Goal: Task Accomplishment & Management: Manage account settings

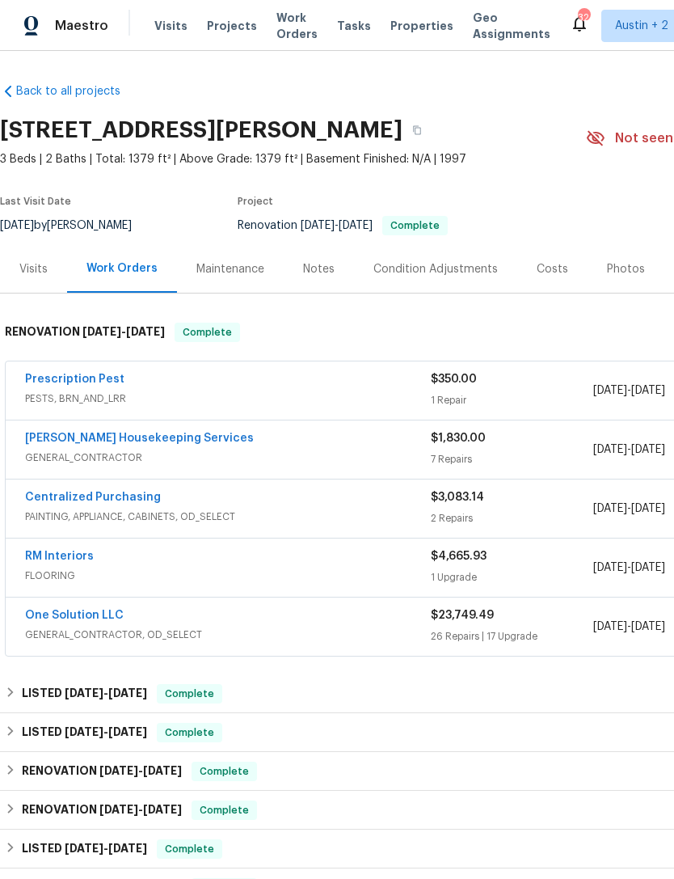
click at [403, 11] on div "Visits Projects Work Orders Tasks Properties Geo Assignments" at bounding box center [362, 26] width 416 height 32
click at [403, 8] on div "Maestro Visits Projects Work Orders Tasks Properties Geo Assignments 32 Austin …" at bounding box center [337, 25] width 674 height 51
click at [412, 26] on span "Properties" at bounding box center [422, 26] width 63 height 16
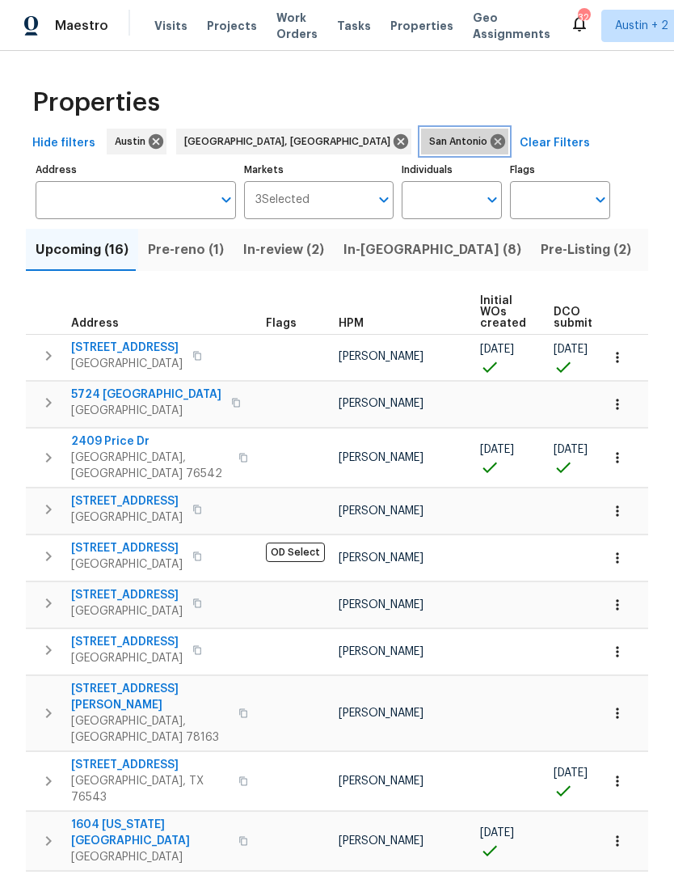
click at [491, 137] on icon at bounding box center [498, 141] width 15 height 15
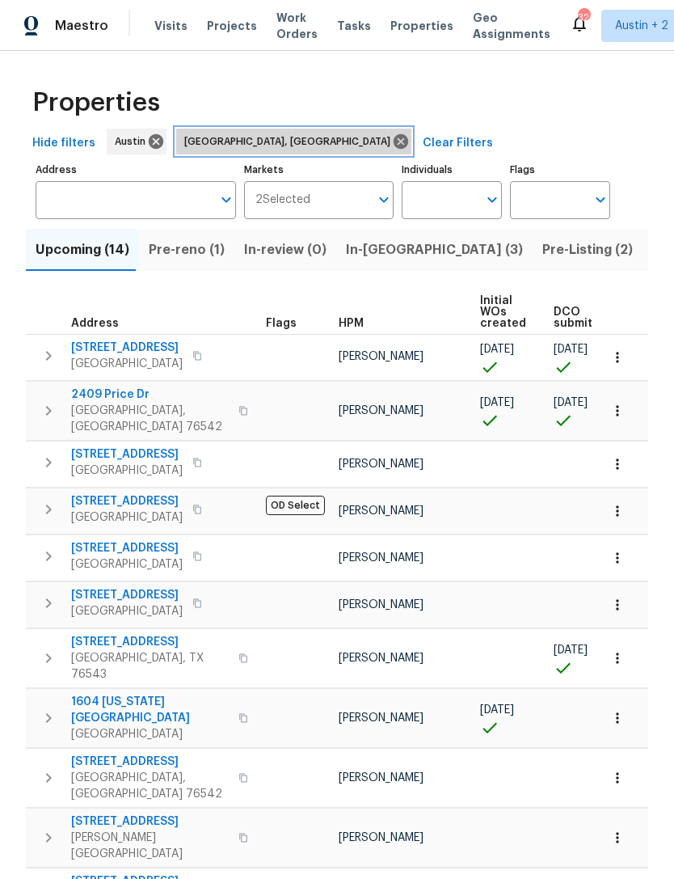
click at [392, 142] on icon at bounding box center [401, 142] width 18 height 18
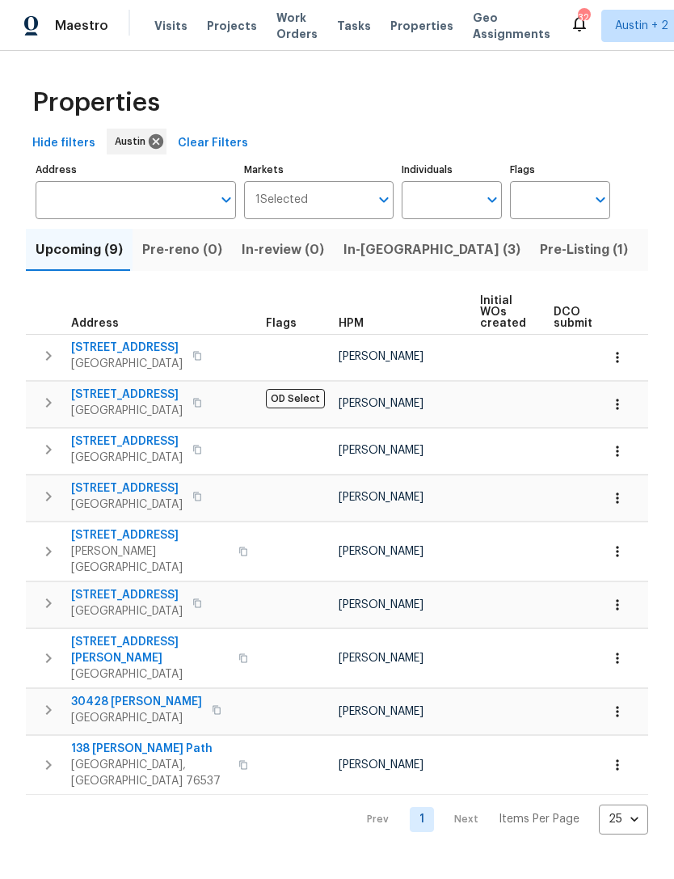
click at [648, 255] on span "Listed (32)" at bounding box center [682, 250] width 69 height 23
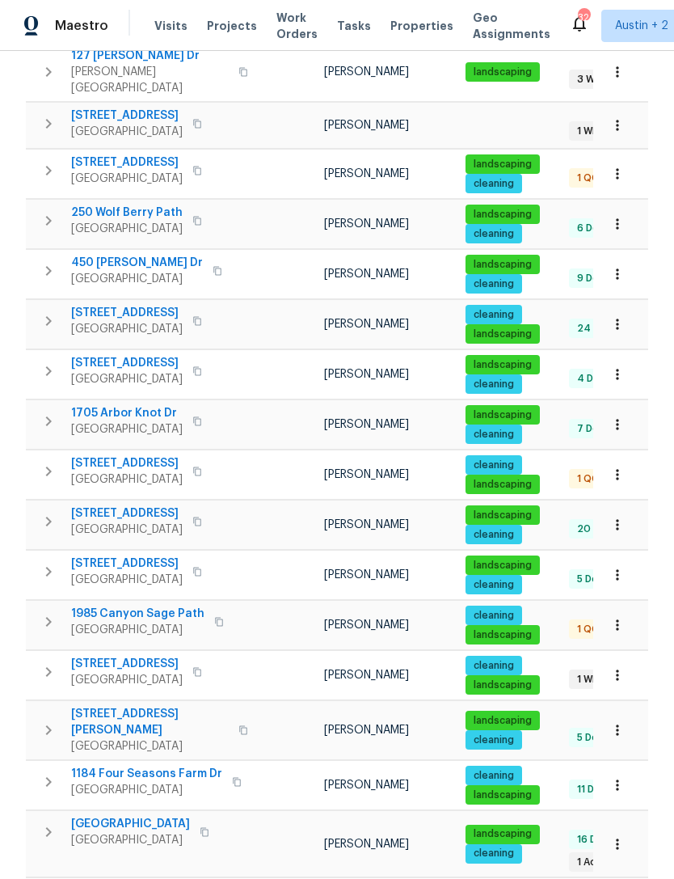
scroll to position [52, 0]
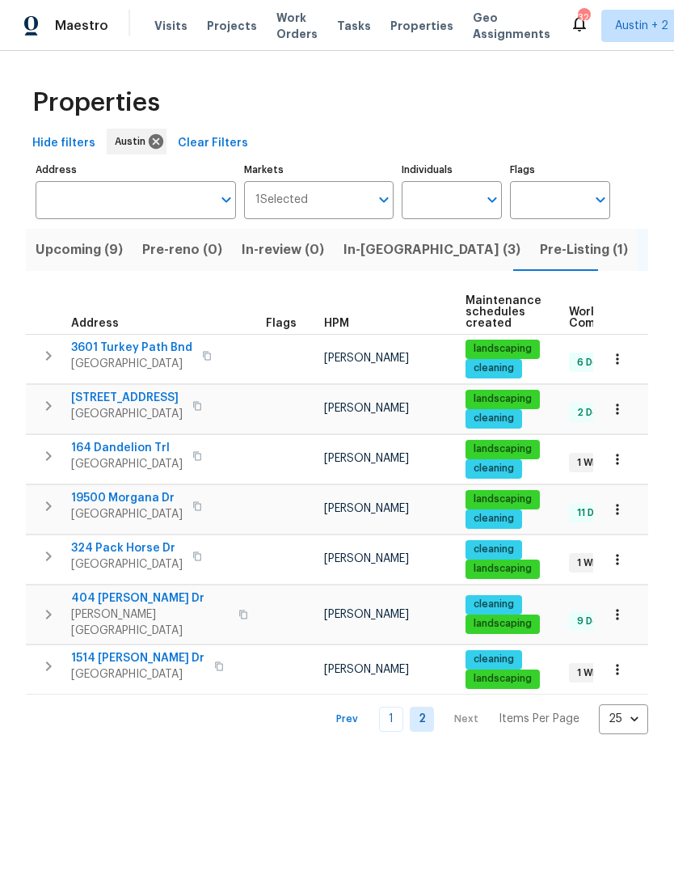
click at [400, 713] on link "1" at bounding box center [391, 719] width 24 height 25
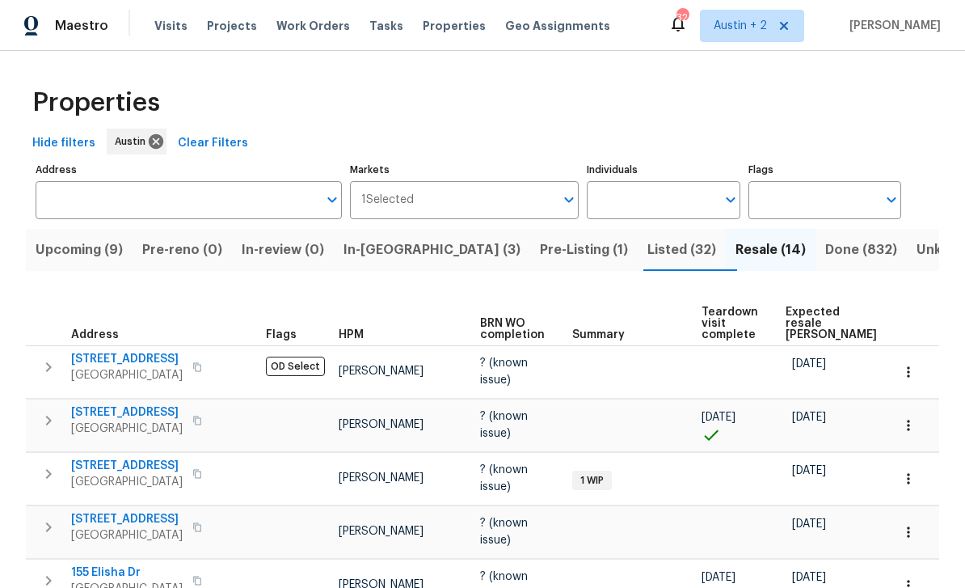
click at [673, 239] on span "Done (832)" at bounding box center [861, 250] width 72 height 23
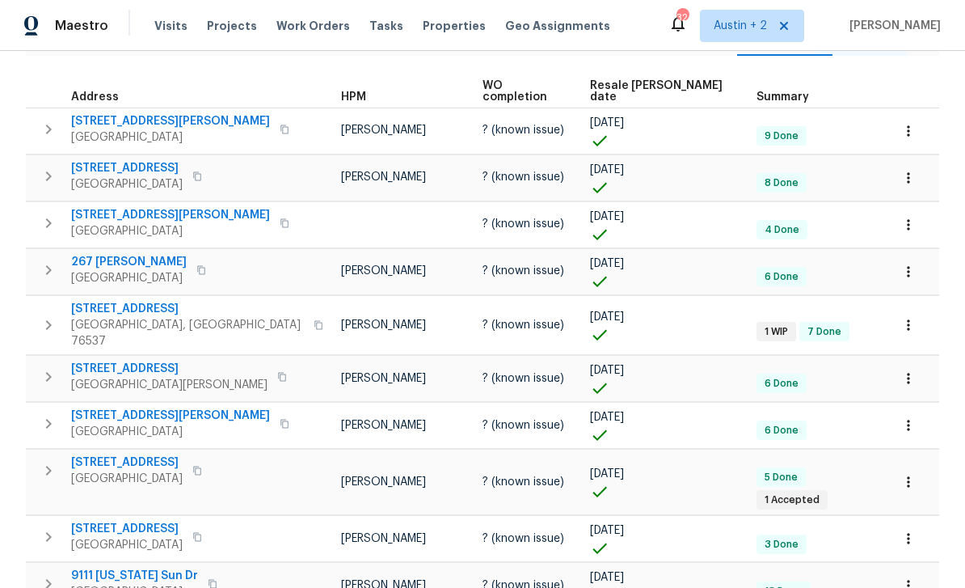
scroll to position [220, 0]
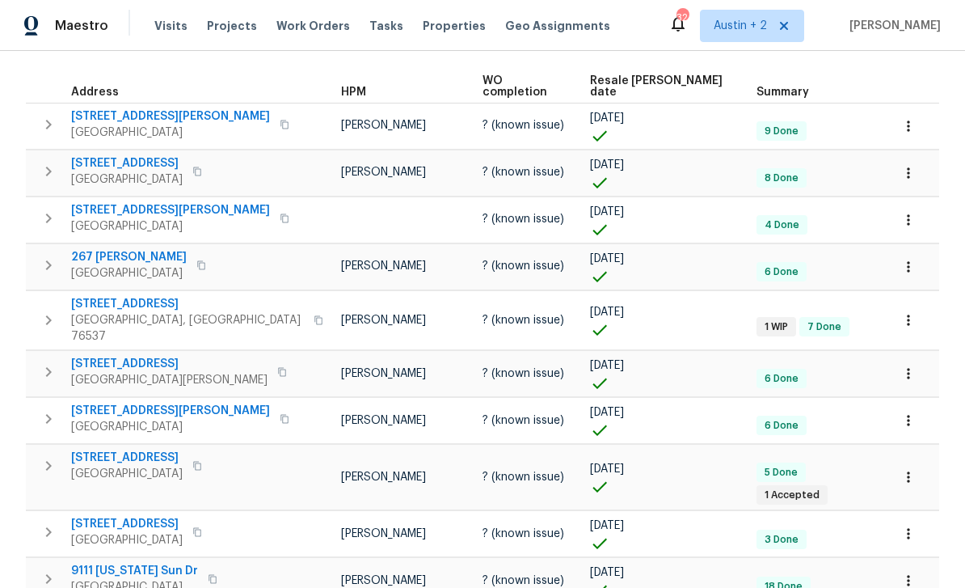
click at [40, 310] on icon "button" at bounding box center [48, 319] width 19 height 19
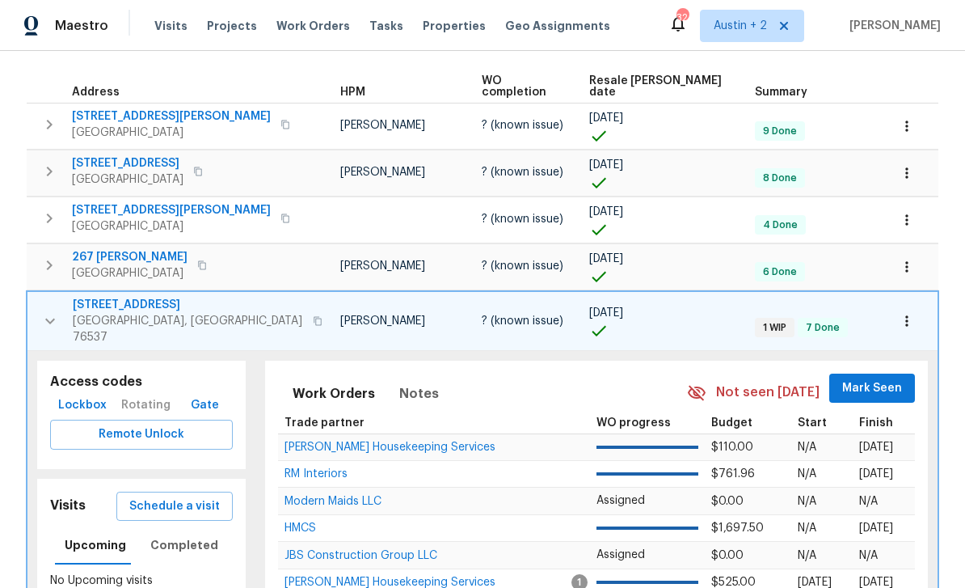
click at [45, 312] on button "button" at bounding box center [50, 321] width 32 height 49
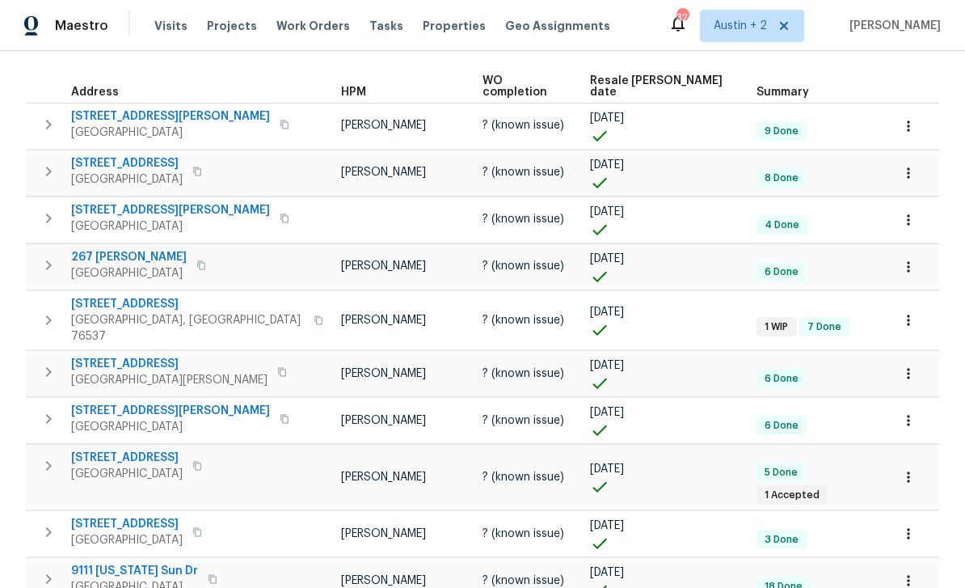
click at [104, 297] on span "934 Circle Way" at bounding box center [187, 304] width 233 height 16
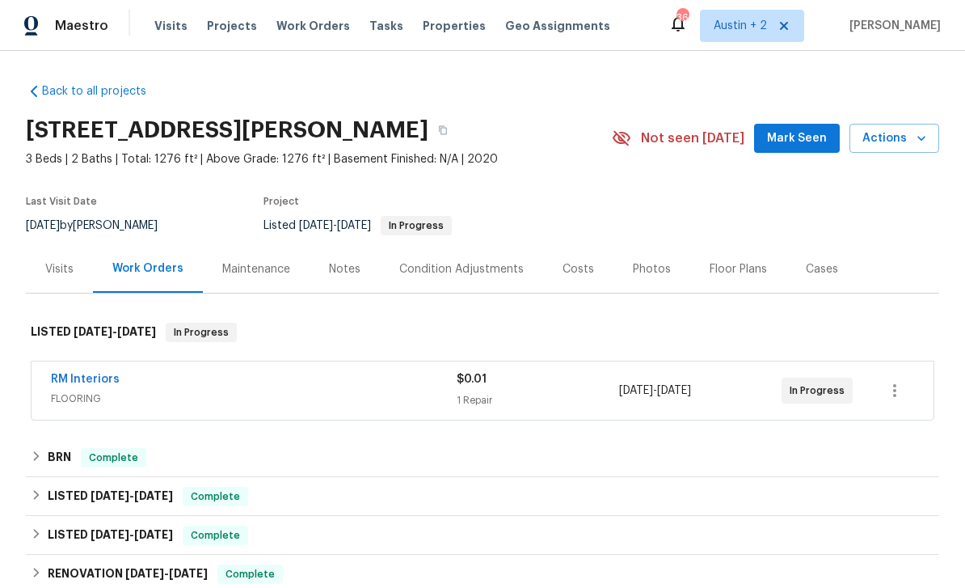
click at [646, 275] on div "Photos" at bounding box center [652, 269] width 38 height 16
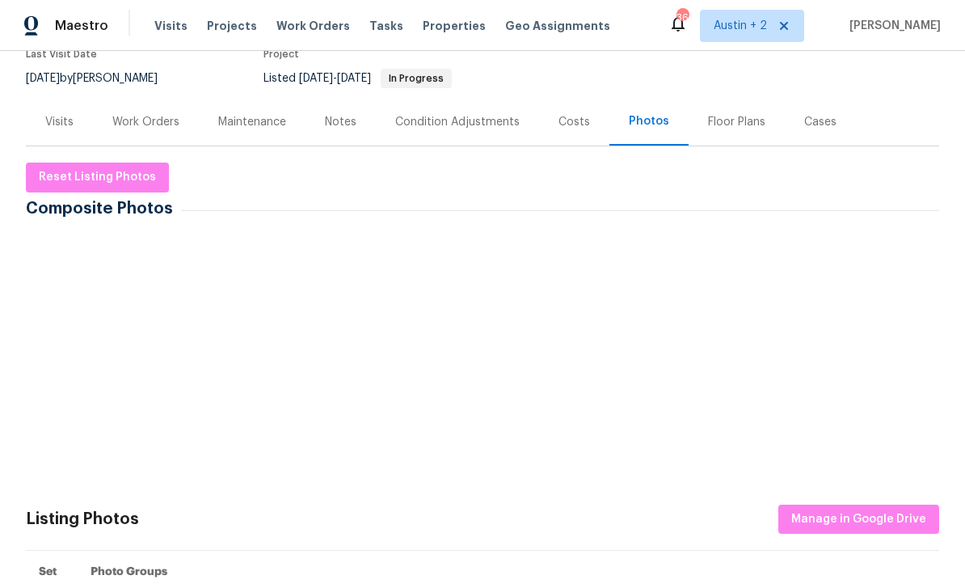
scroll to position [144, 0]
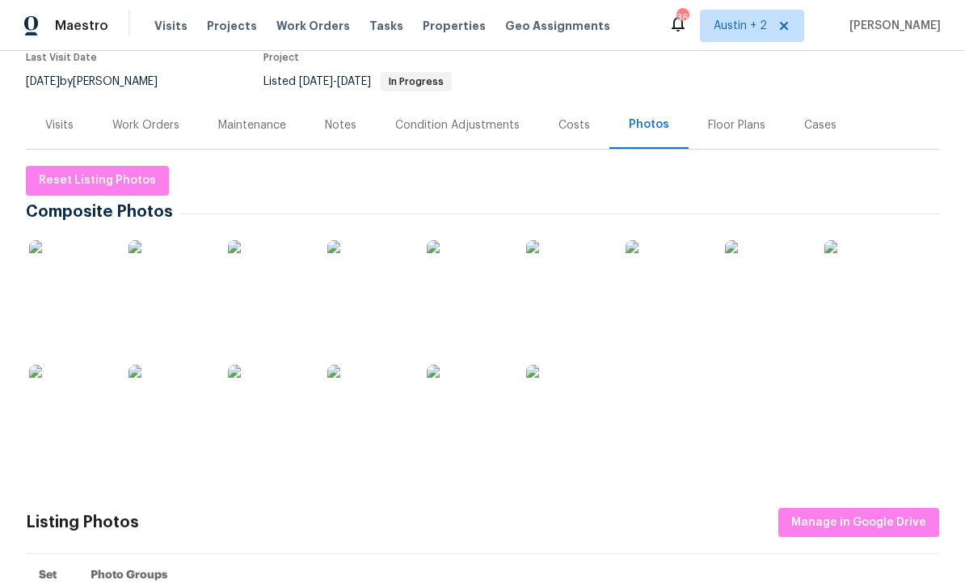
click at [67, 285] on img at bounding box center [69, 280] width 81 height 81
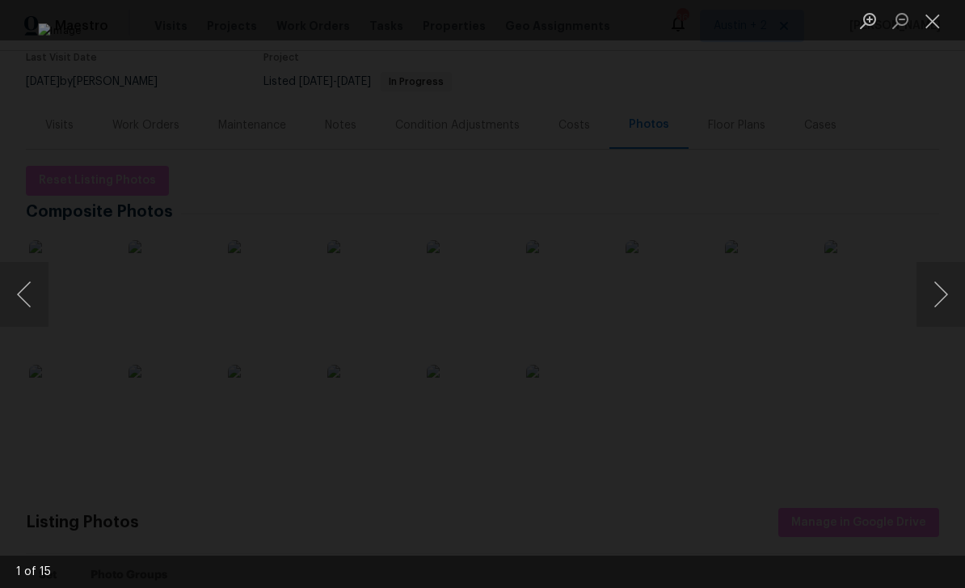
click at [935, 291] on button "Next image" at bounding box center [941, 294] width 49 height 65
click at [934, 293] on button "Next image" at bounding box center [941, 294] width 49 height 65
click at [933, 293] on button "Next image" at bounding box center [941, 294] width 49 height 65
click at [930, 293] on button "Next image" at bounding box center [941, 294] width 49 height 65
click at [898, 157] on div "Lightbox" at bounding box center [482, 294] width 965 height 588
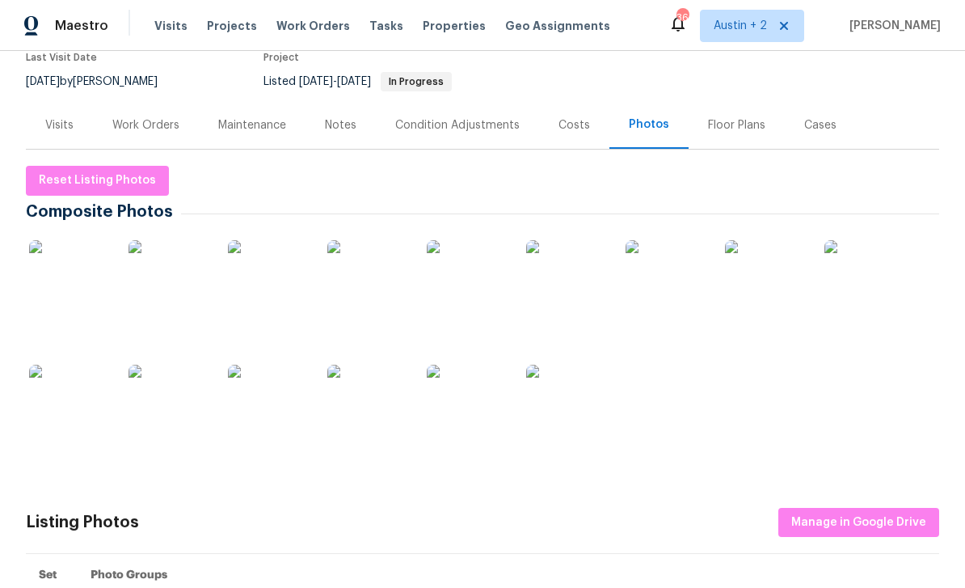
click at [576, 124] on div "Costs" at bounding box center [575, 125] width 32 height 16
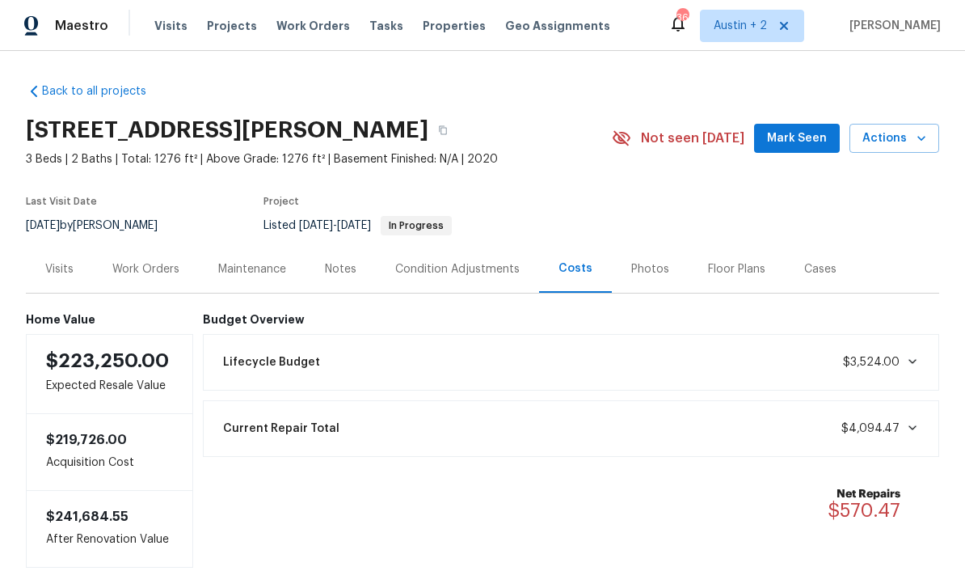
click at [432, 19] on span "Properties" at bounding box center [454, 26] width 63 height 16
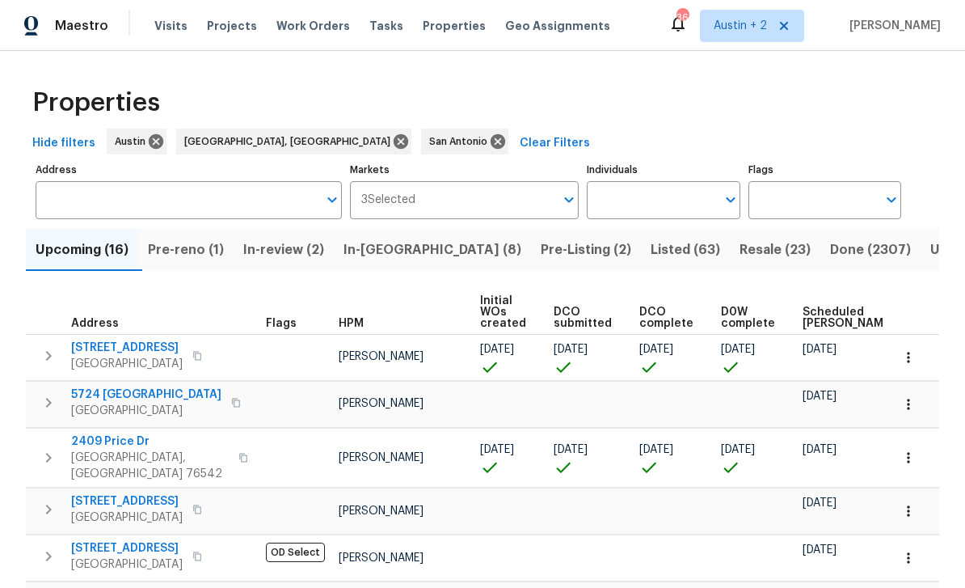
click at [82, 205] on input "Address" at bounding box center [177, 200] width 282 height 38
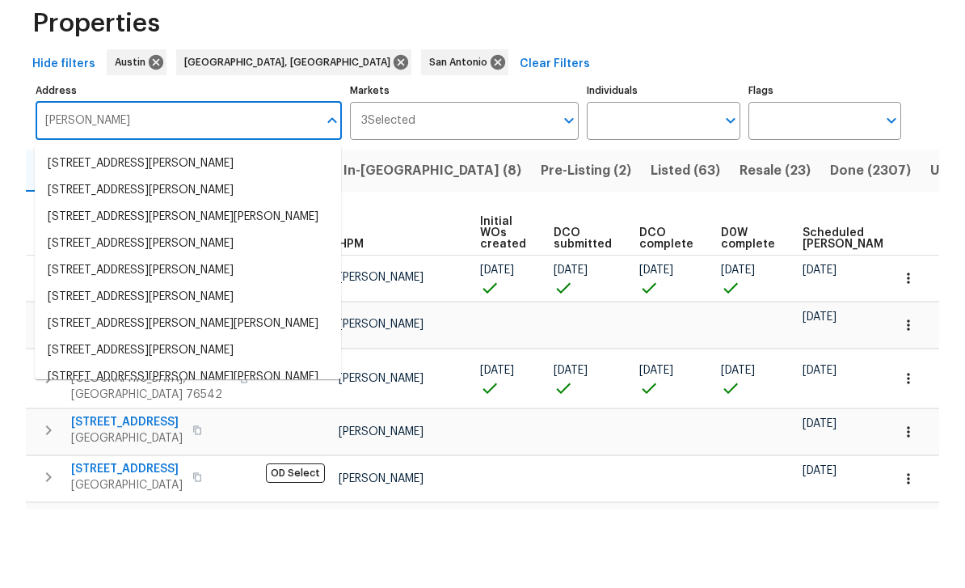
type input "Jarrell"
click at [830, 181] on input "Flags" at bounding box center [813, 200] width 129 height 38
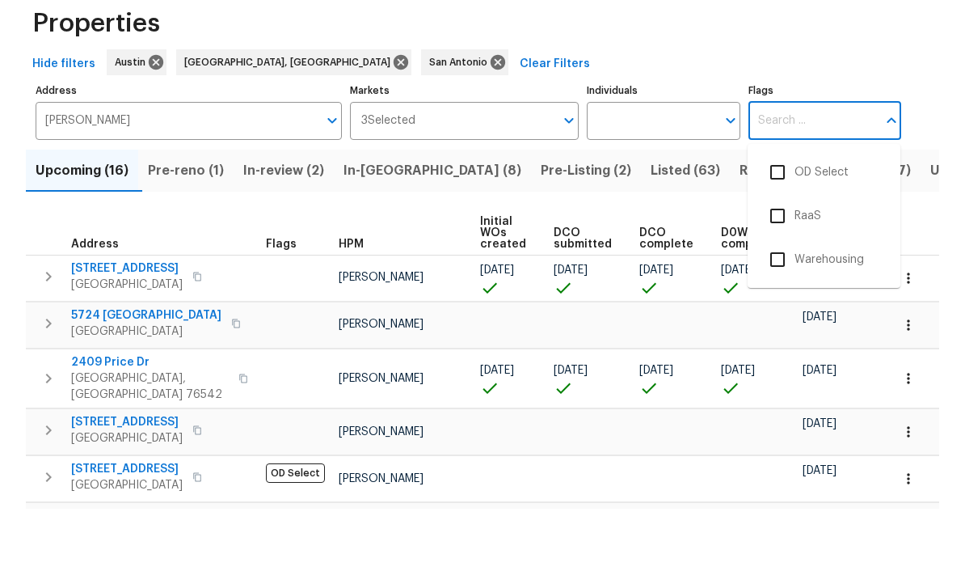
click at [833, 181] on input "Flags" at bounding box center [813, 200] width 129 height 38
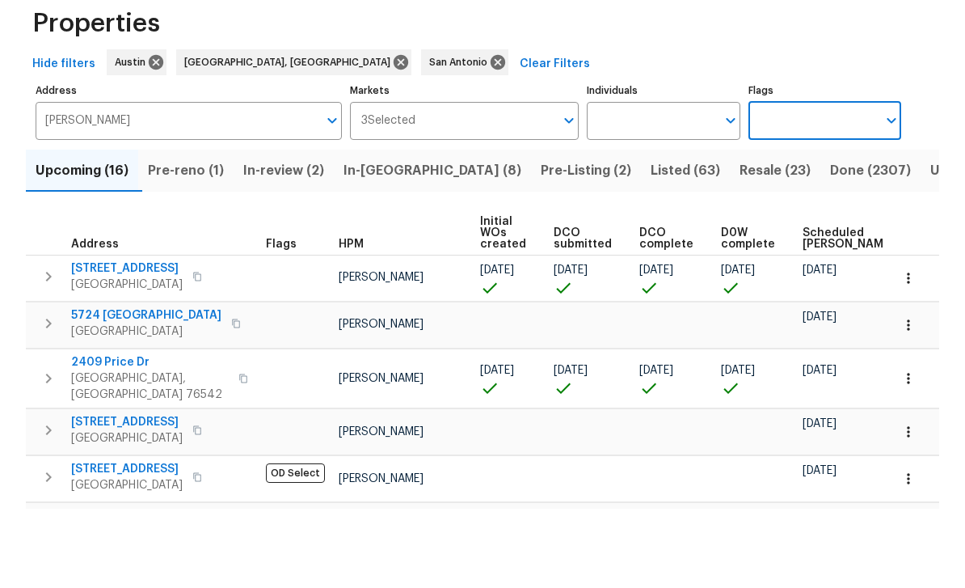
click at [830, 239] on span "Done (2307)" at bounding box center [870, 250] width 81 height 23
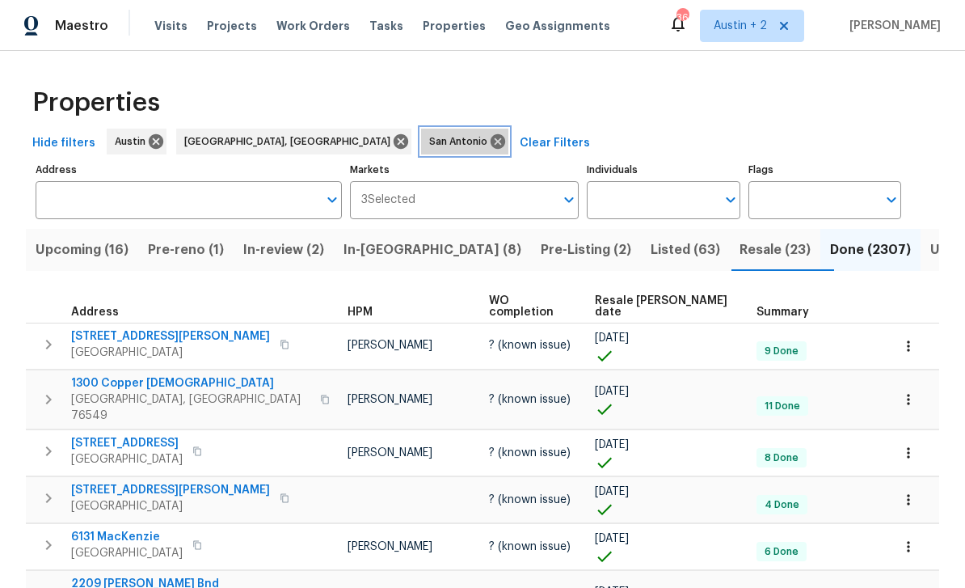
click at [489, 150] on icon at bounding box center [498, 142] width 18 height 18
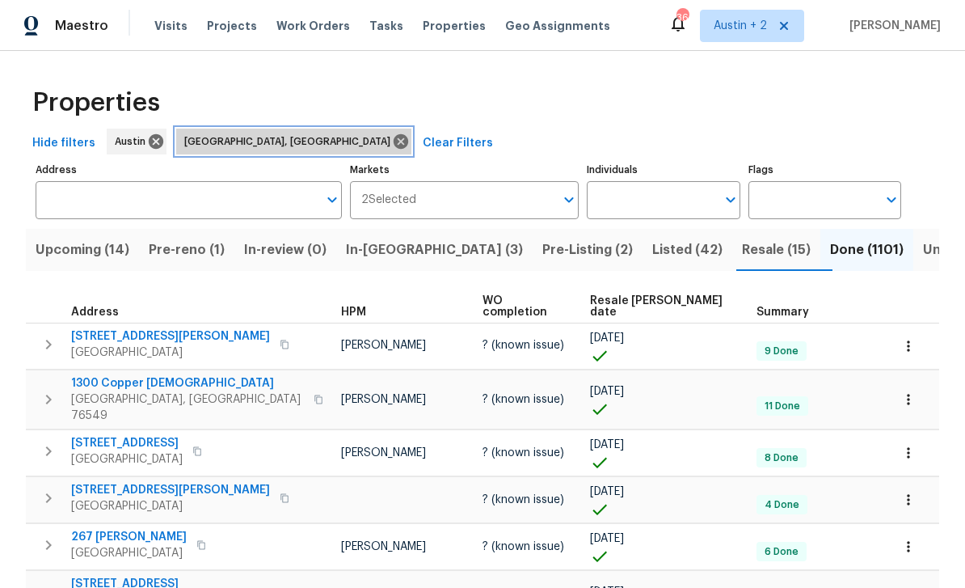
click at [394, 147] on icon at bounding box center [401, 141] width 15 height 15
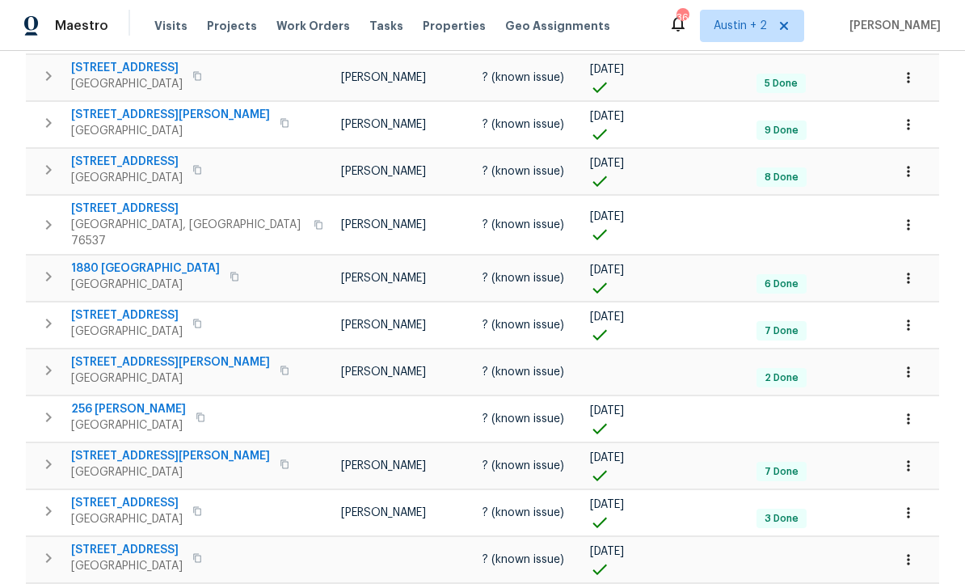
scroll to position [52, 0]
click at [922, 547] on body "Maestro Visits Projects Work Orders Tasks Properties Geo Assignments 36 Austin …" at bounding box center [482, 294] width 965 height 588
click at [925, 543] on li "100" at bounding box center [914, 544] width 75 height 49
type input "100"
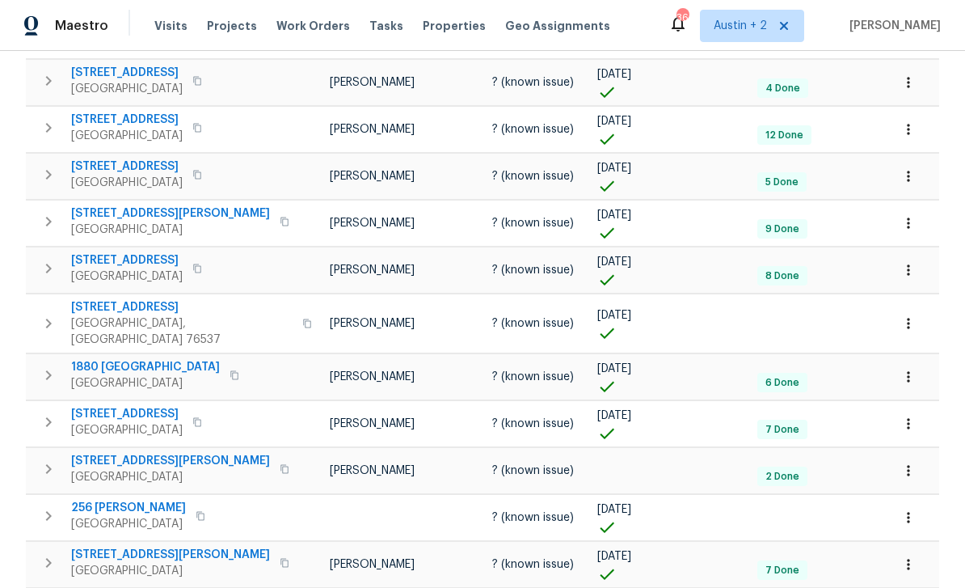
scroll to position [820, 0]
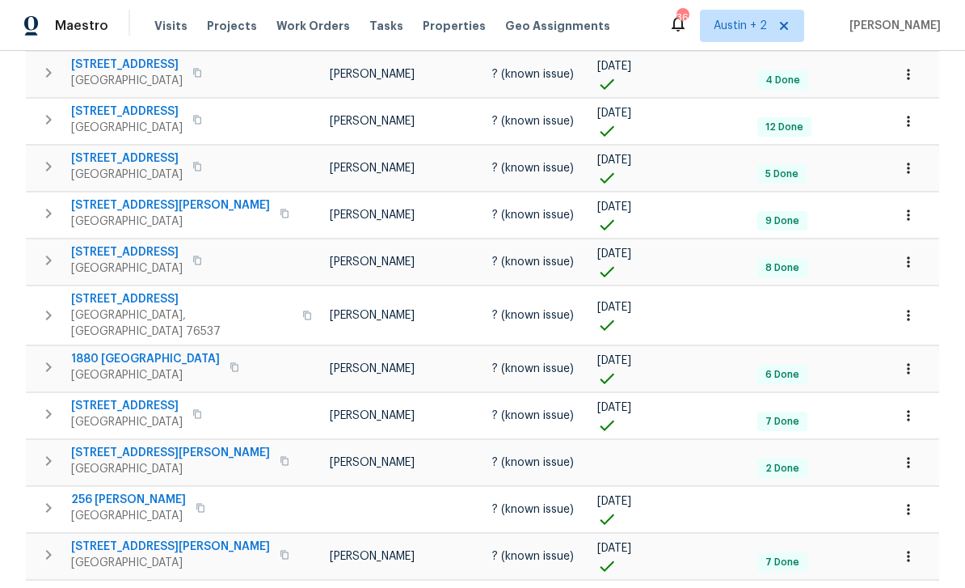
click at [40, 306] on icon "button" at bounding box center [48, 315] width 19 height 19
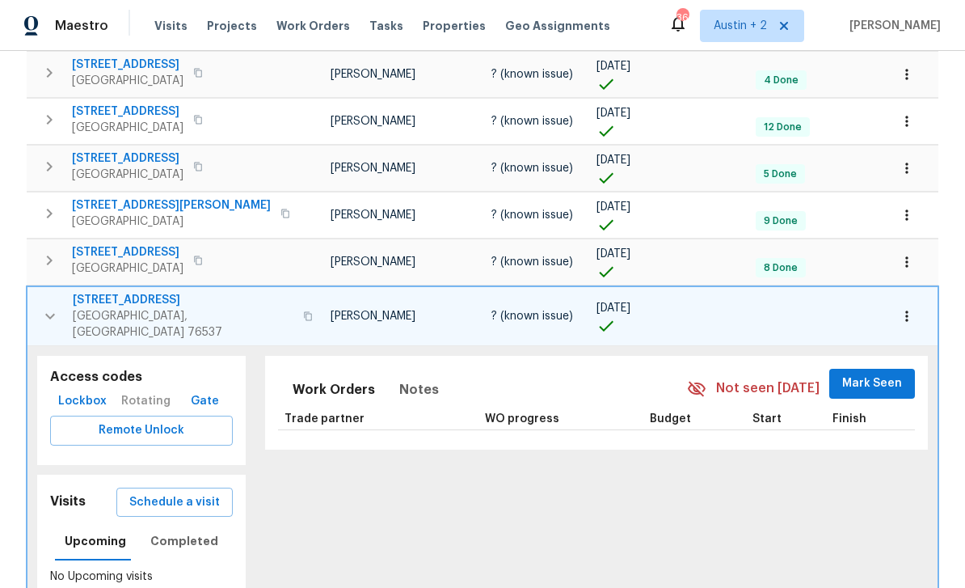
click at [39, 292] on button "button" at bounding box center [50, 316] width 32 height 49
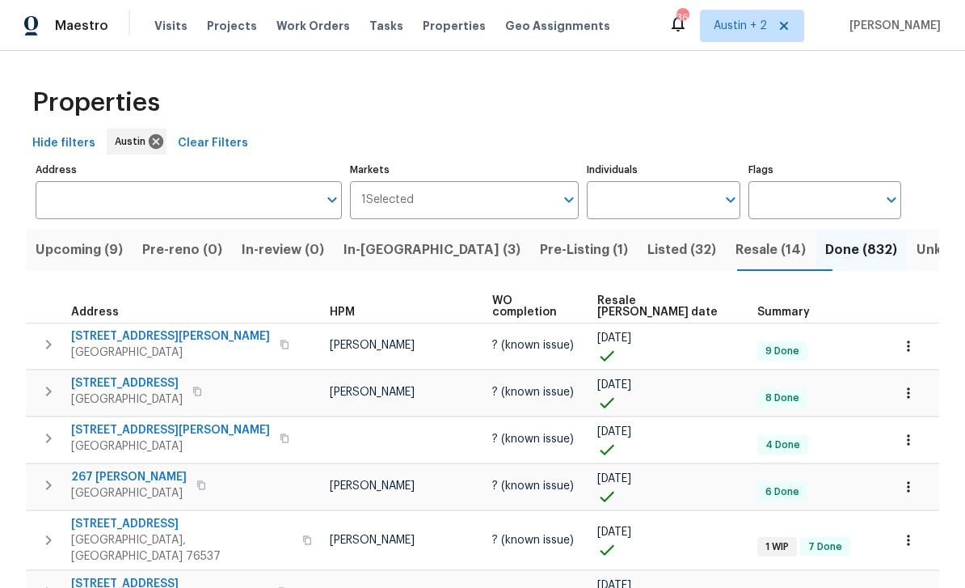
scroll to position [0, 0]
click at [665, 298] on span "Resale COE date" at bounding box center [663, 306] width 133 height 23
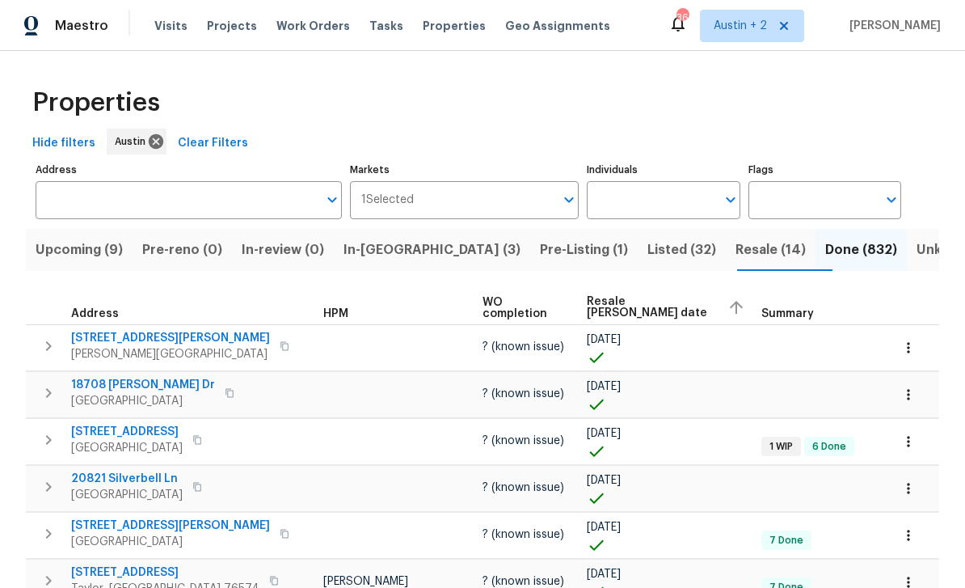
click at [656, 310] on span "Resale COE date" at bounding box center [651, 307] width 128 height 23
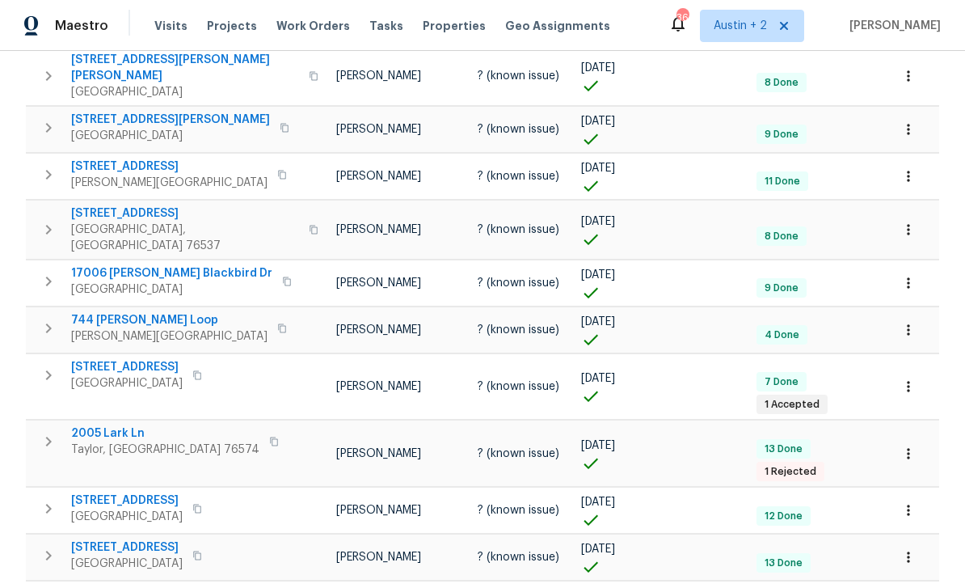
scroll to position [724, 0]
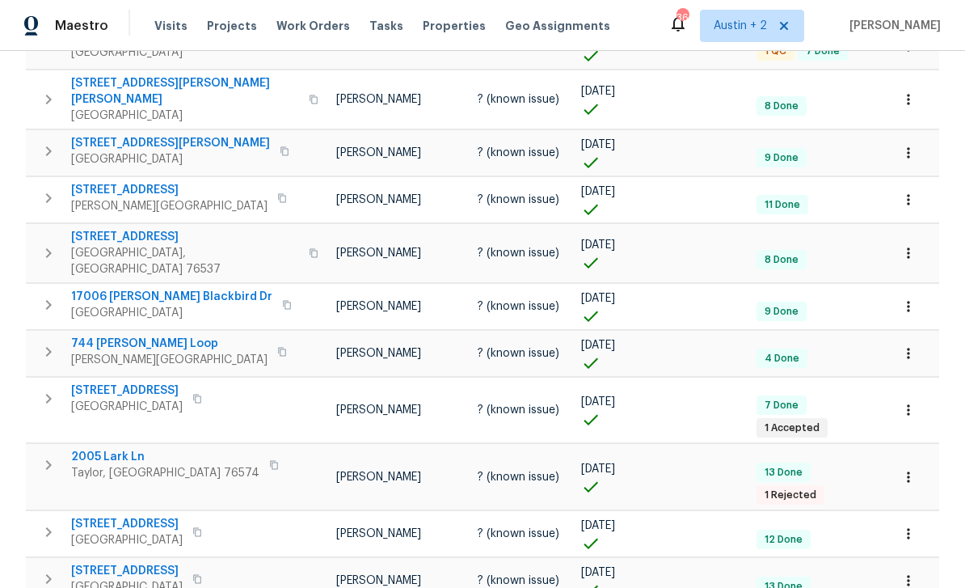
click at [44, 243] on icon "button" at bounding box center [48, 252] width 19 height 19
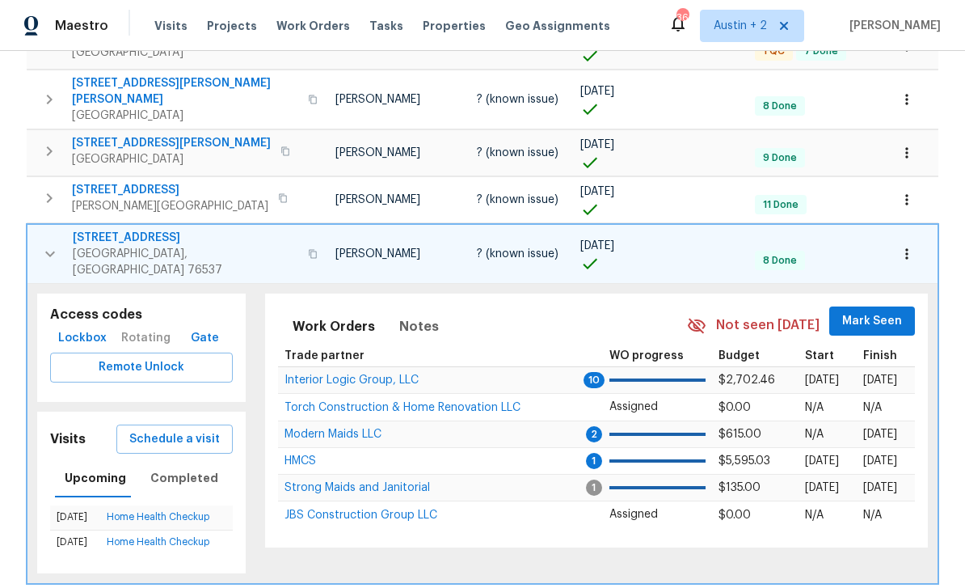
click at [908, 246] on icon "button" at bounding box center [907, 254] width 16 height 16
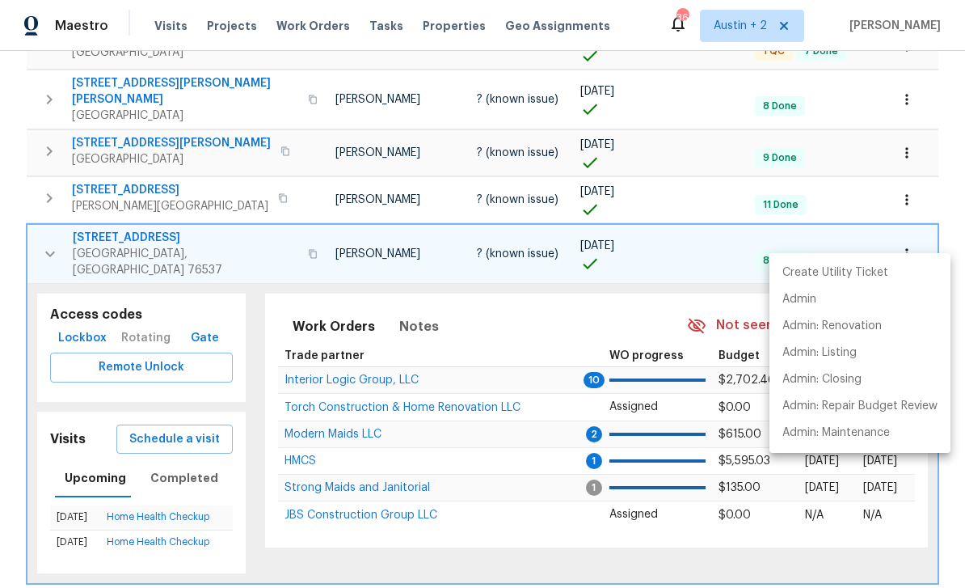
click at [9, 268] on div at bounding box center [482, 294] width 965 height 588
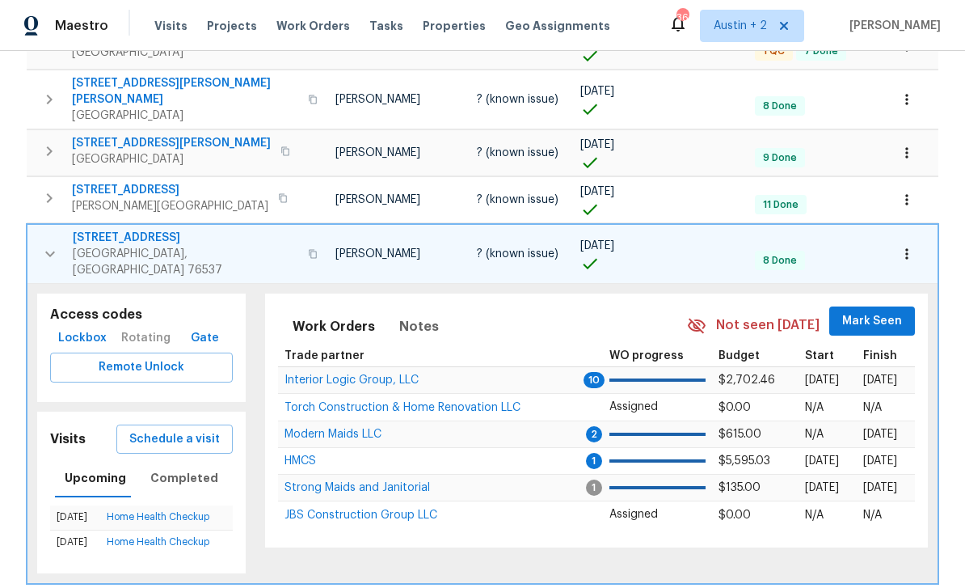
click at [899, 246] on icon "button" at bounding box center [907, 254] width 16 height 16
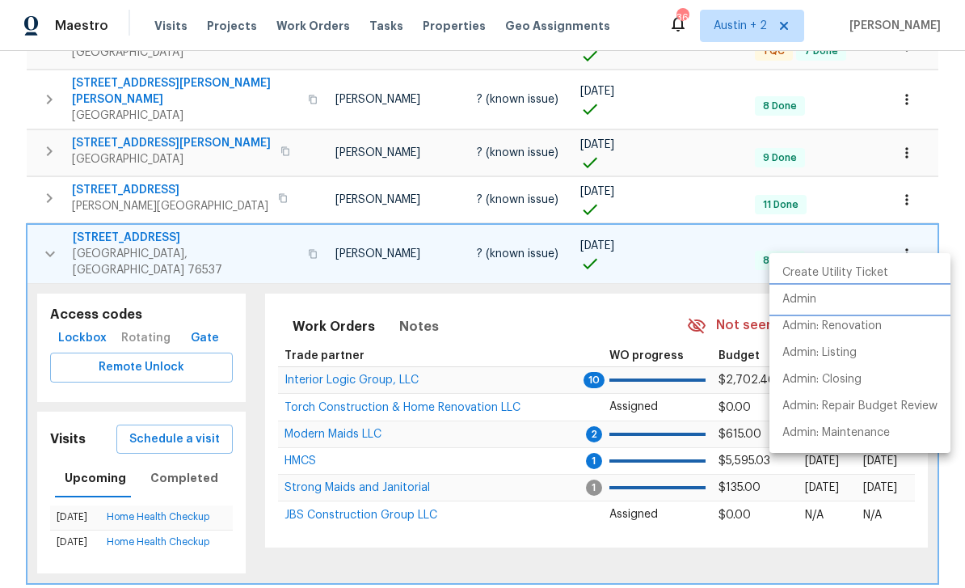
click at [824, 293] on li "Admin" at bounding box center [860, 299] width 181 height 27
click at [38, 231] on div at bounding box center [482, 294] width 965 height 588
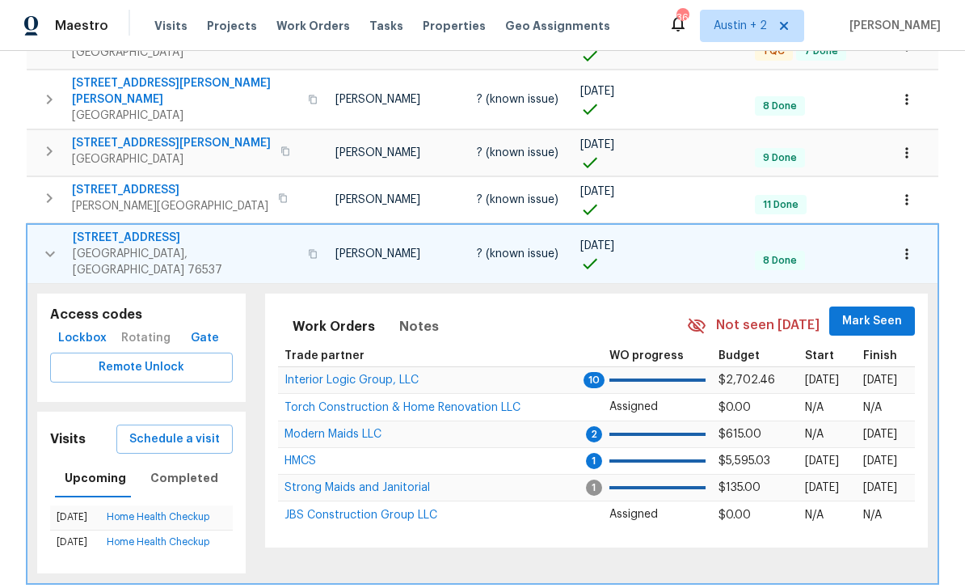
click at [45, 244] on icon "button" at bounding box center [49, 253] width 19 height 19
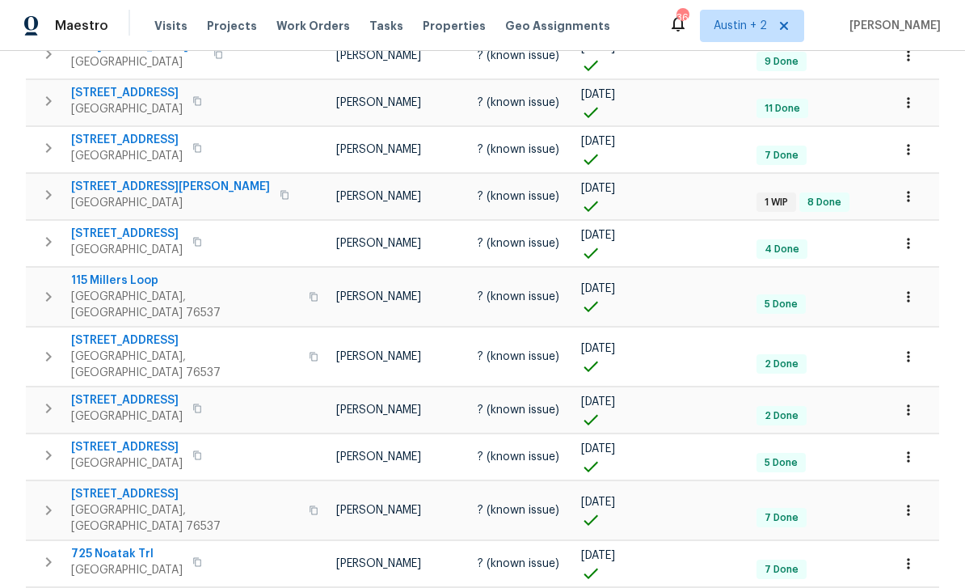
scroll to position [1691, 0]
click at [896, 338] on button "button" at bounding box center [909, 356] width 36 height 36
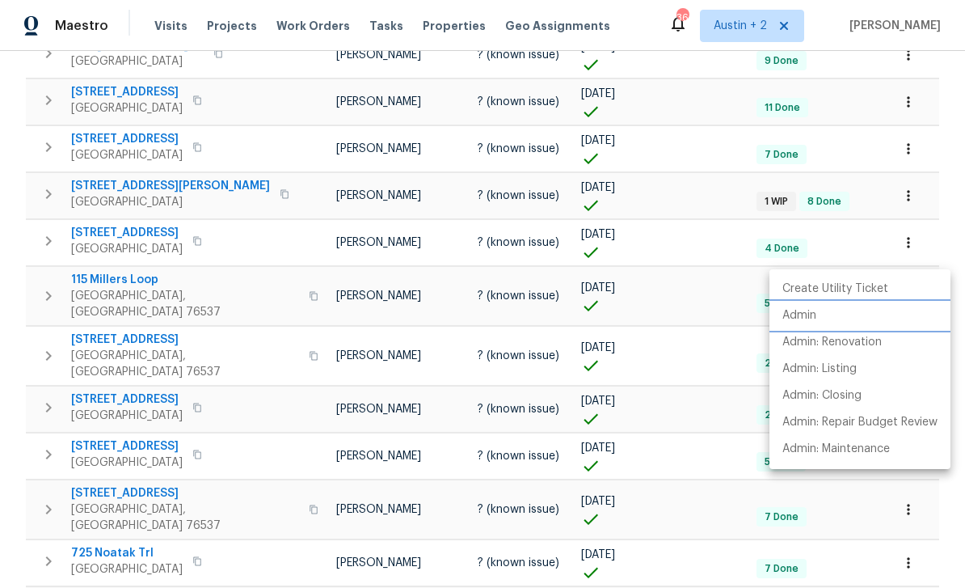
click at [823, 319] on li "Admin" at bounding box center [860, 315] width 181 height 27
click at [944, 123] on div at bounding box center [482, 294] width 965 height 588
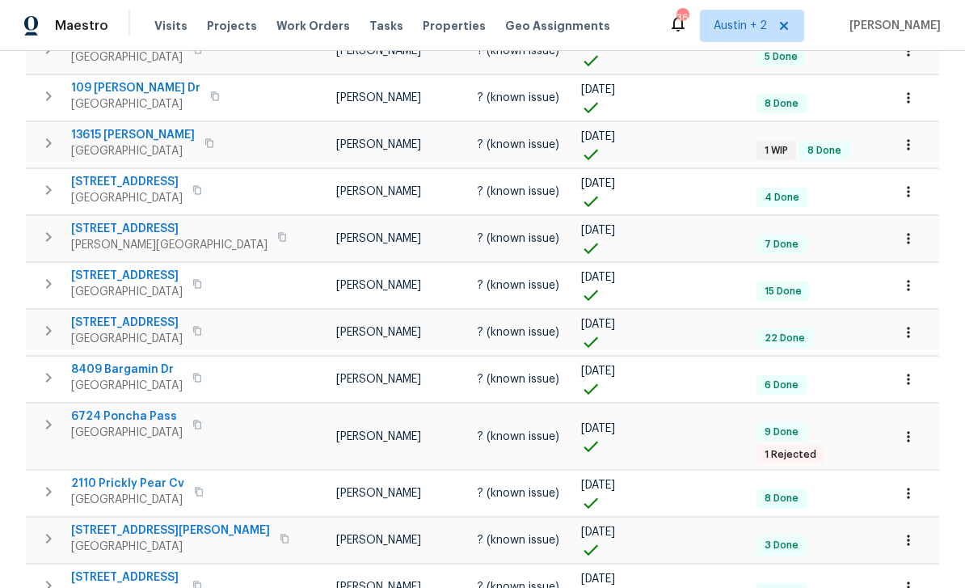
scroll to position [52, 0]
click at [931, 545] on body "Maestro Visits Projects Work Orders Tasks Properties Geo Assignments 36 Austin …" at bounding box center [482, 294] width 965 height 588
click at [568, 543] on div at bounding box center [482, 294] width 965 height 588
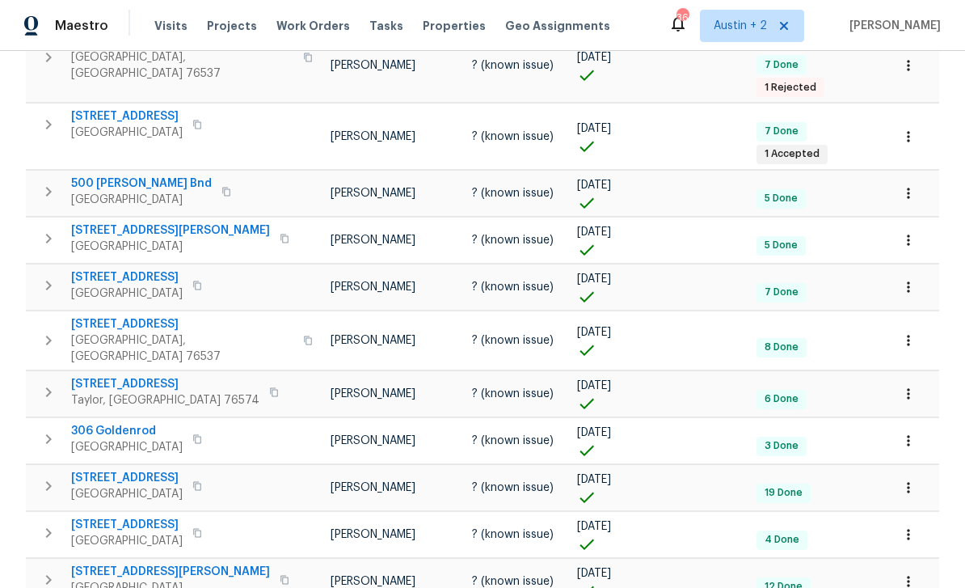
scroll to position [2450, 0]
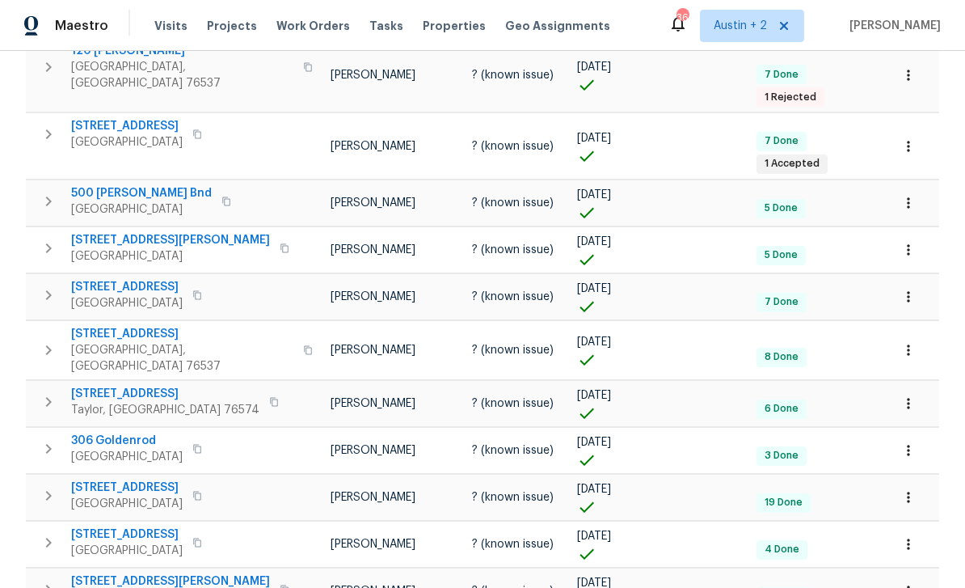
click at [903, 332] on button "button" at bounding box center [909, 350] width 36 height 36
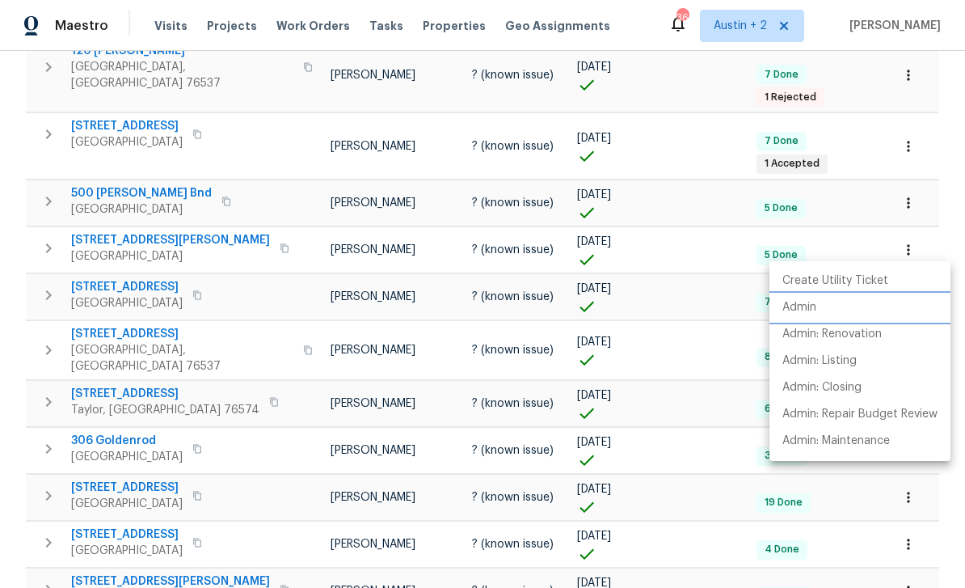
click at [817, 305] on p "Admin" at bounding box center [800, 307] width 34 height 17
click at [95, 240] on div at bounding box center [482, 294] width 965 height 588
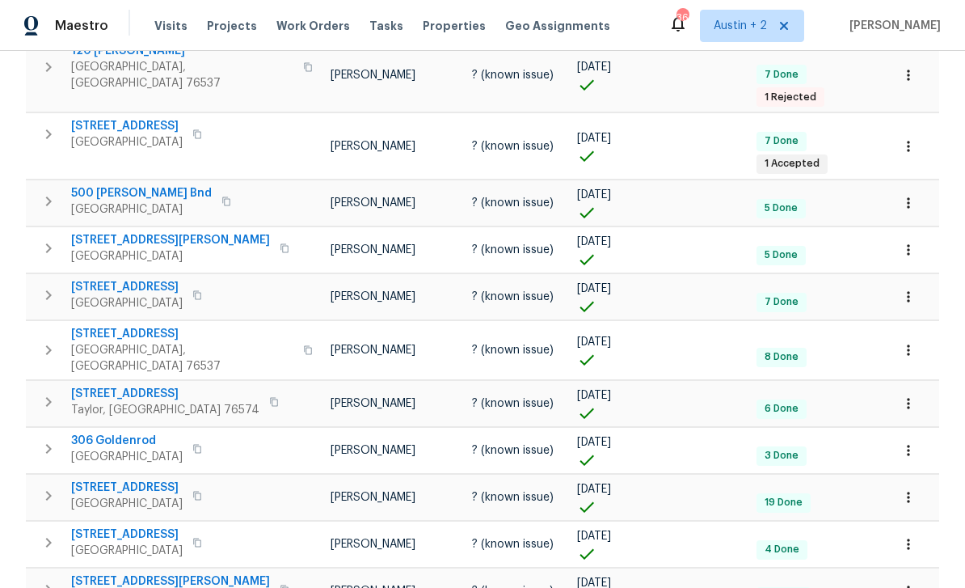
click at [108, 326] on span "121 Millers Loop" at bounding box center [182, 334] width 222 height 16
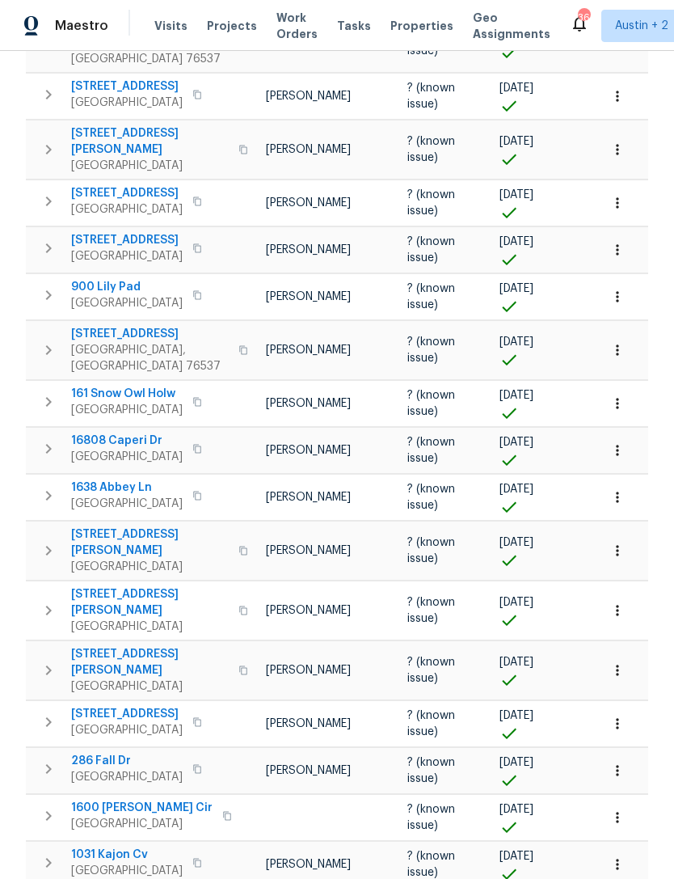
scroll to position [0, 124]
click at [421, 28] on span "Properties" at bounding box center [422, 26] width 63 height 16
click at [397, 22] on span "Properties" at bounding box center [422, 26] width 63 height 16
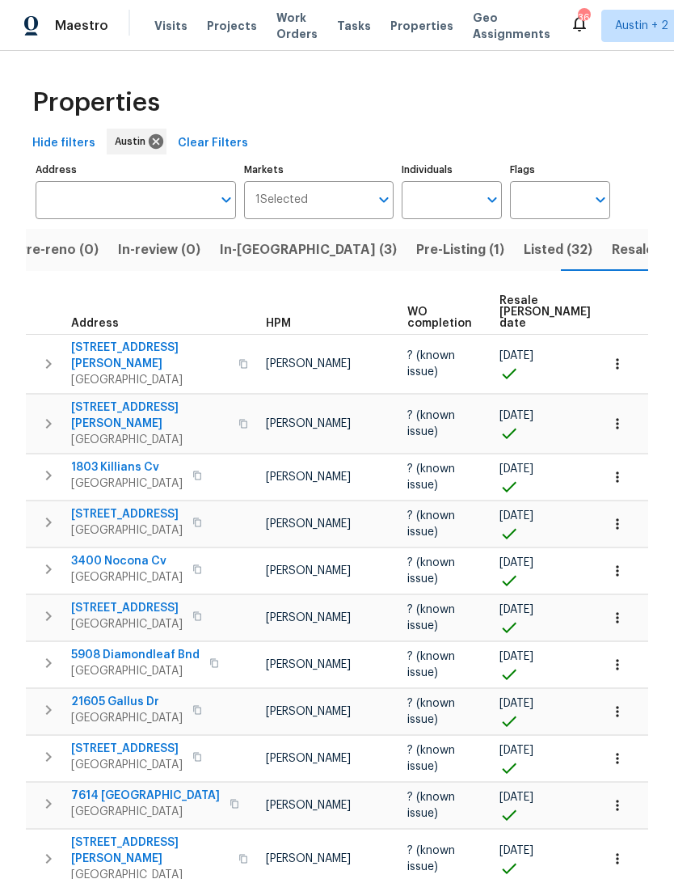
click at [399, 20] on span "Properties" at bounding box center [422, 26] width 63 height 16
click at [61, 253] on span "Pre-reno (0)" at bounding box center [59, 250] width 80 height 23
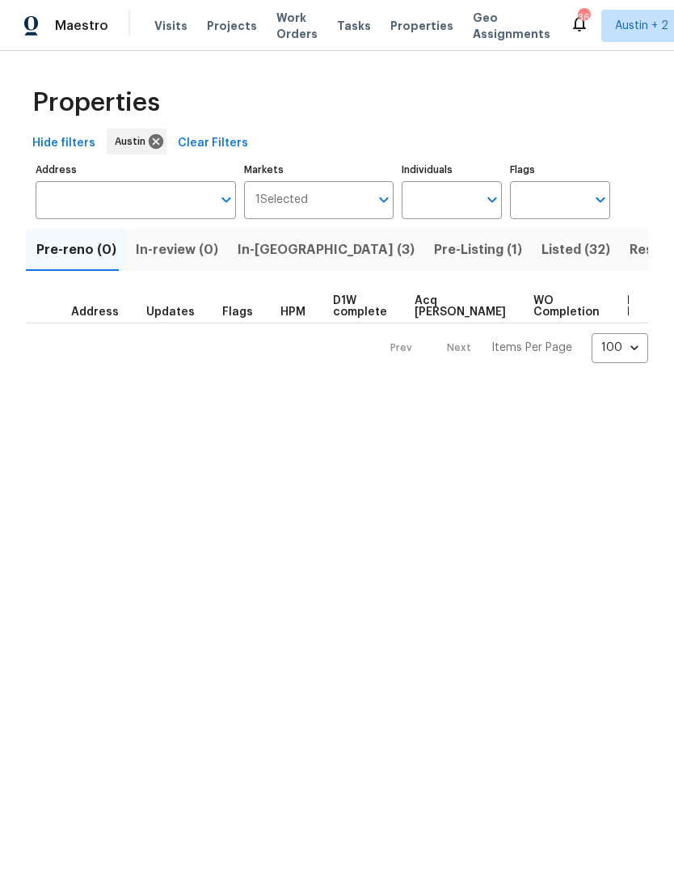
scroll to position [0, 104]
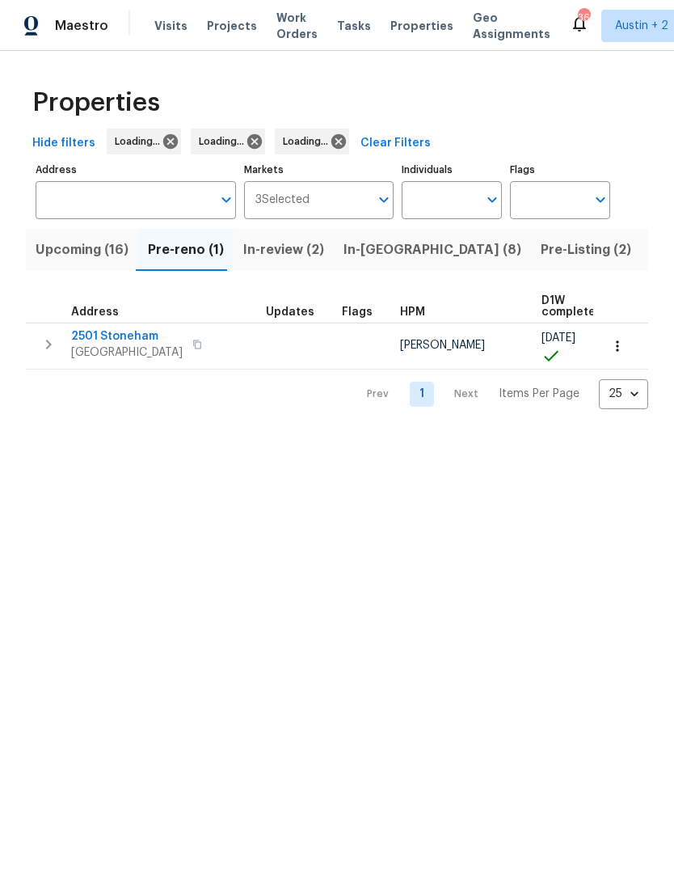
click at [55, 249] on span "Upcoming (16)" at bounding box center [82, 250] width 93 height 23
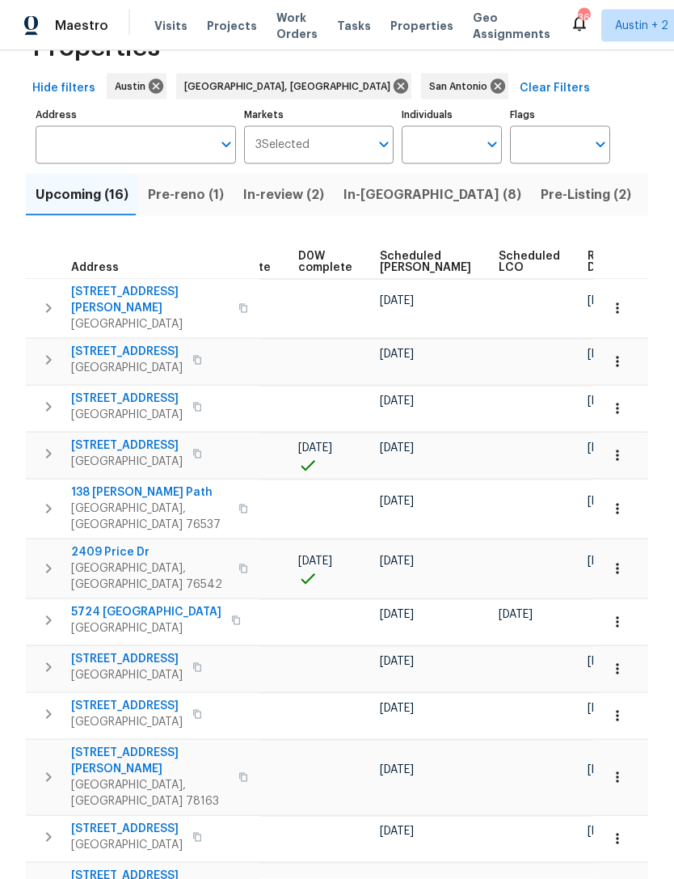
scroll to position [0, 422]
click at [389, 260] on span "Scheduled COE" at bounding box center [426, 262] width 91 height 23
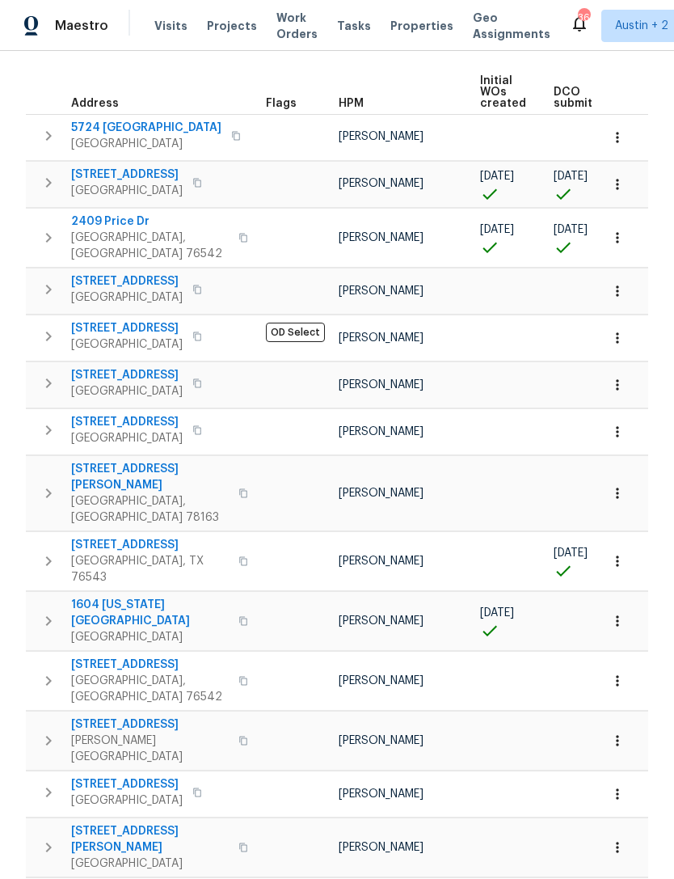
scroll to position [52, 0]
click at [91, 779] on div at bounding box center [337, 439] width 674 height 879
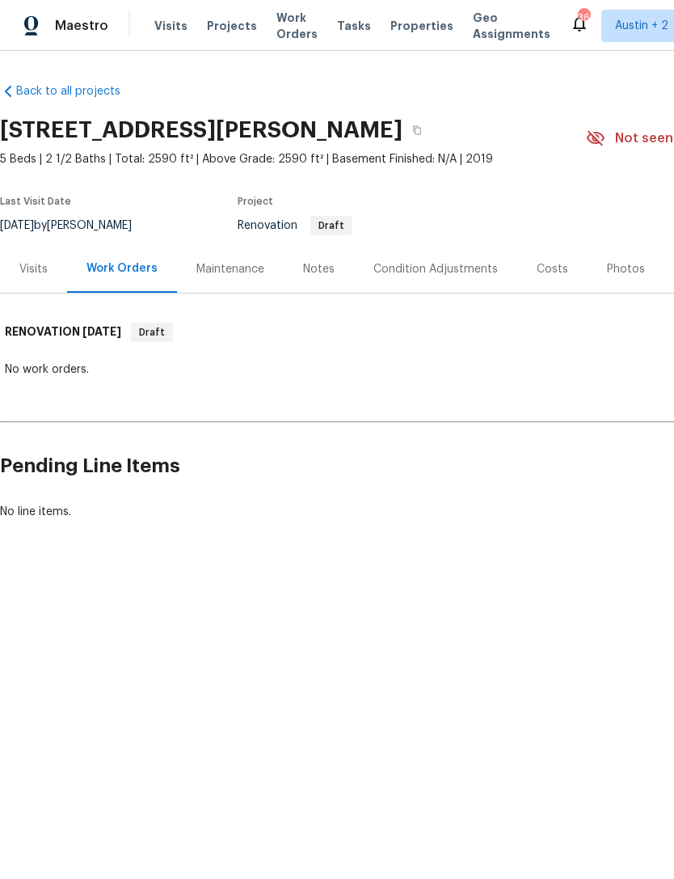
click at [27, 274] on div "Visits" at bounding box center [33, 269] width 28 height 16
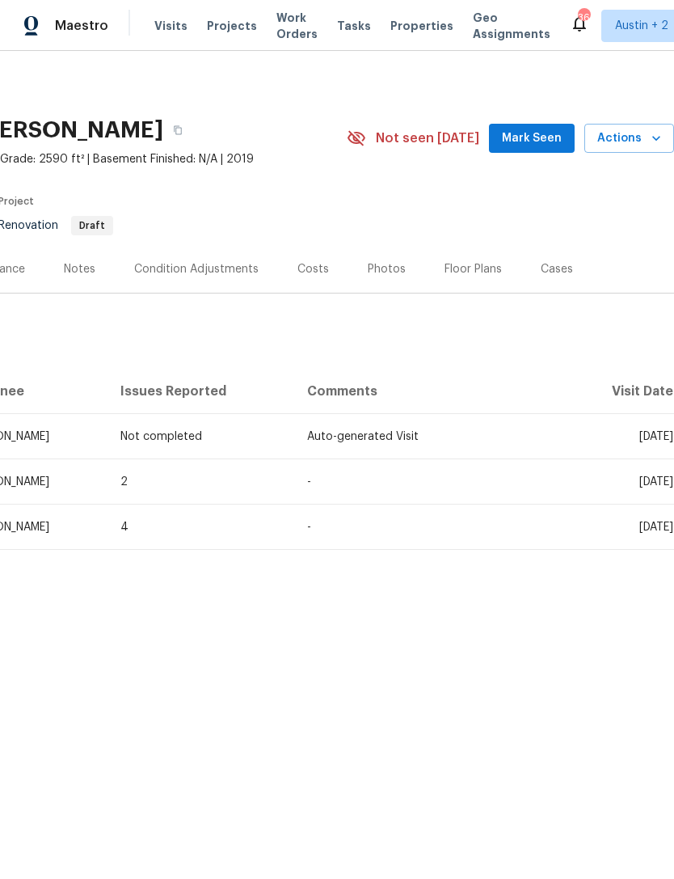
scroll to position [0, 239]
click at [302, 273] on div "Costs" at bounding box center [314, 269] width 32 height 16
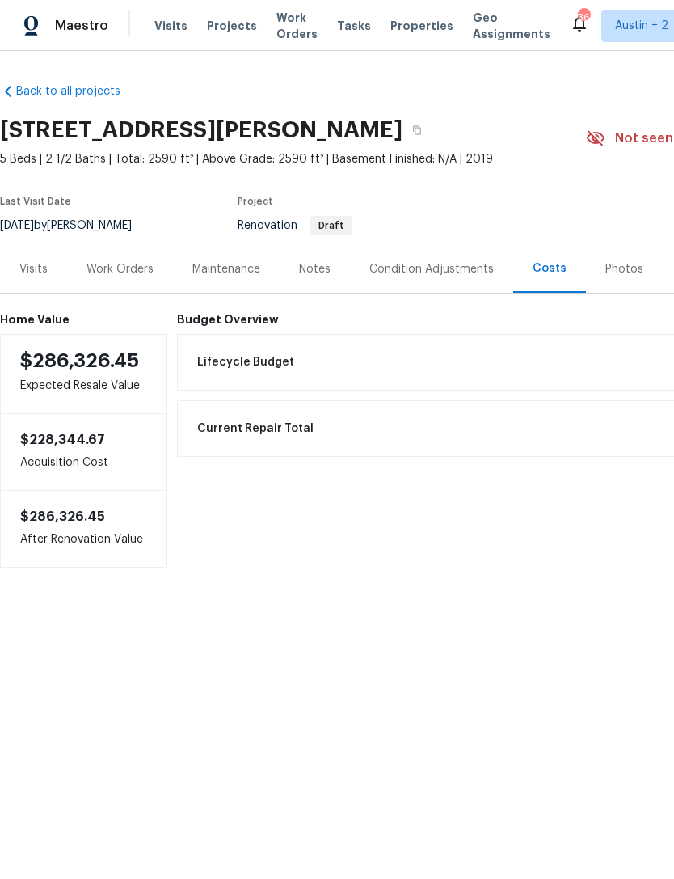
click at [24, 267] on div "Visits" at bounding box center [33, 269] width 28 height 16
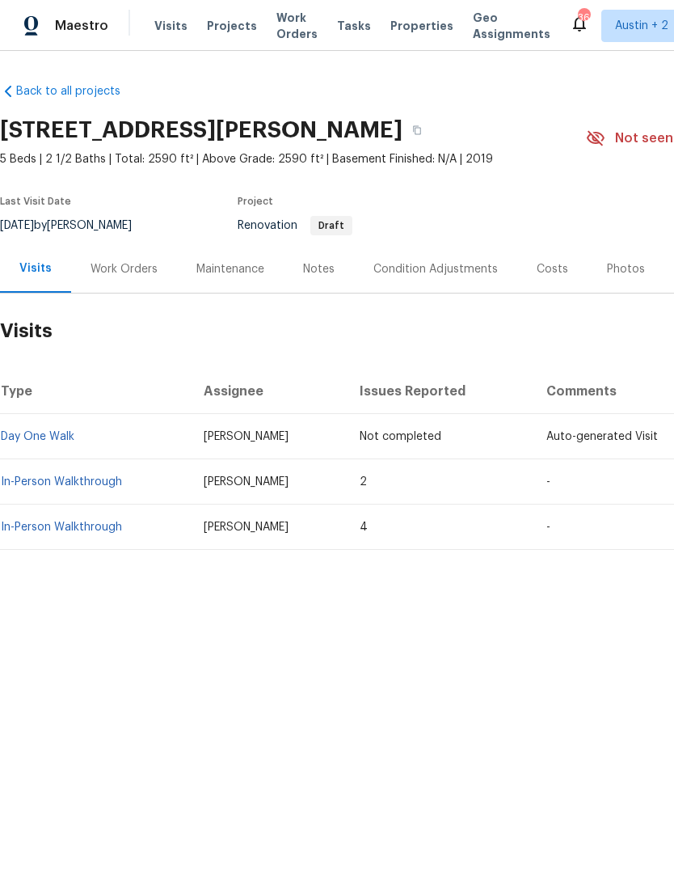
click at [42, 484] on link "In-Person Walkthrough" at bounding box center [61, 481] width 121 height 11
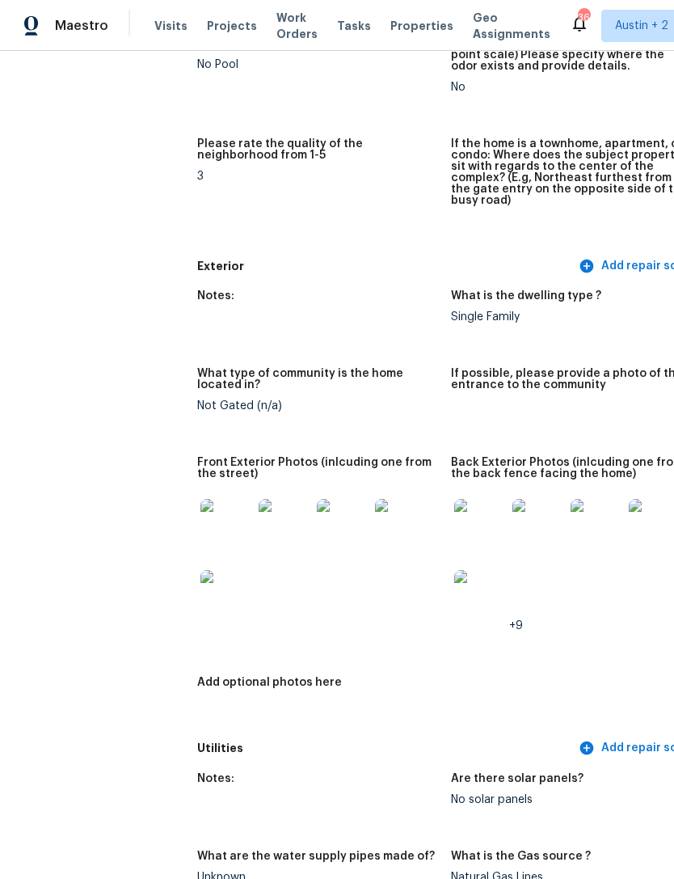
scroll to position [475, 0]
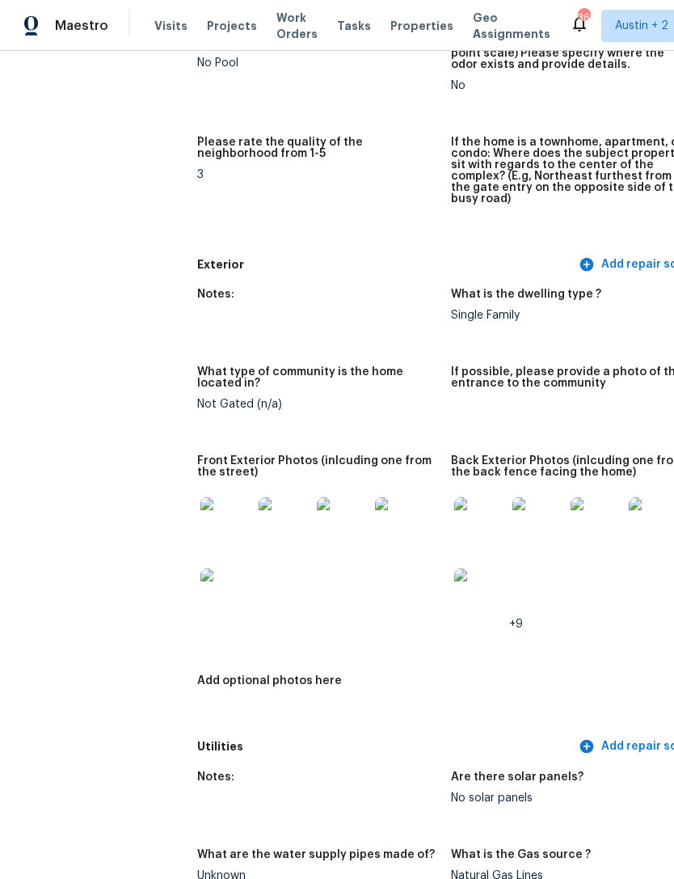
click at [201, 509] on img at bounding box center [227, 523] width 52 height 52
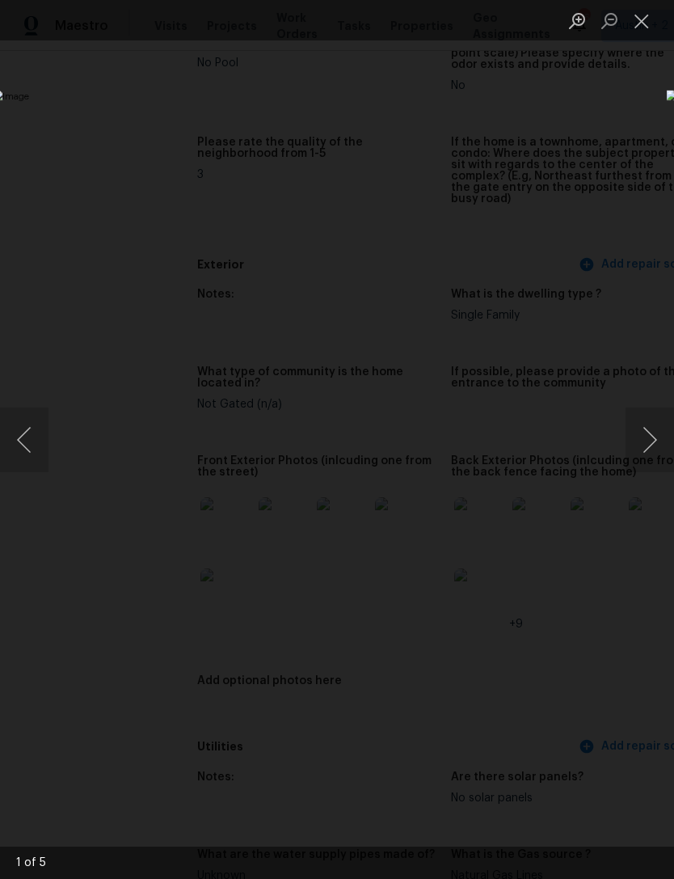
click at [641, 440] on button "Next image" at bounding box center [650, 439] width 49 height 65
click at [643, 447] on button "Next image" at bounding box center [650, 439] width 49 height 65
click at [642, 440] on button "Next image" at bounding box center [650, 439] width 49 height 65
click at [644, 436] on button "Next image" at bounding box center [650, 439] width 49 height 65
click at [642, 438] on button "Next image" at bounding box center [650, 439] width 49 height 65
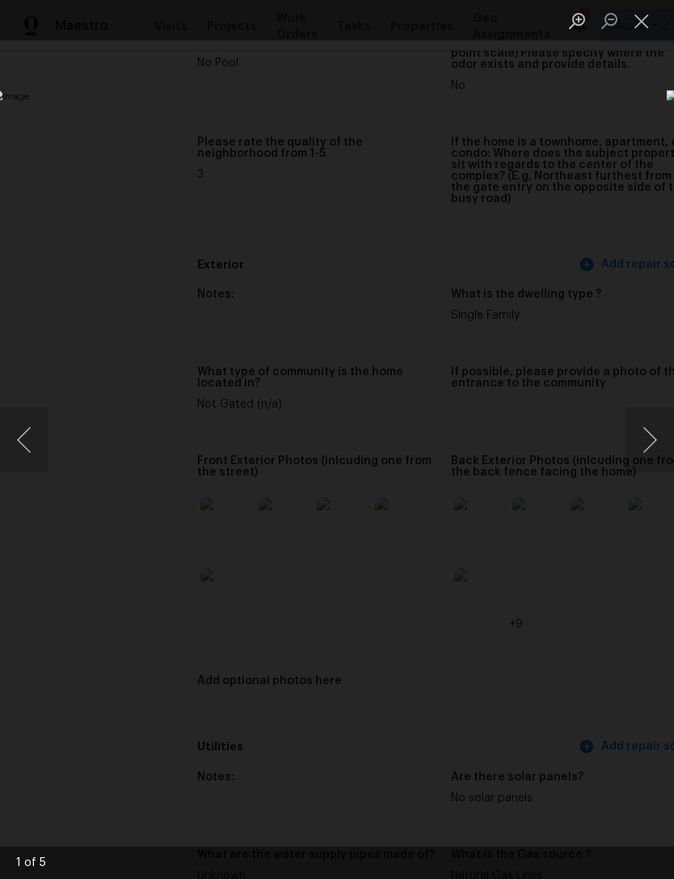
click at [645, 437] on button "Next image" at bounding box center [650, 439] width 49 height 65
click at [92, 699] on div "Lightbox" at bounding box center [337, 439] width 674 height 879
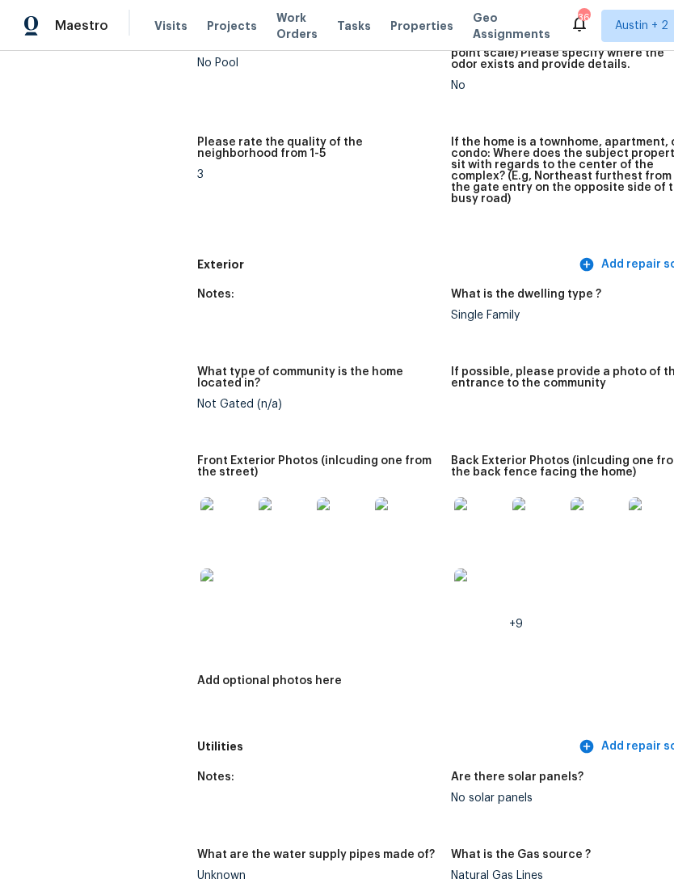
click at [201, 585] on img at bounding box center [227, 594] width 52 height 52
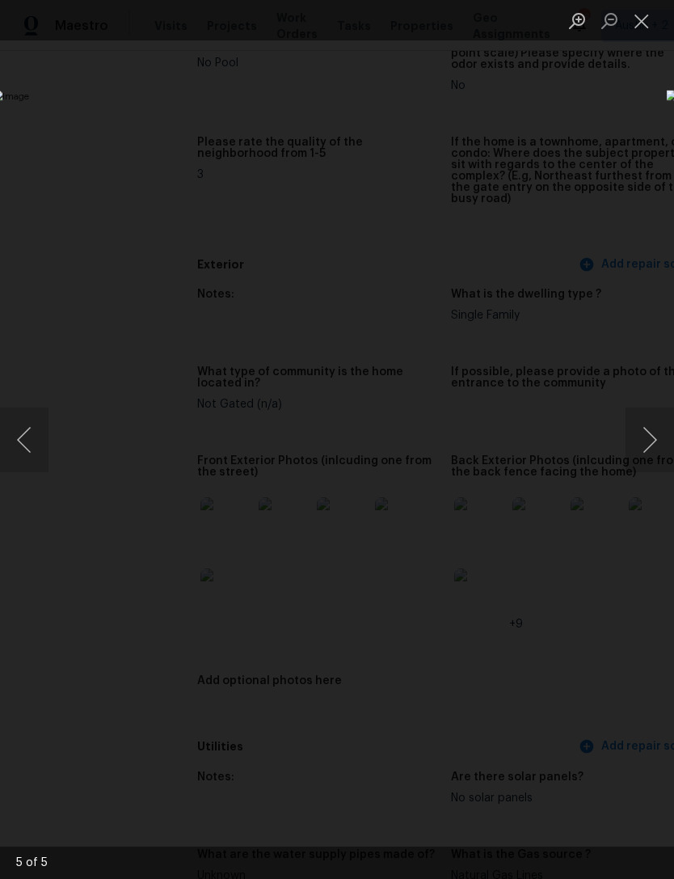
click at [82, 711] on div "Lightbox" at bounding box center [337, 439] width 674 height 879
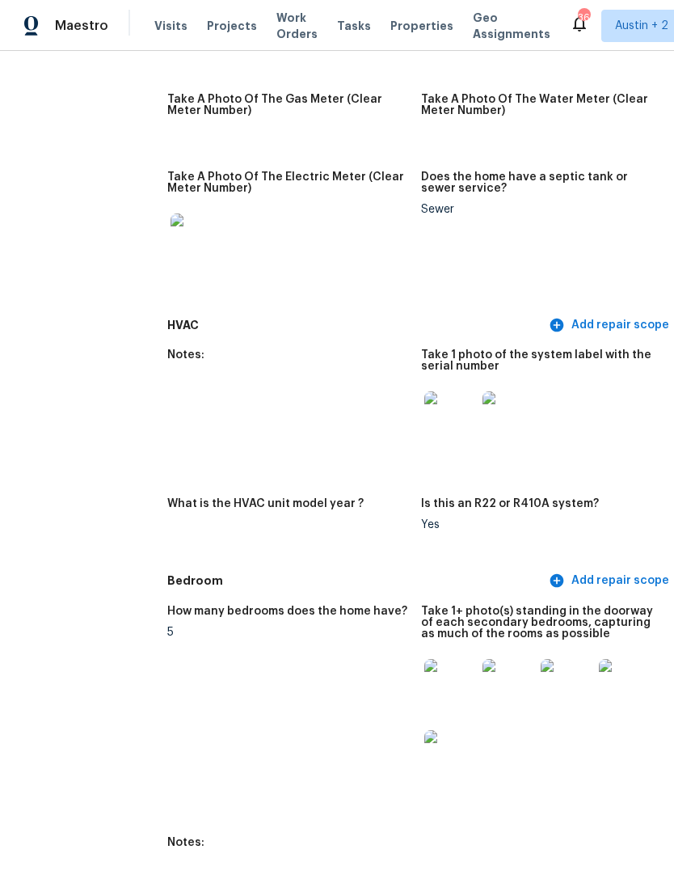
scroll to position [1311, 29]
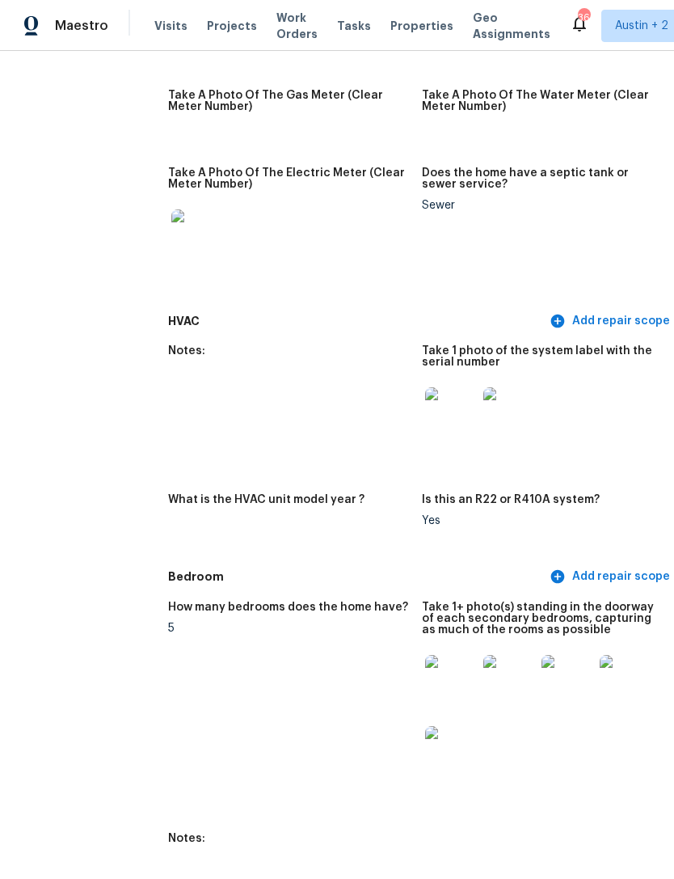
click at [438, 669] on img at bounding box center [451, 681] width 52 height 52
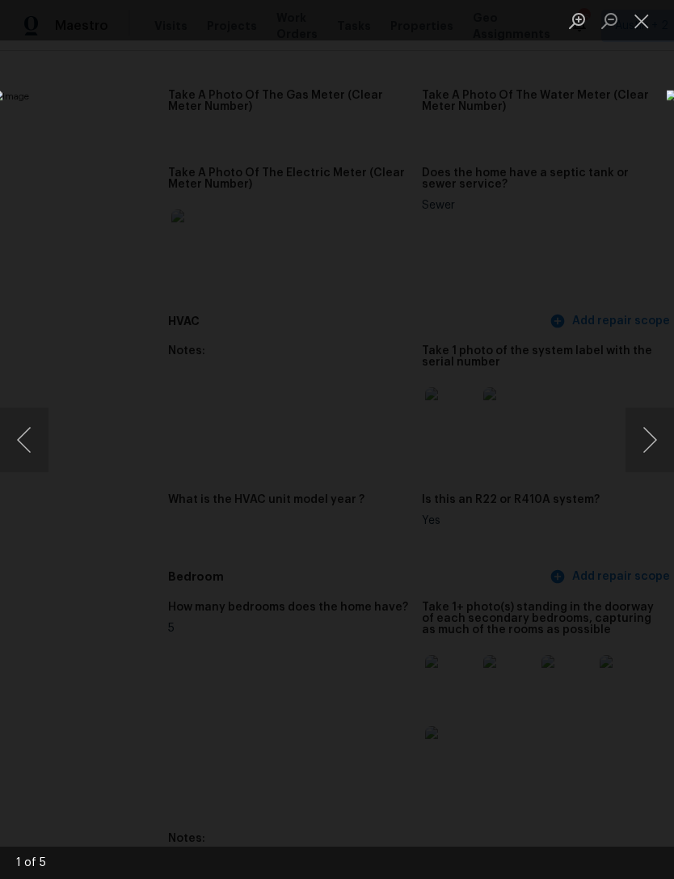
click at [656, 437] on button "Next image" at bounding box center [650, 439] width 49 height 65
click at [648, 439] on button "Next image" at bounding box center [650, 439] width 49 height 65
click at [641, 450] on button "Next image" at bounding box center [650, 439] width 49 height 65
click at [639, 439] on button "Next image" at bounding box center [650, 439] width 49 height 65
click at [82, 724] on div "Lightbox" at bounding box center [337, 439] width 674 height 879
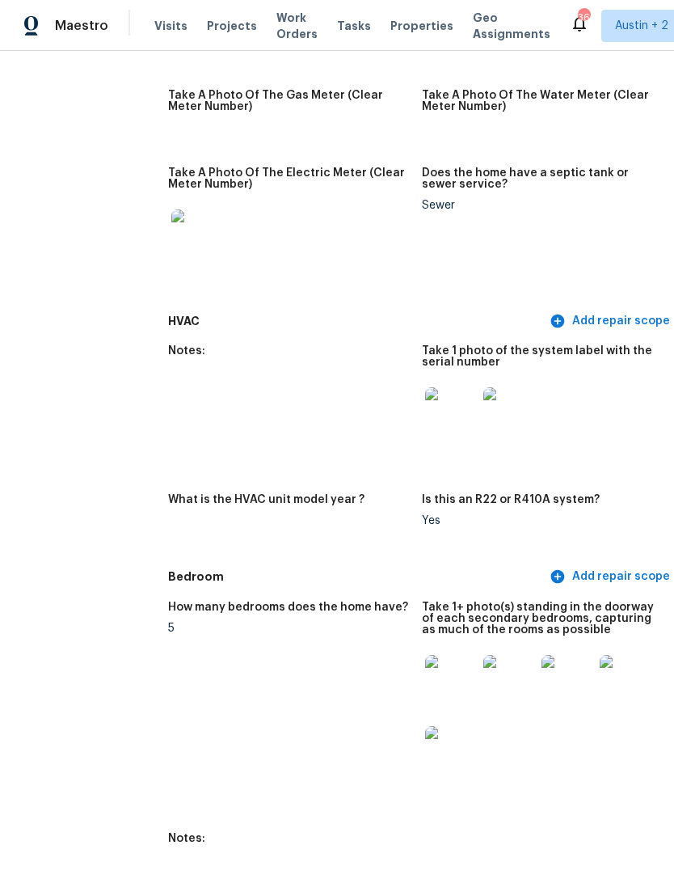
click at [487, 669] on img at bounding box center [509, 681] width 52 height 52
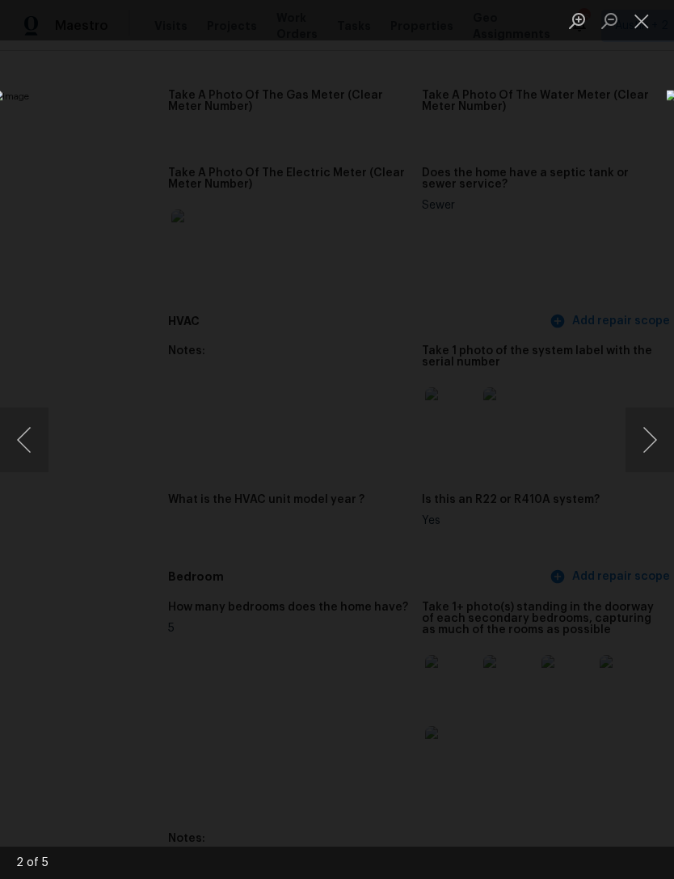
click at [650, 446] on button "Next image" at bounding box center [650, 439] width 49 height 65
click at [627, 448] on button "Next image" at bounding box center [650, 439] width 49 height 65
click at [627, 438] on button "Next image" at bounding box center [650, 439] width 49 height 65
click at [629, 753] on div "Lightbox" at bounding box center [337, 439] width 674 height 879
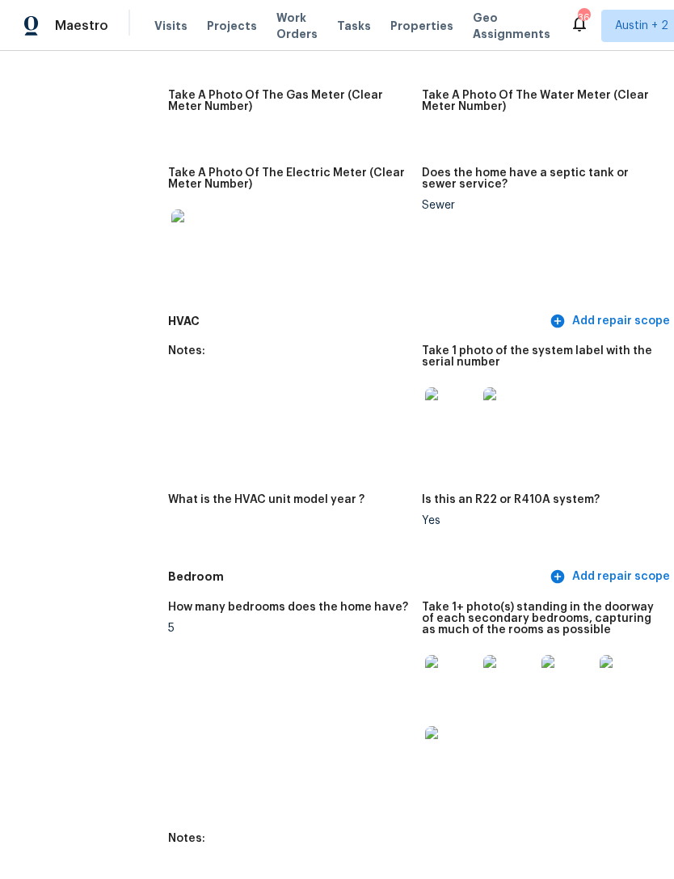
click at [483, 672] on img at bounding box center [509, 681] width 52 height 52
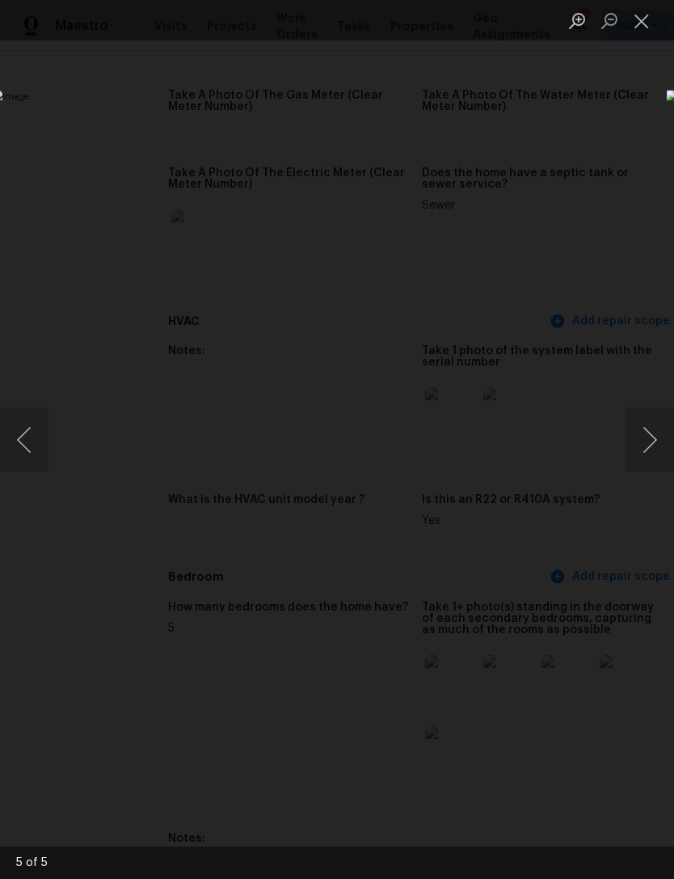
click at [631, 438] on button "Next image" at bounding box center [650, 439] width 49 height 65
click at [632, 450] on button "Next image" at bounding box center [650, 439] width 49 height 65
click at [631, 450] on button "Next image" at bounding box center [650, 439] width 49 height 65
click at [615, 760] on div "Lightbox" at bounding box center [337, 439] width 674 height 879
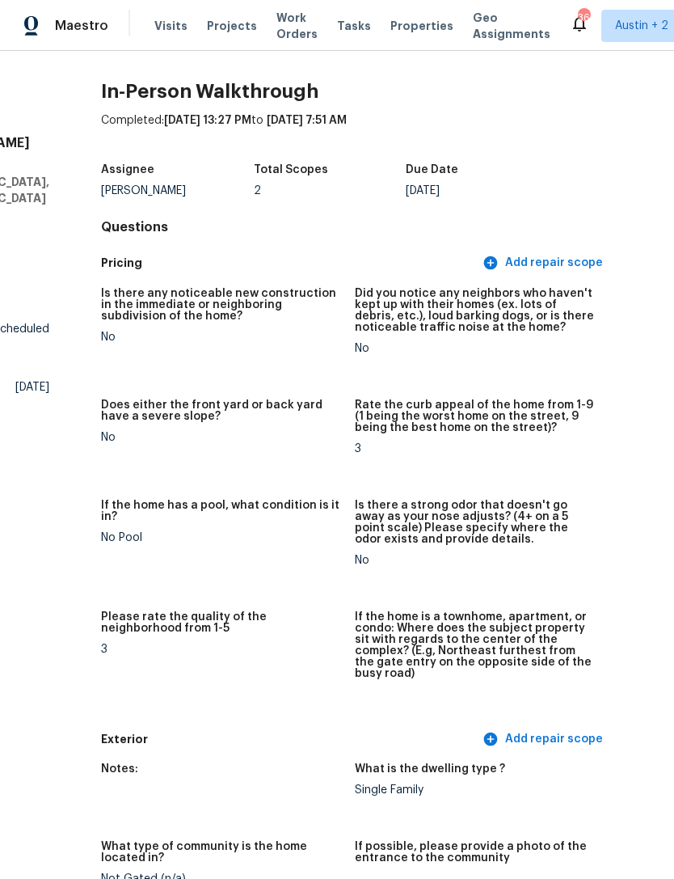
scroll to position [0, 96]
click at [403, 32] on span "Properties" at bounding box center [422, 26] width 63 height 16
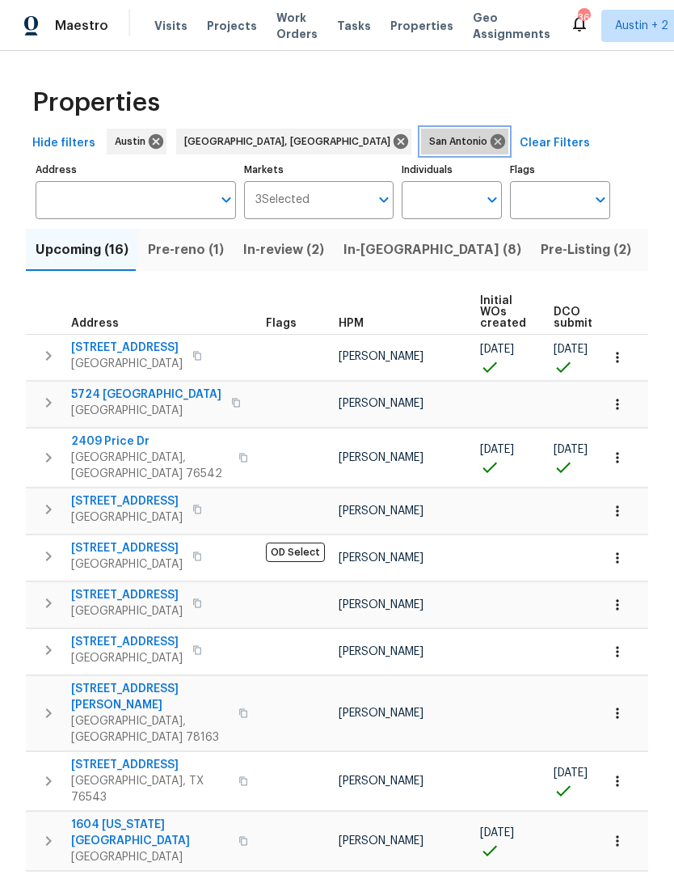
click at [491, 142] on icon at bounding box center [498, 141] width 15 height 15
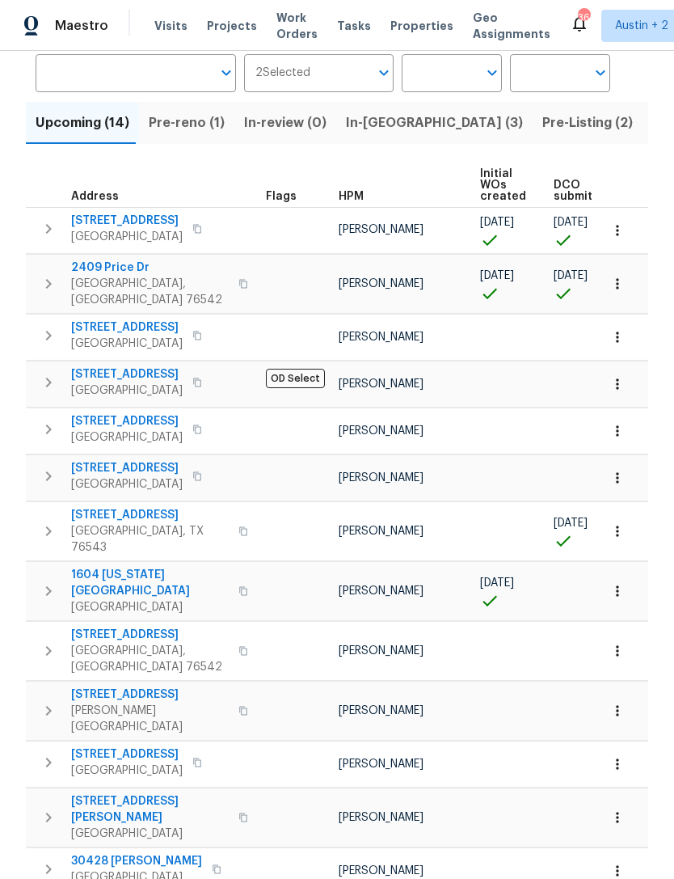
scroll to position [126, 0]
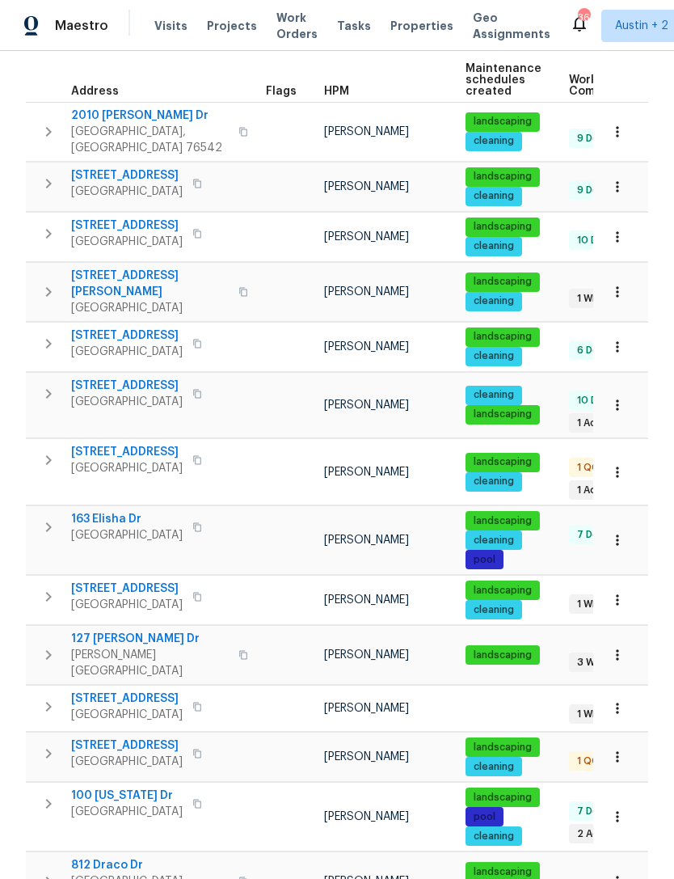
scroll to position [235, 0]
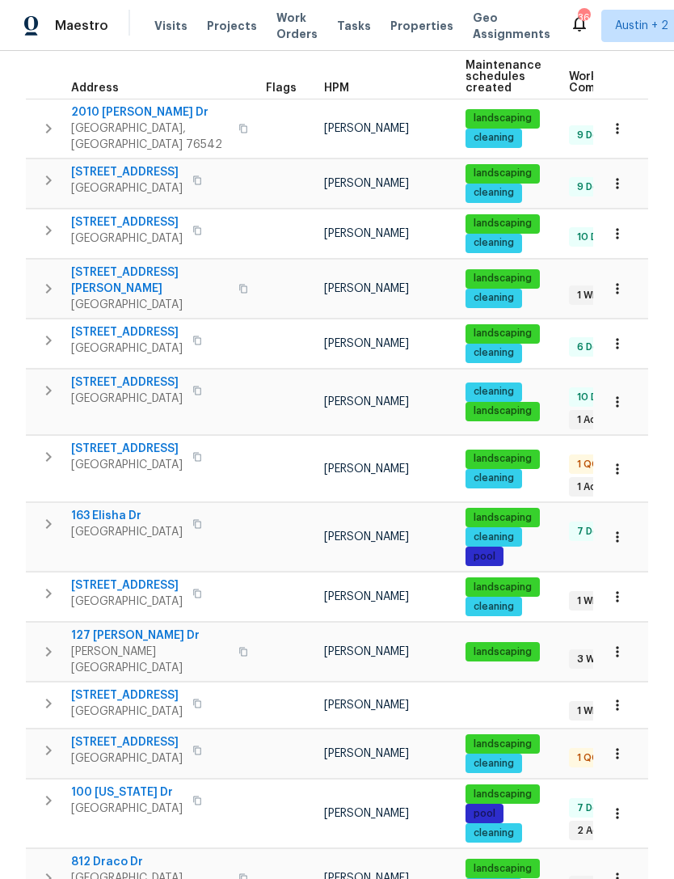
click at [98, 627] on span "127 Campos Dr" at bounding box center [150, 635] width 158 height 16
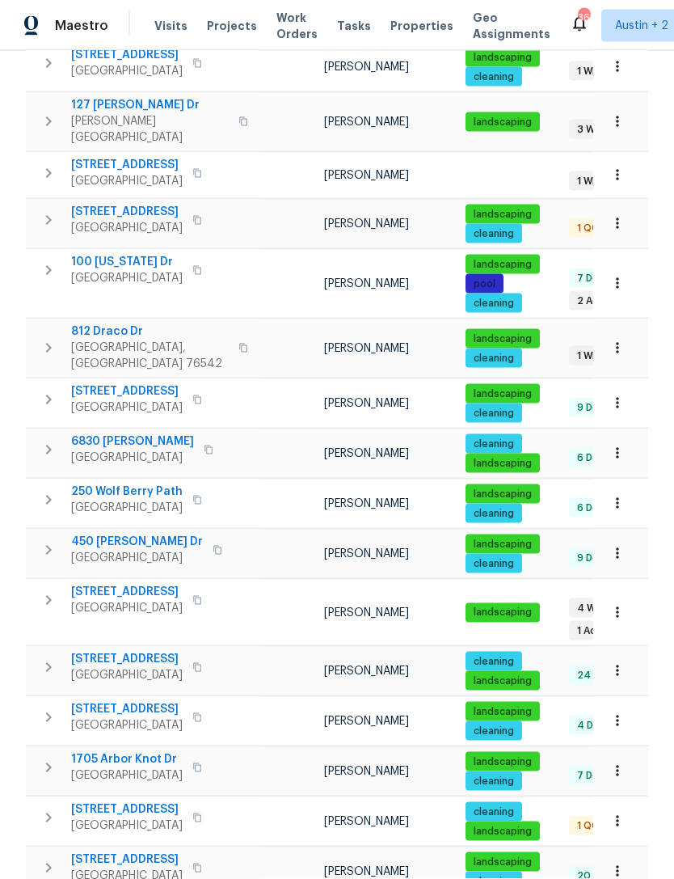
scroll to position [52, 0]
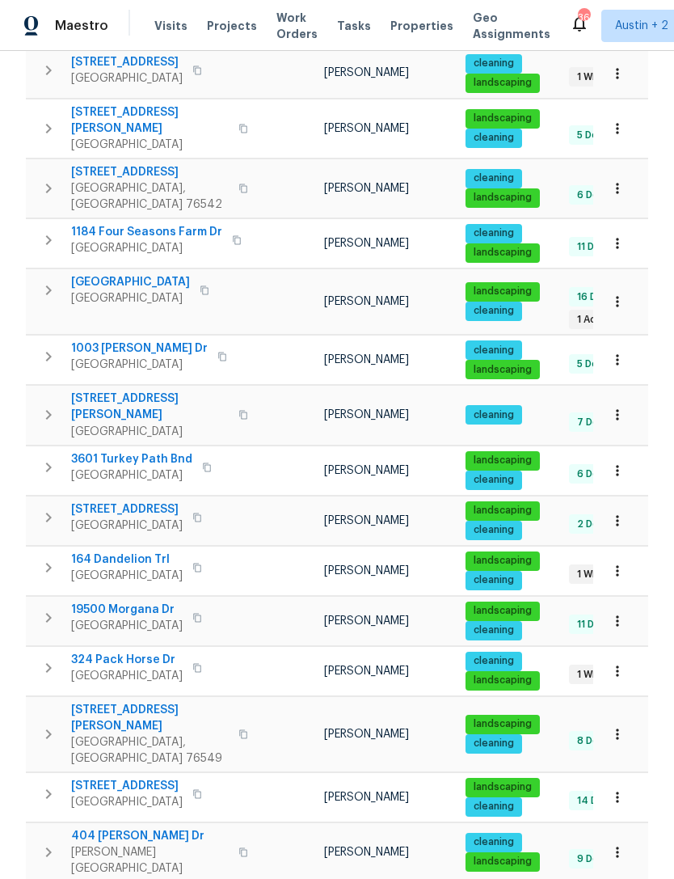
scroll to position [335, 0]
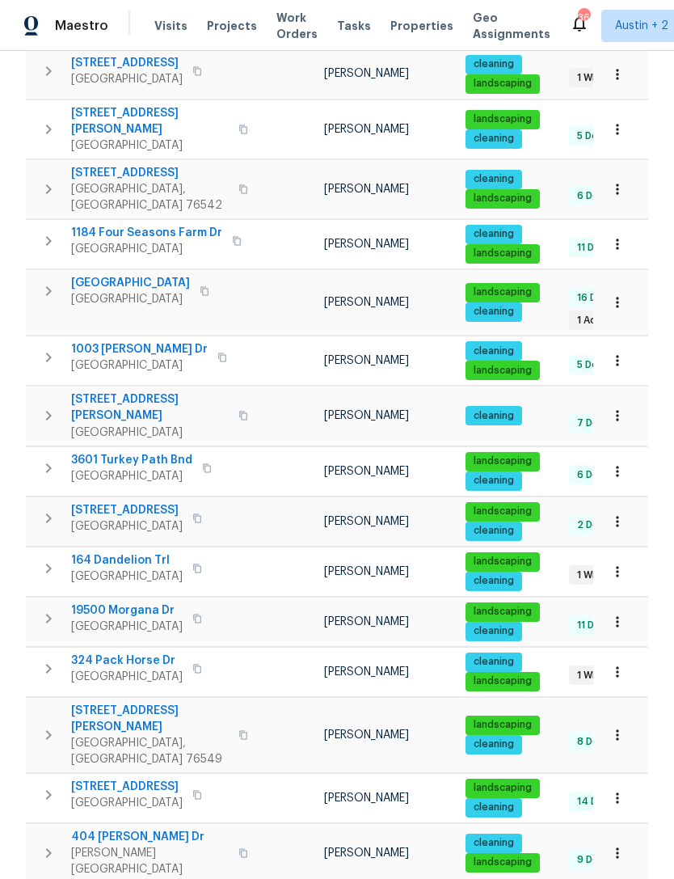
click at [618, 614] on icon "button" at bounding box center [618, 622] width 16 height 16
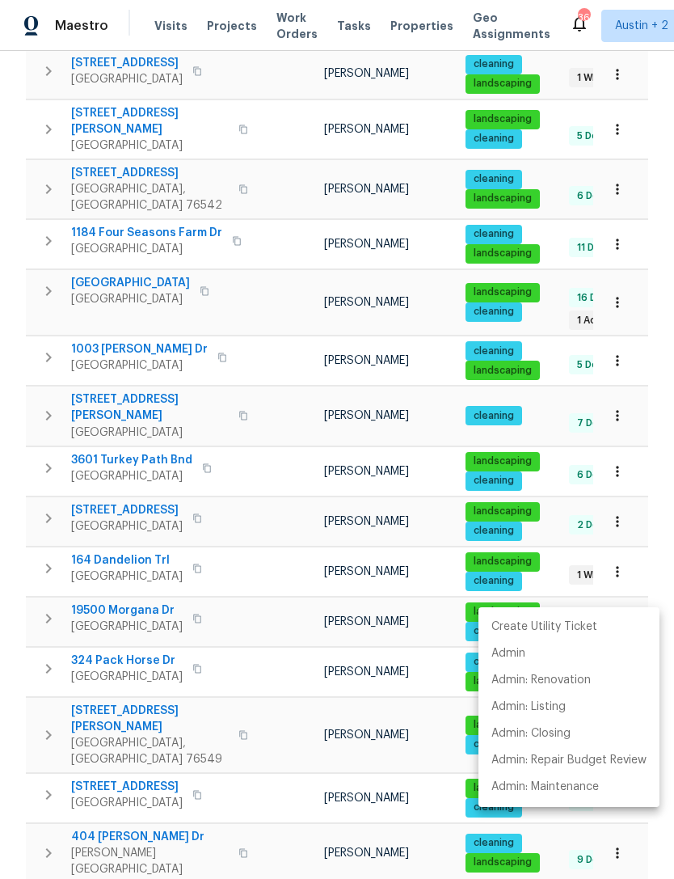
click at [103, 576] on div at bounding box center [337, 439] width 674 height 879
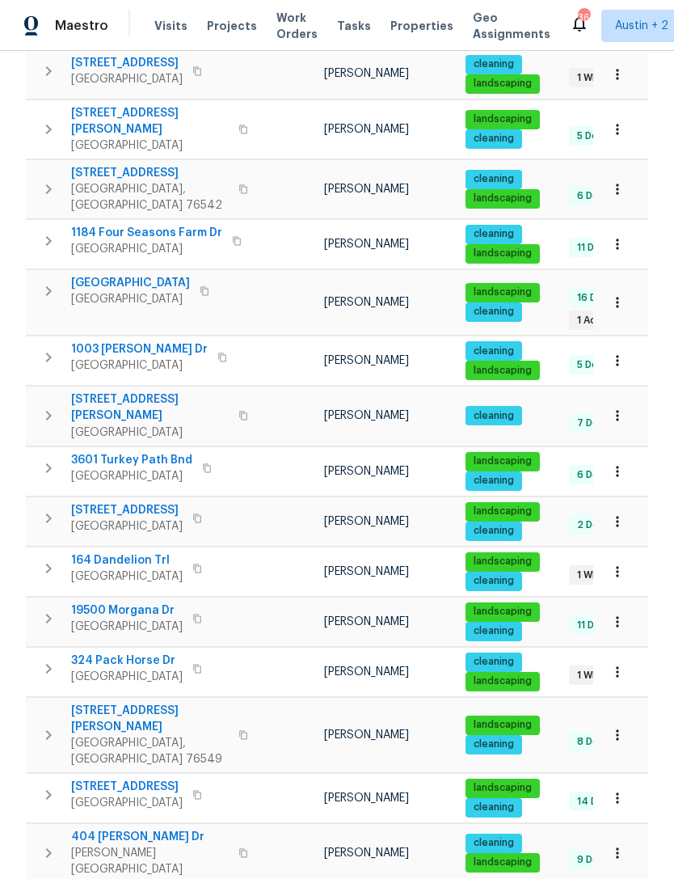
click at [116, 602] on span "19500 Morgana Dr" at bounding box center [127, 610] width 112 height 16
click at [96, 829] on span "404 Stewart Dr" at bounding box center [150, 837] width 158 height 16
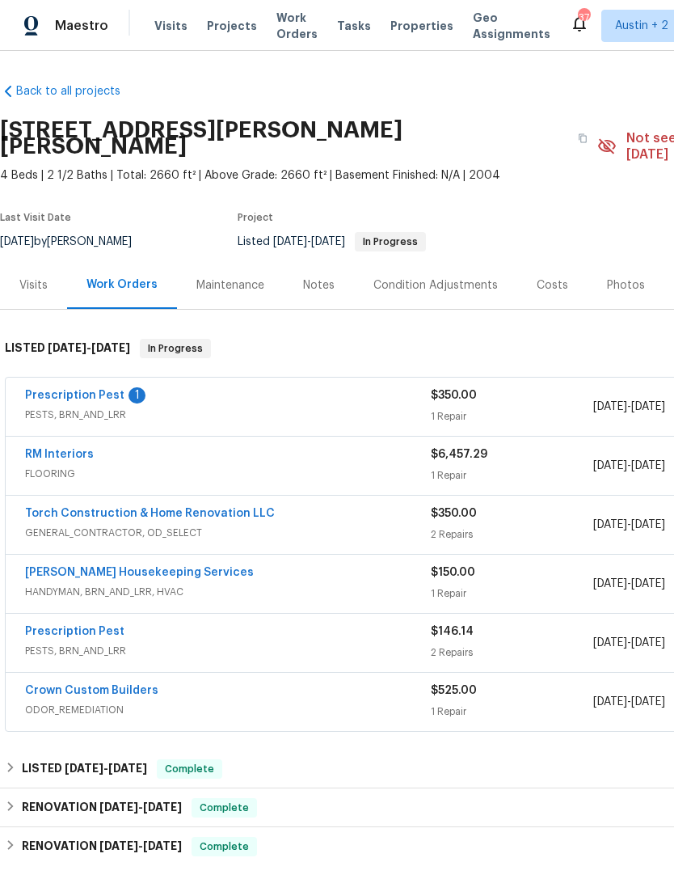
click at [537, 277] on div "Costs" at bounding box center [553, 285] width 32 height 16
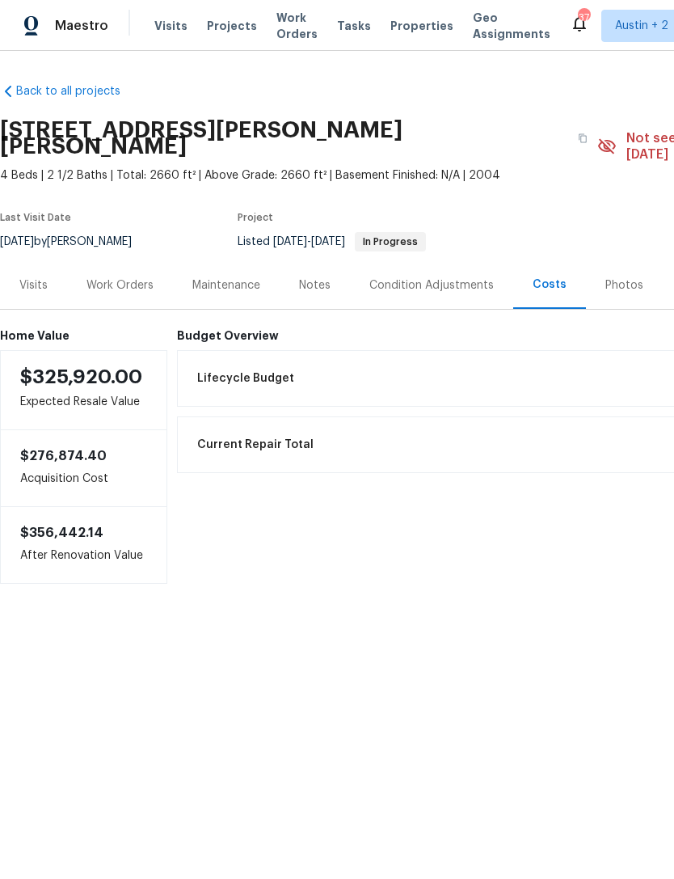
click at [115, 277] on div "Work Orders" at bounding box center [120, 285] width 67 height 16
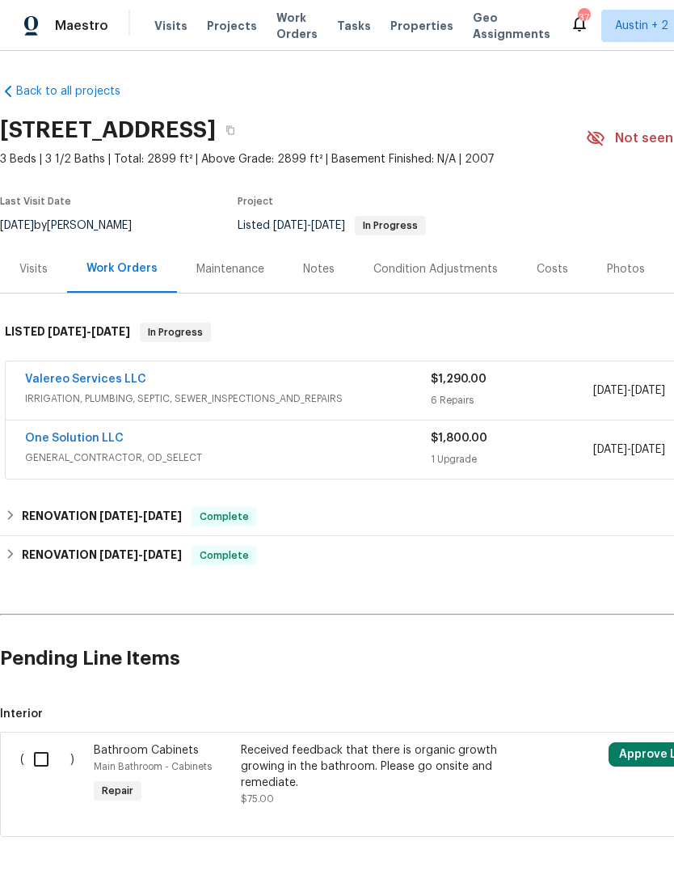
click at [551, 271] on div "Costs" at bounding box center [553, 269] width 32 height 16
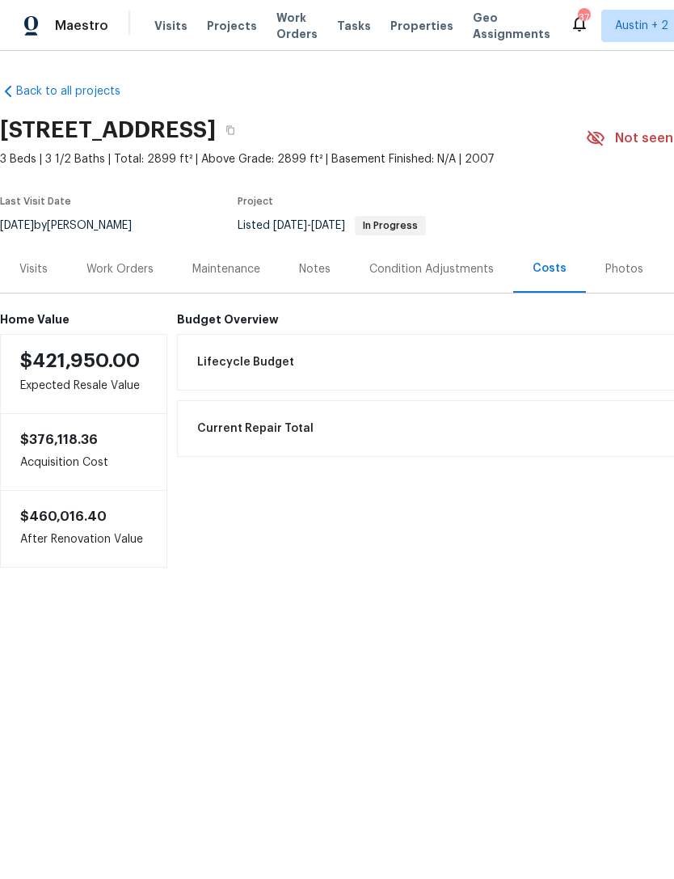
click at [130, 276] on div "Work Orders" at bounding box center [120, 269] width 67 height 16
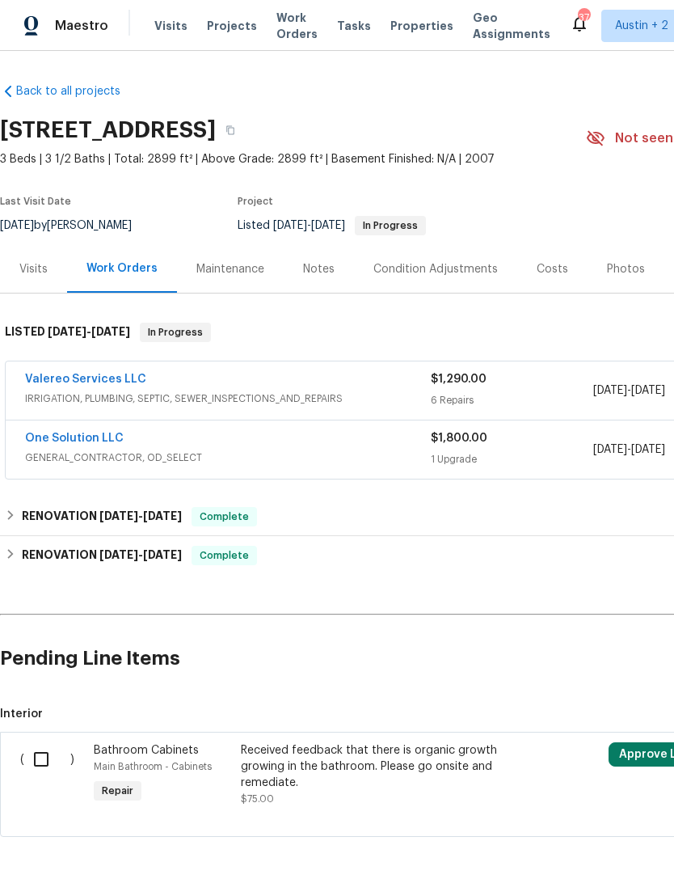
click at [27, 272] on div "Visits" at bounding box center [33, 269] width 28 height 16
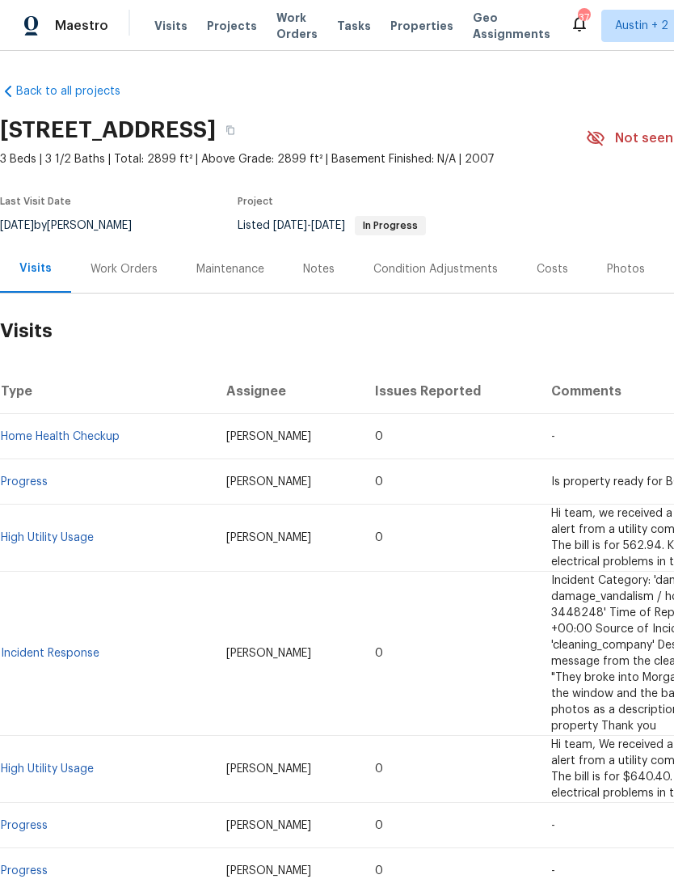
click at [120, 272] on div "Work Orders" at bounding box center [124, 269] width 67 height 16
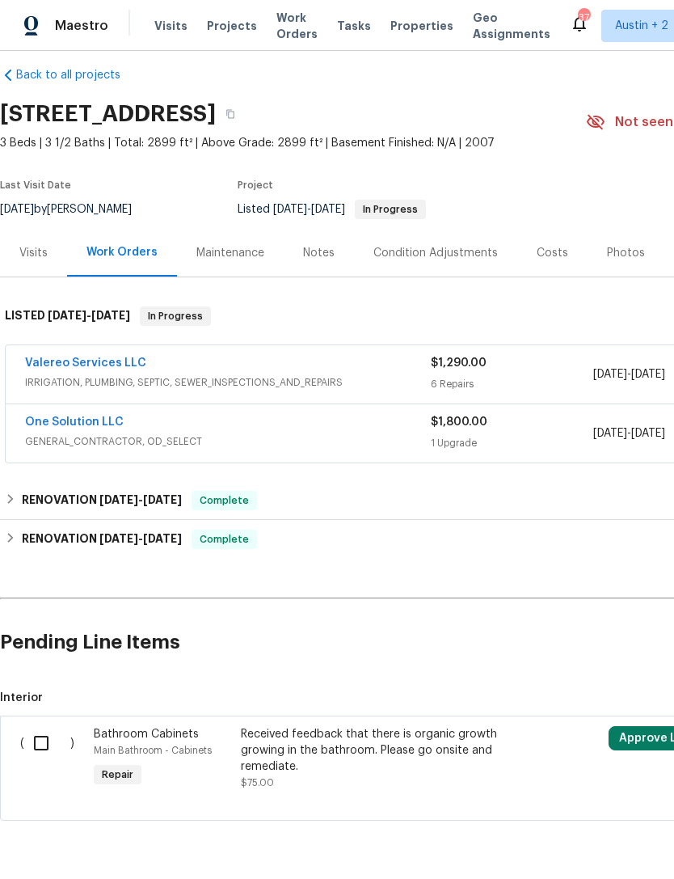
scroll to position [16, 0]
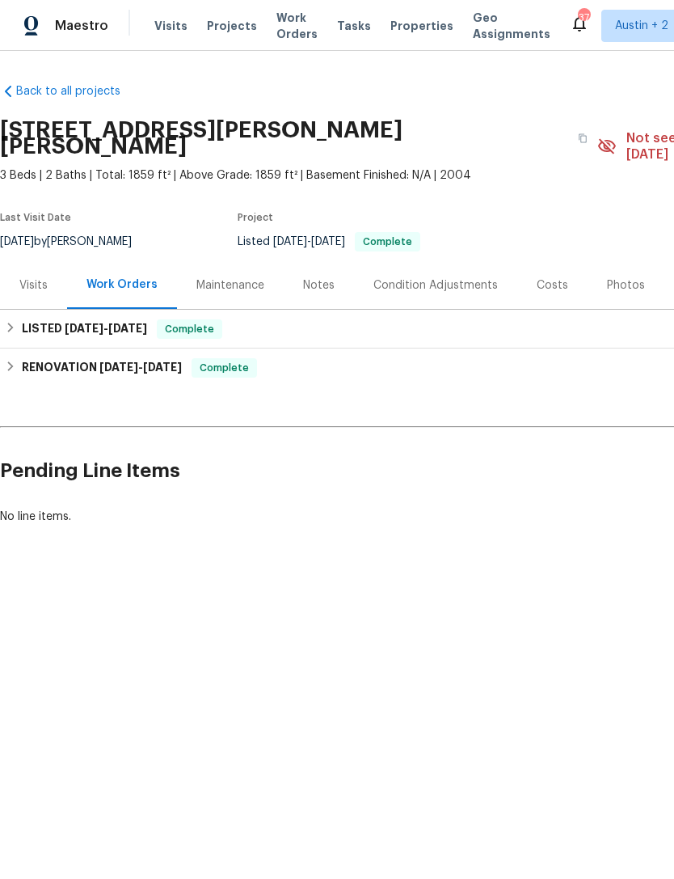
click at [567, 269] on div "Costs" at bounding box center [552, 285] width 70 height 48
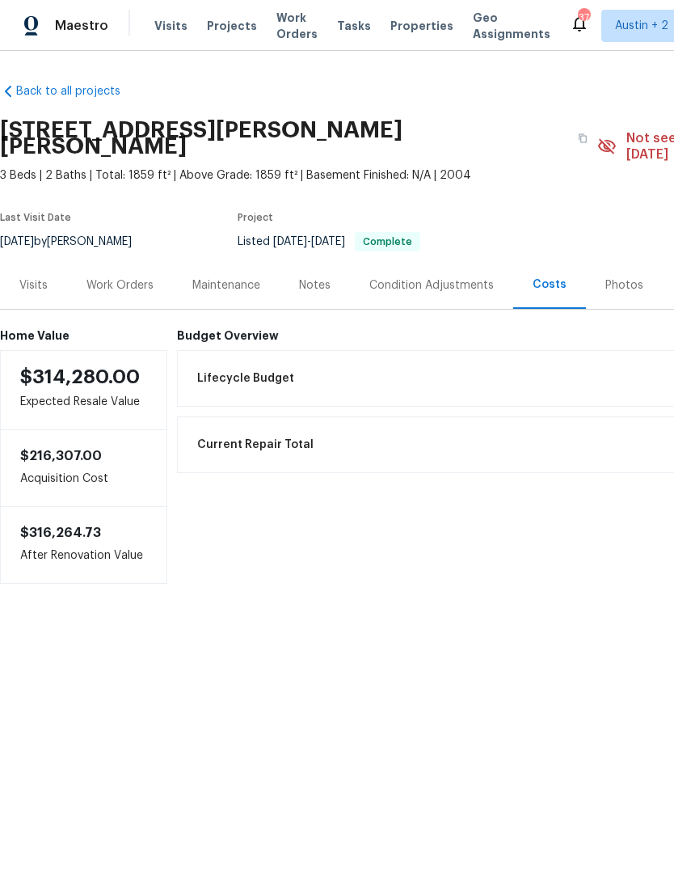
click at [107, 277] on div "Work Orders" at bounding box center [120, 285] width 67 height 16
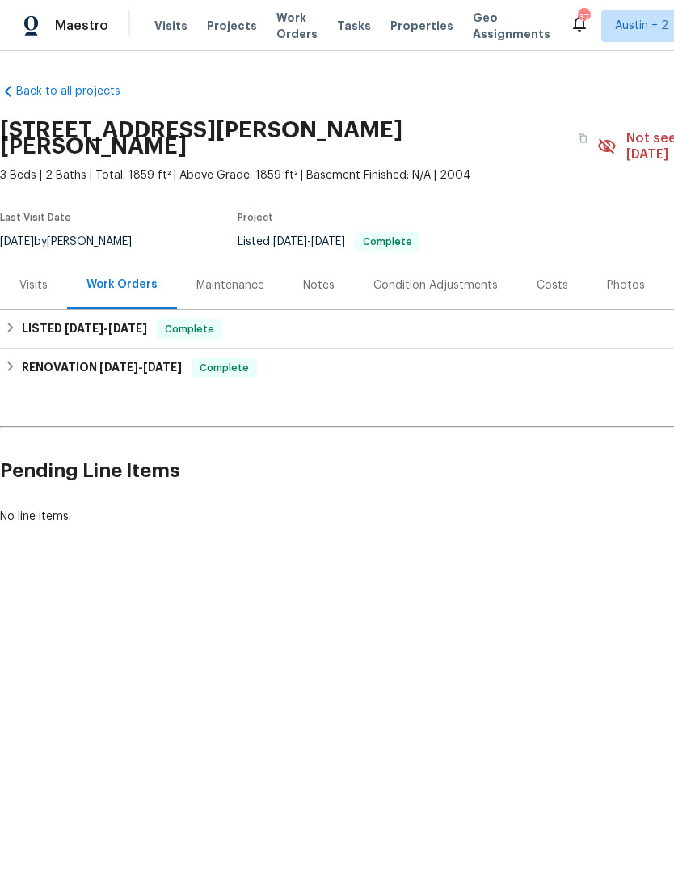
click at [546, 277] on div "Costs" at bounding box center [553, 285] width 32 height 16
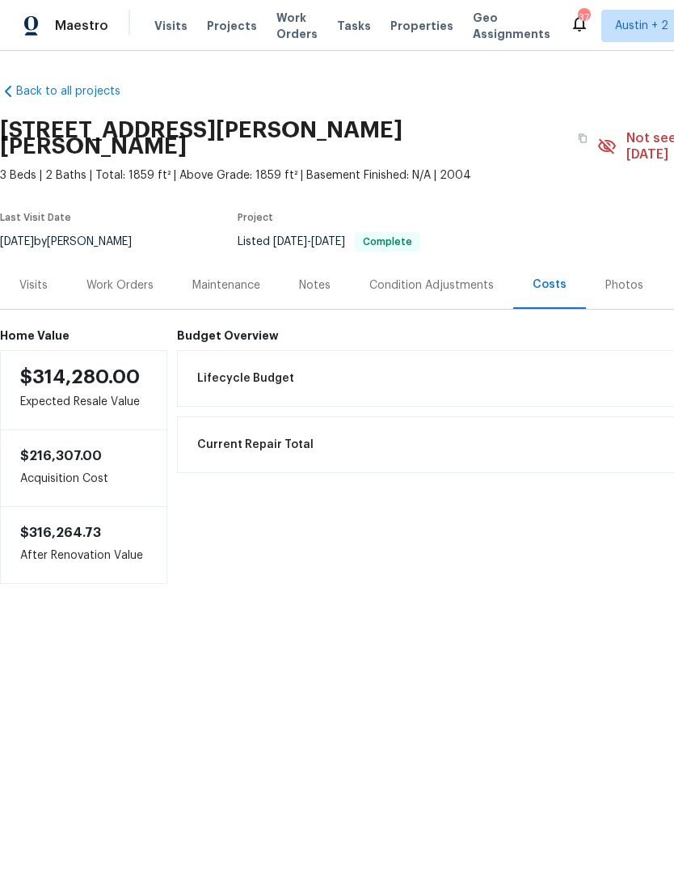
click at [403, 28] on span "Properties" at bounding box center [422, 26] width 63 height 16
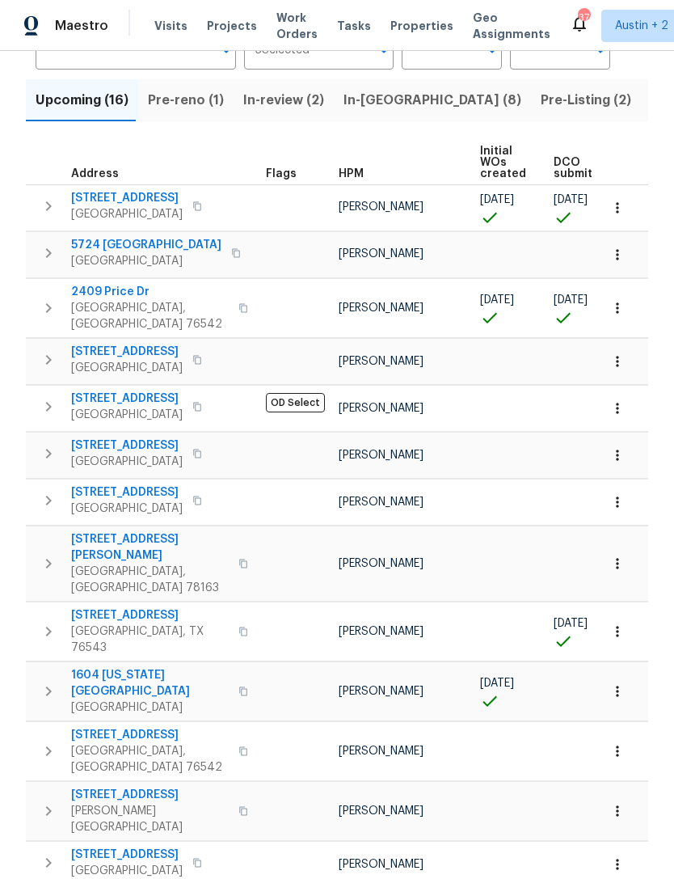
scroll to position [133, 0]
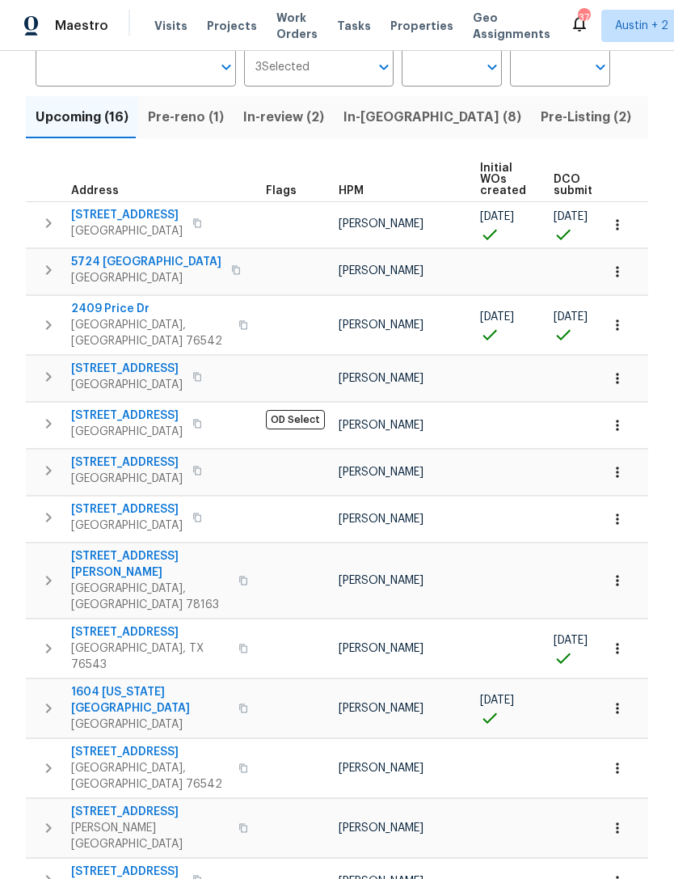
click at [651, 106] on span "Listed (63)" at bounding box center [686, 117] width 70 height 23
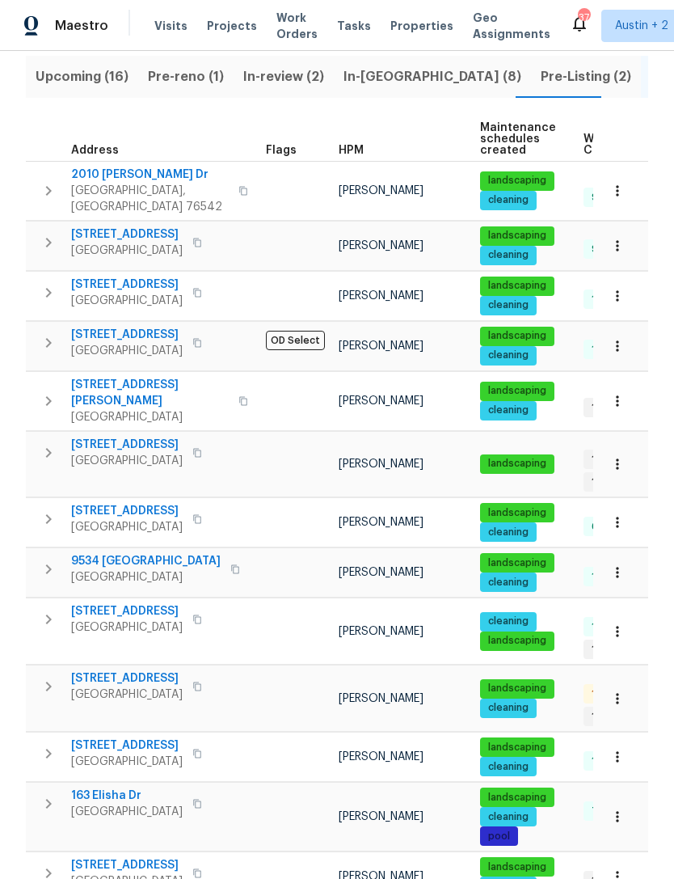
scroll to position [175, 0]
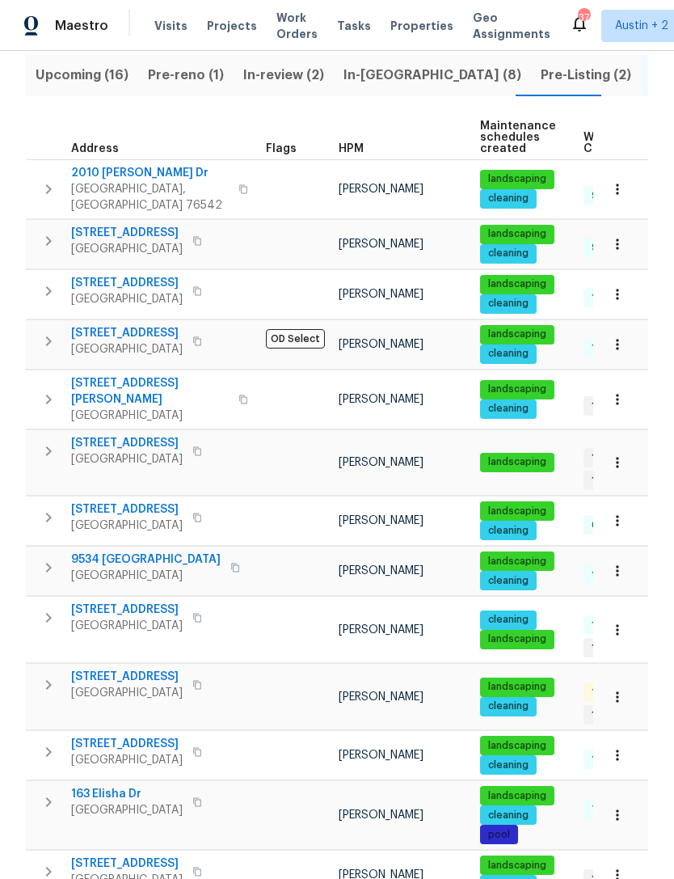
click at [44, 508] on icon "button" at bounding box center [48, 517] width 19 height 19
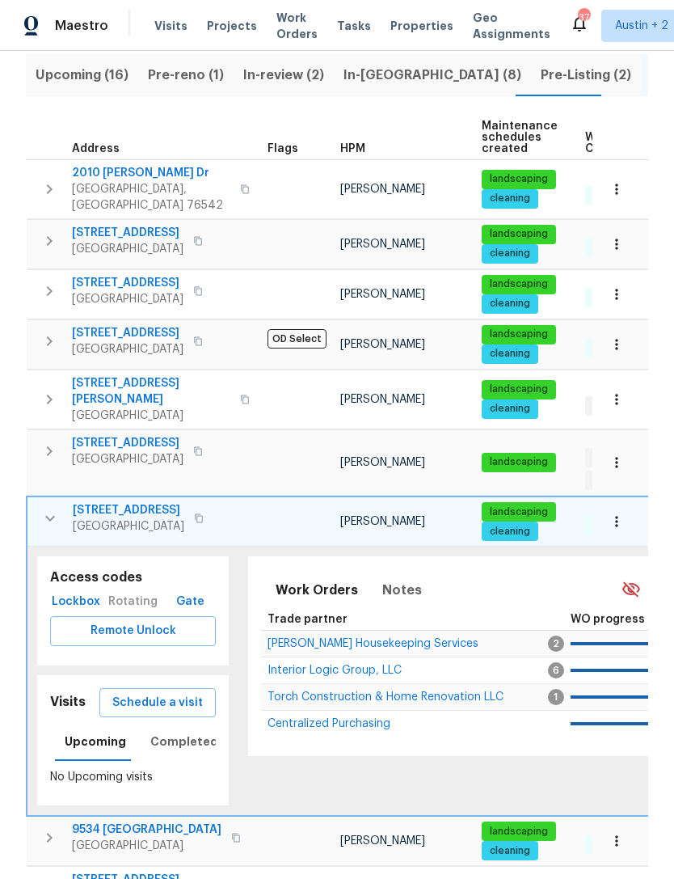
click at [51, 509] on icon "button" at bounding box center [49, 518] width 19 height 19
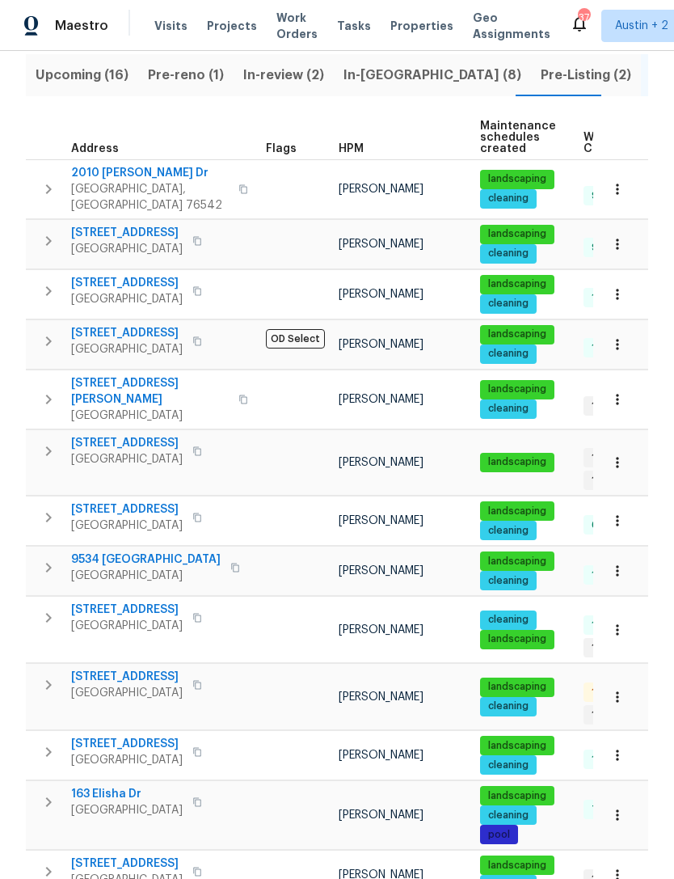
click at [48, 501] on button "button" at bounding box center [48, 517] width 32 height 32
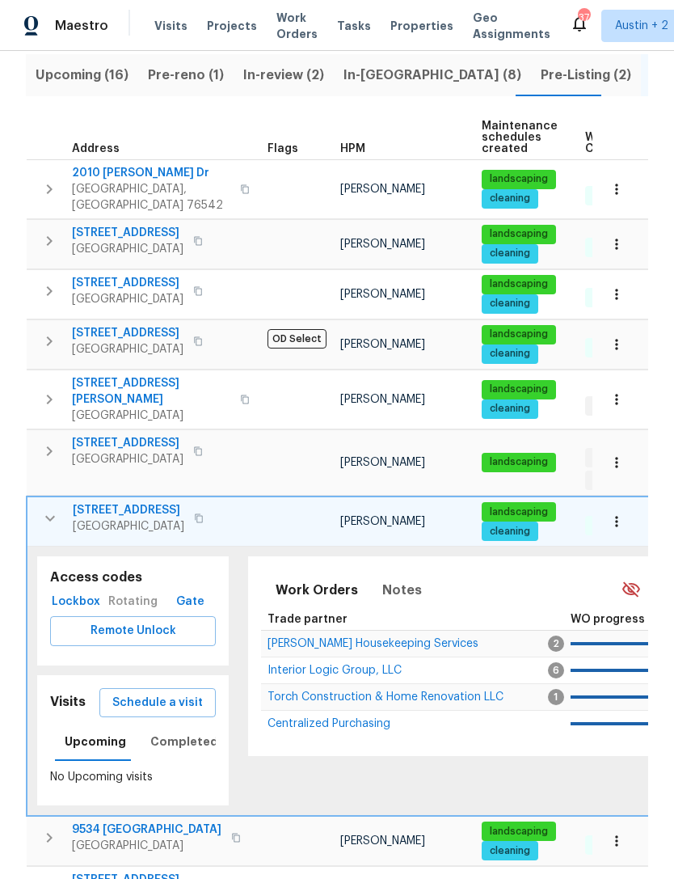
click at [44, 509] on icon "button" at bounding box center [49, 518] width 19 height 19
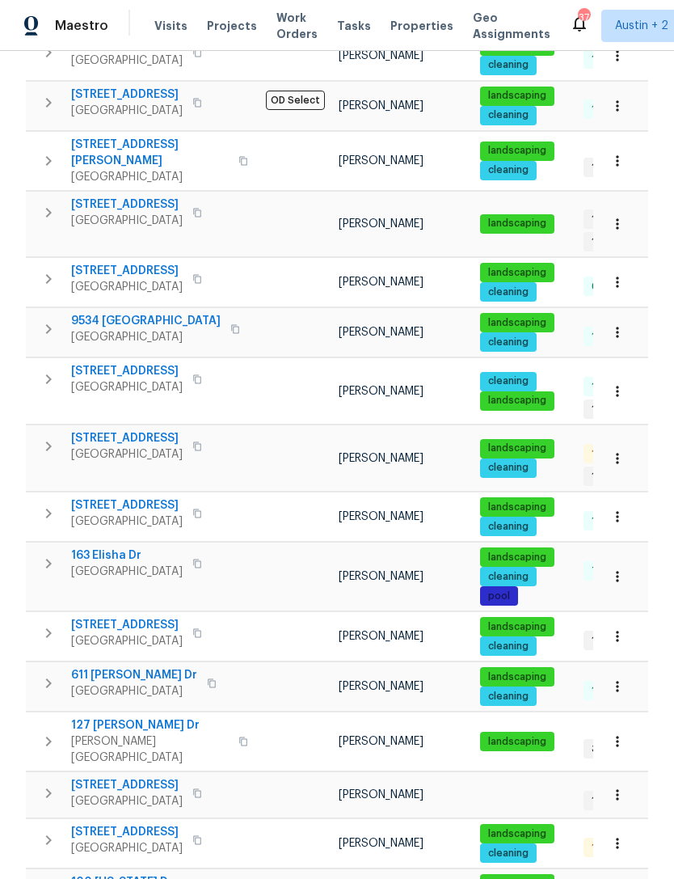
scroll to position [414, 0]
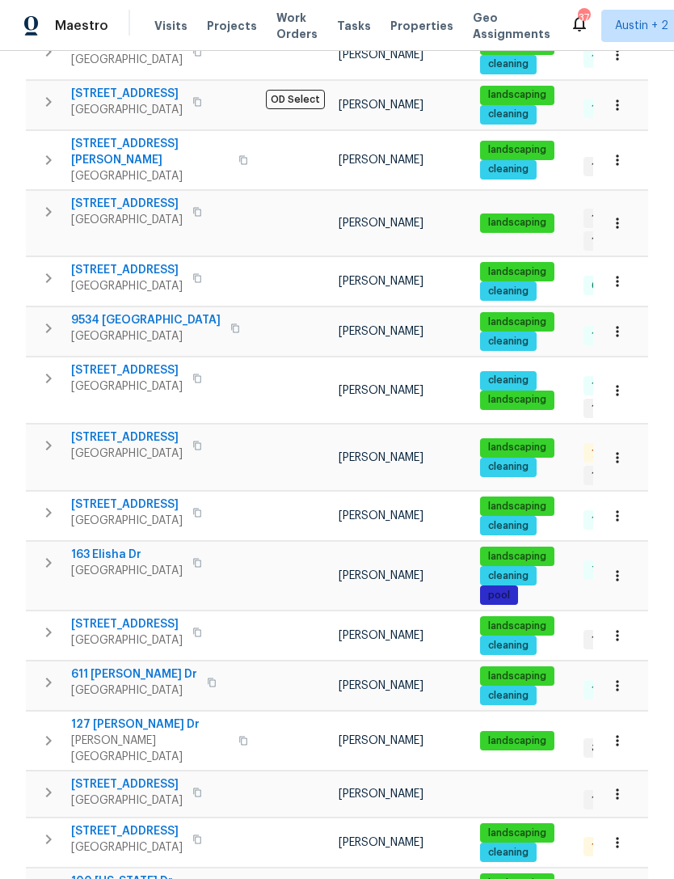
click at [48, 553] on icon "button" at bounding box center [48, 562] width 19 height 19
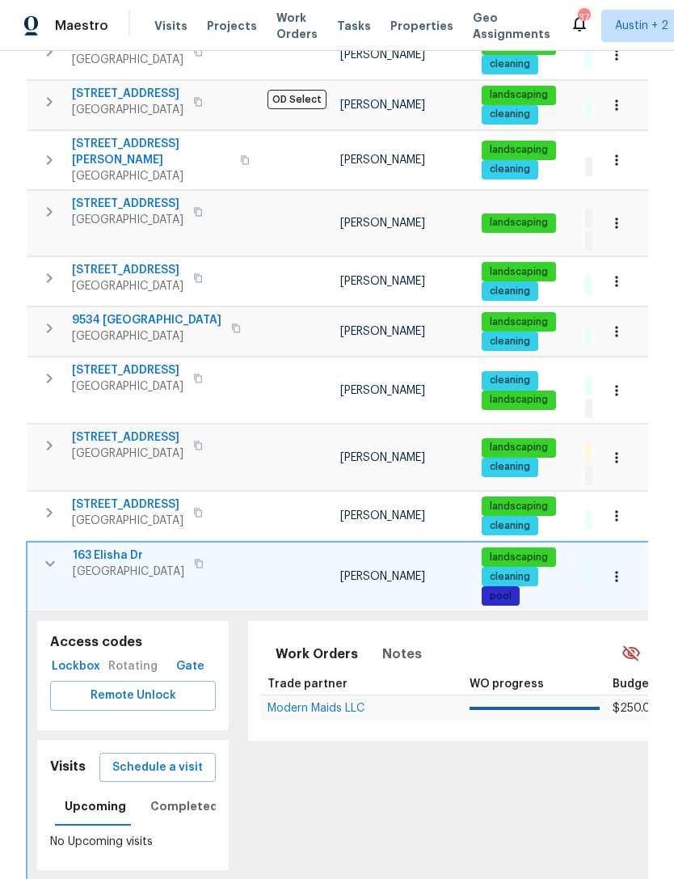
click at [45, 547] on button "button" at bounding box center [50, 563] width 32 height 32
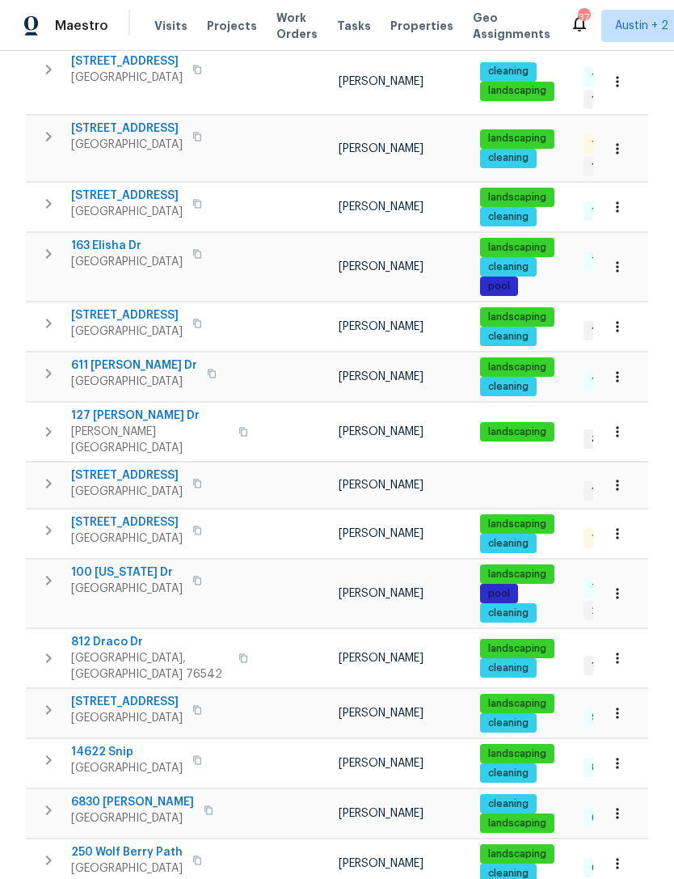
scroll to position [724, 0]
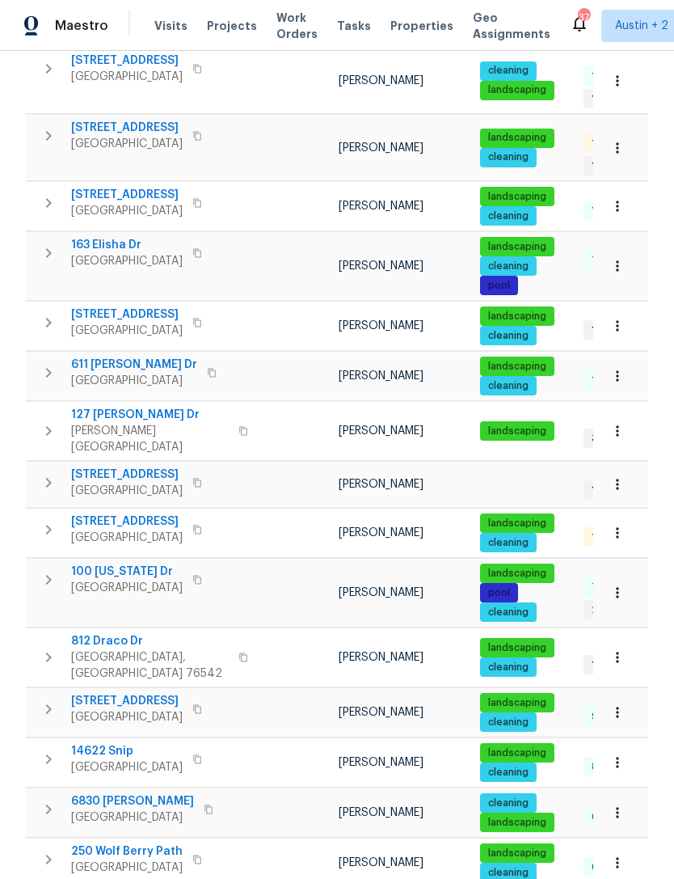
click at [46, 520] on icon "button" at bounding box center [48, 529] width 19 height 19
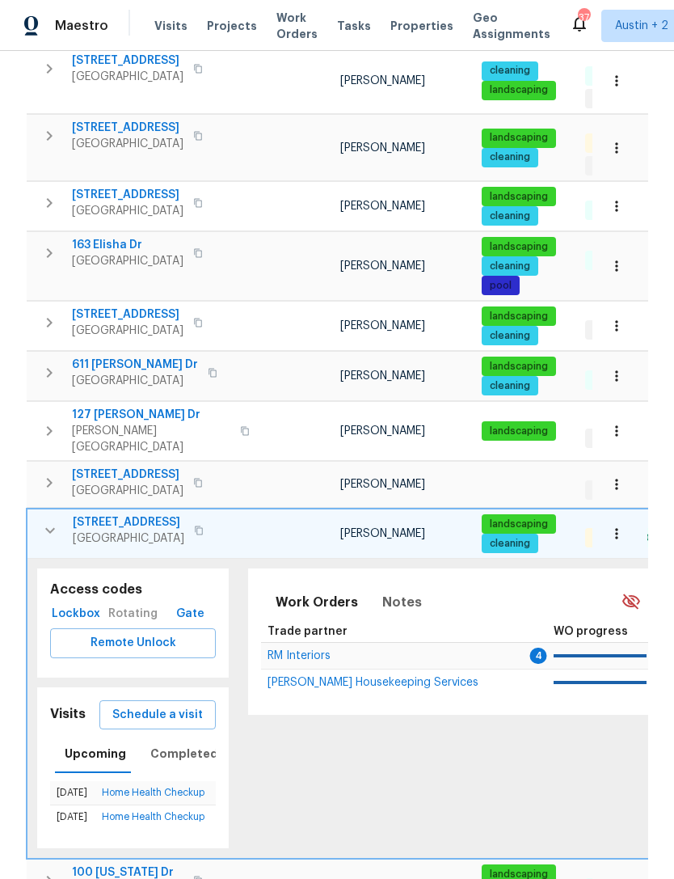
click at [38, 514] on button "button" at bounding box center [50, 530] width 32 height 32
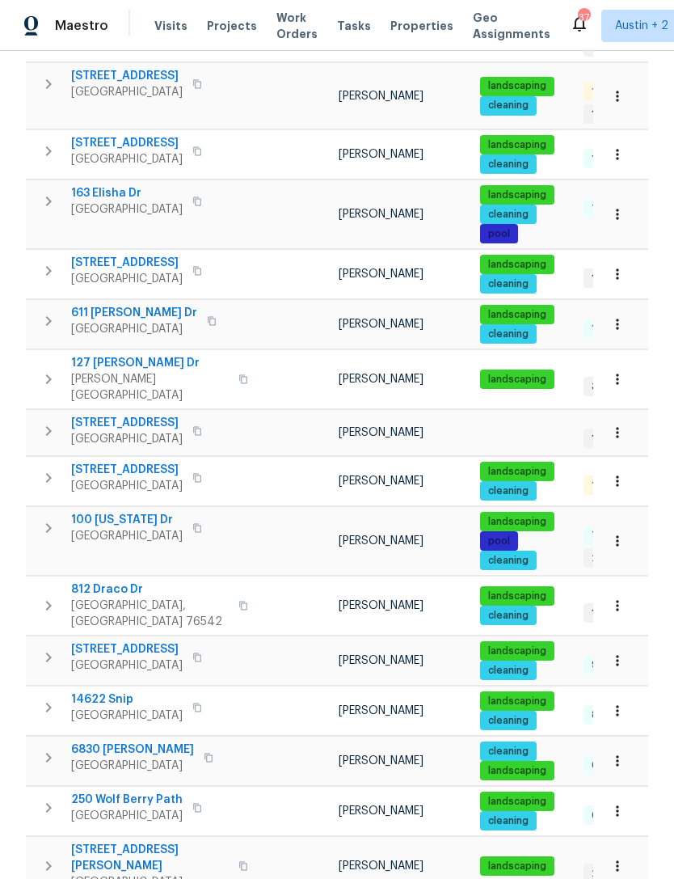
scroll to position [775, 0]
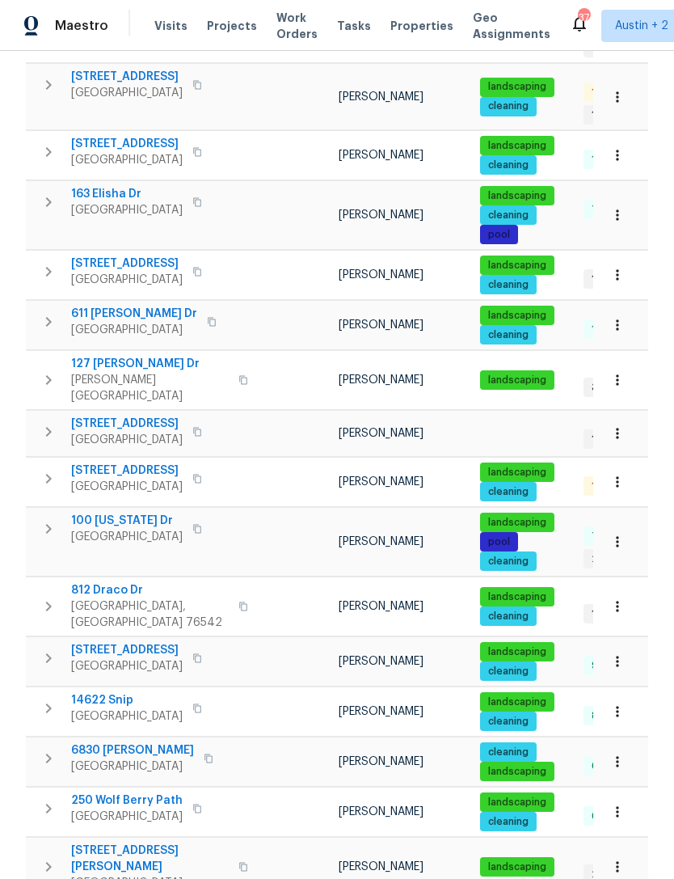
click at [87, 513] on span "100 Missouri Dr" at bounding box center [127, 521] width 112 height 16
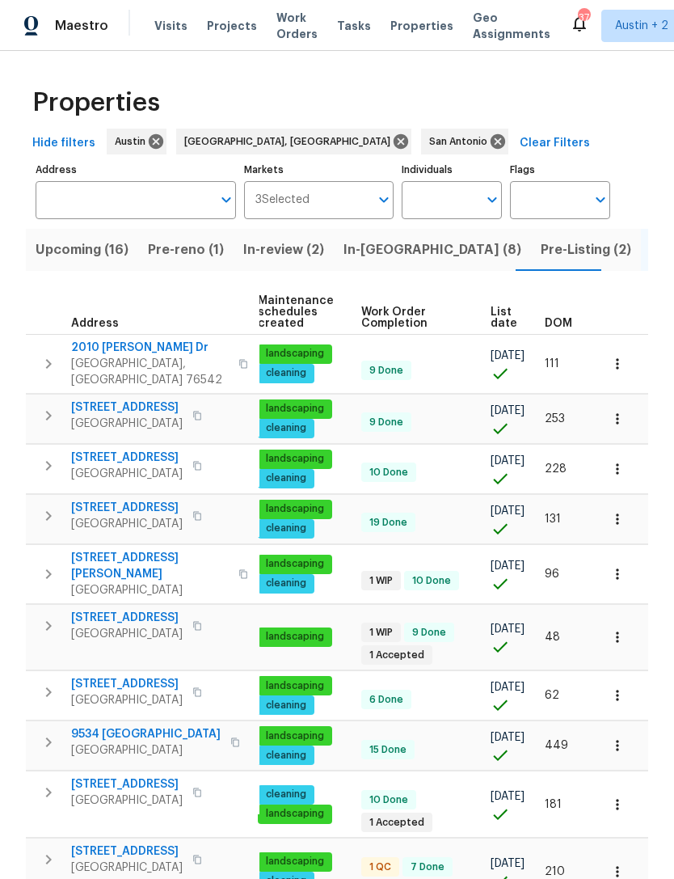
scroll to position [0, 225]
click at [554, 327] on span "DOM" at bounding box center [558, 323] width 27 height 11
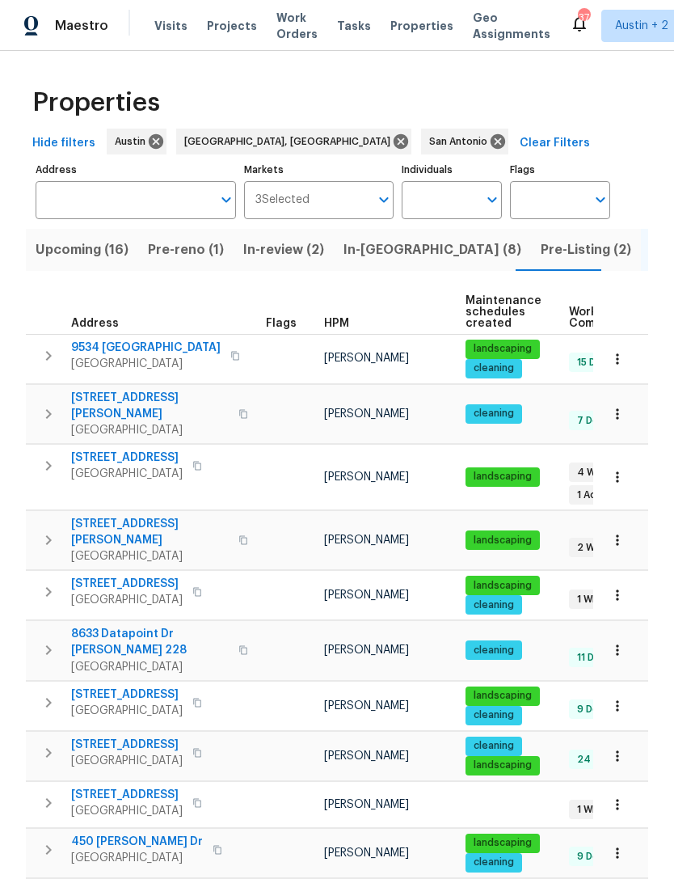
click at [98, 349] on span "9534 Lookover Bay" at bounding box center [146, 348] width 150 height 16
click at [41, 361] on icon "button" at bounding box center [48, 355] width 19 height 19
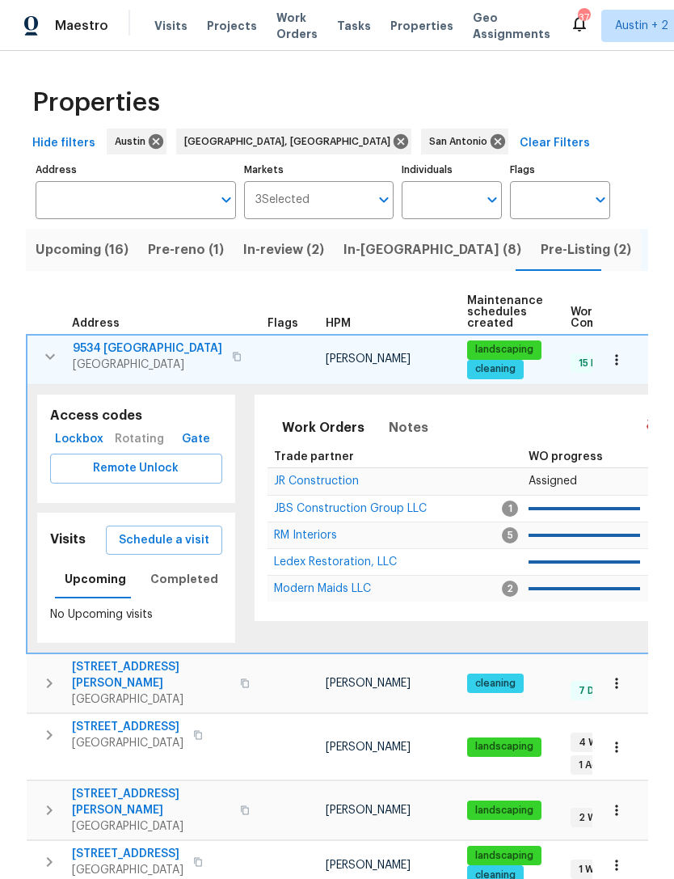
click at [627, 363] on button "button" at bounding box center [617, 360] width 36 height 36
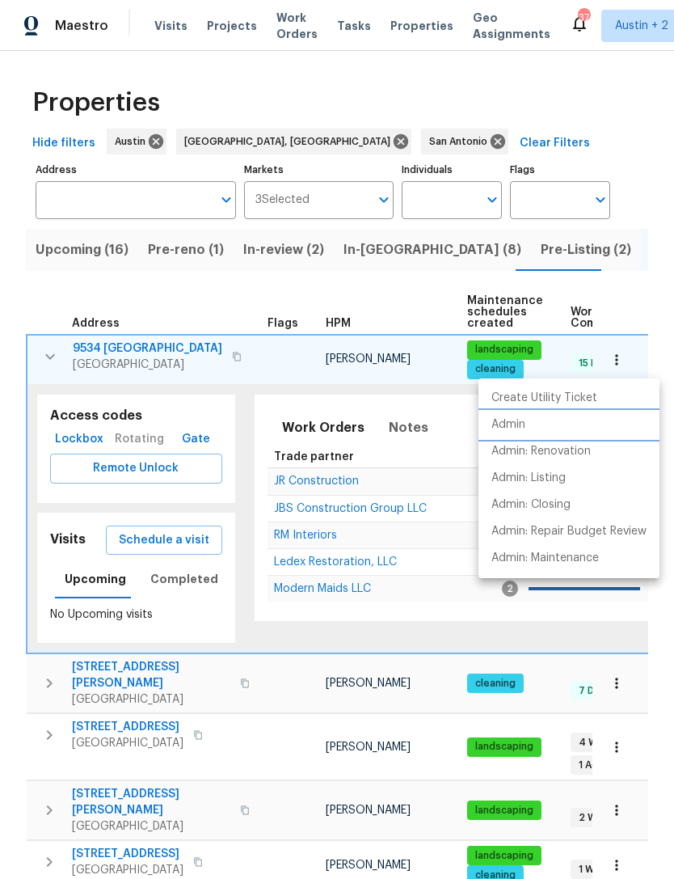
click at [533, 437] on li "Admin" at bounding box center [569, 425] width 181 height 27
click at [36, 310] on div at bounding box center [337, 439] width 674 height 879
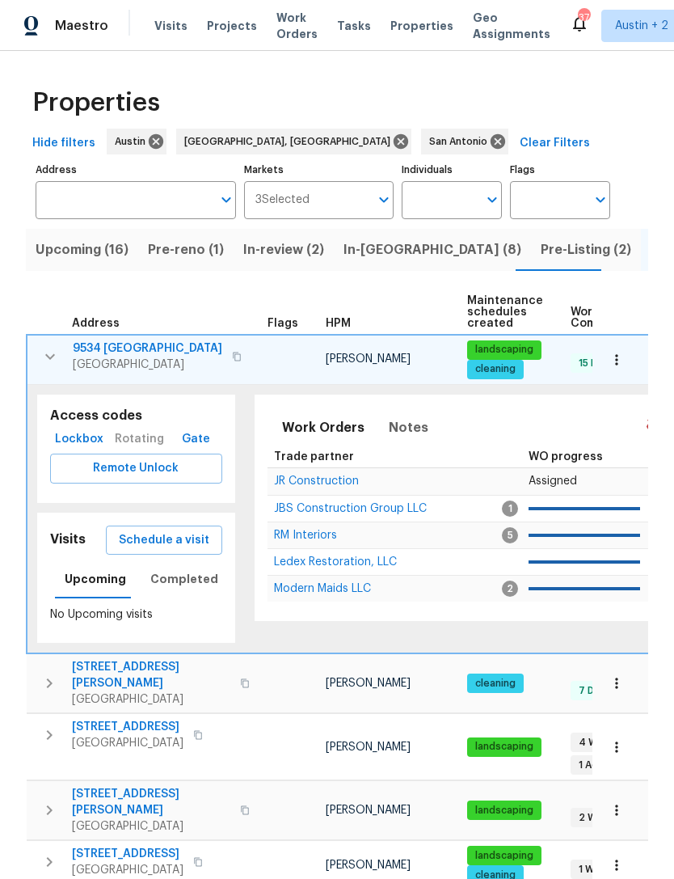
click at [45, 361] on icon "button" at bounding box center [49, 356] width 19 height 19
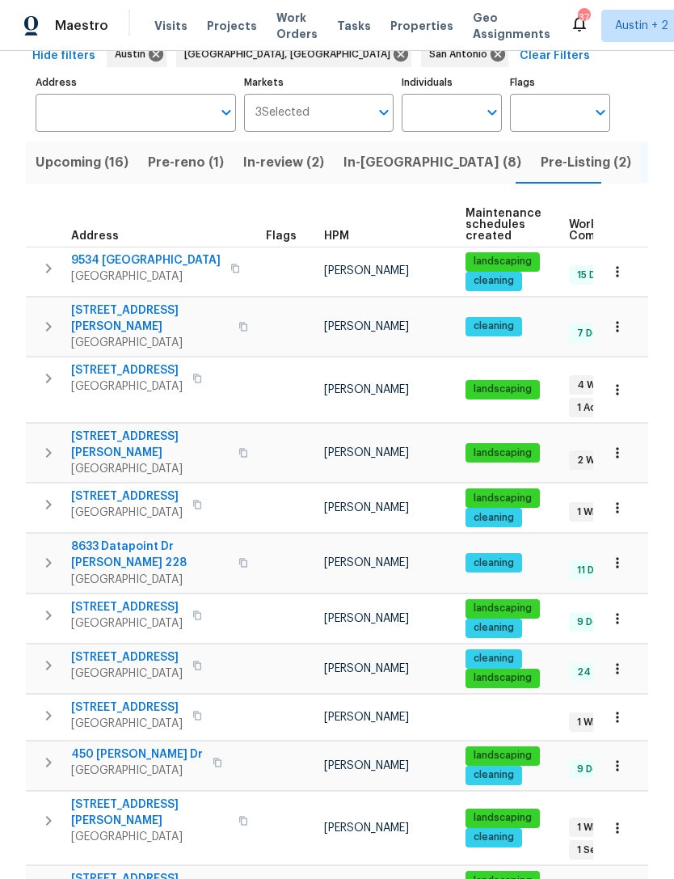
scroll to position [91, 0]
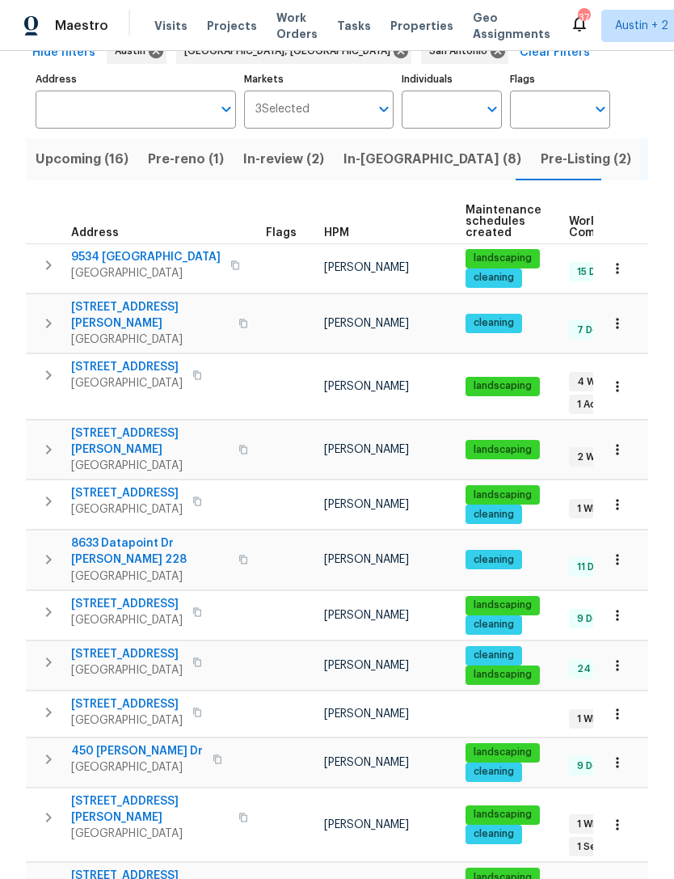
click at [623, 496] on icon "button" at bounding box center [618, 504] width 16 height 16
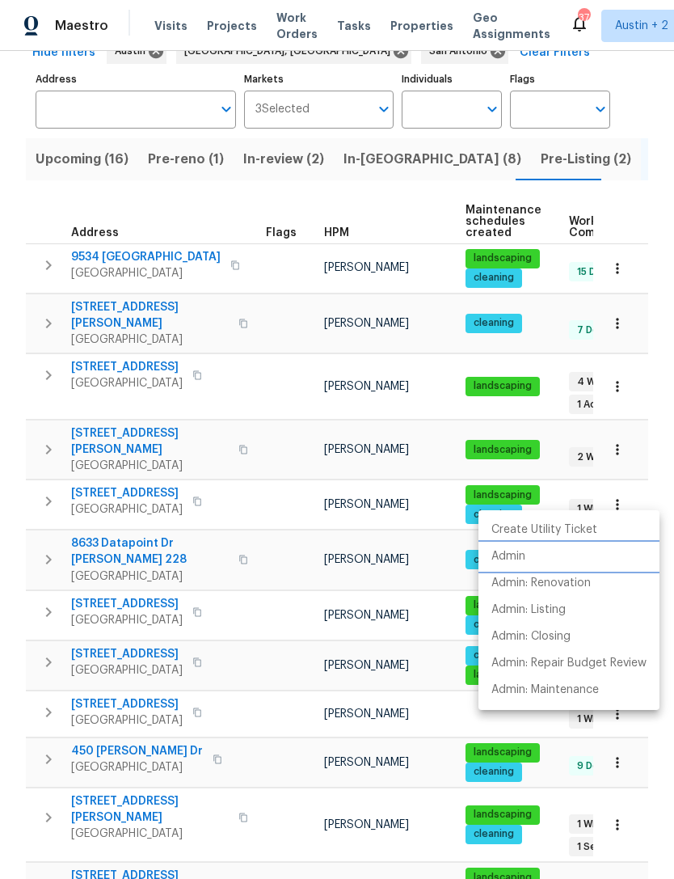
click at [547, 564] on li "Admin" at bounding box center [569, 556] width 181 height 27
click at [30, 523] on div at bounding box center [337, 439] width 674 height 879
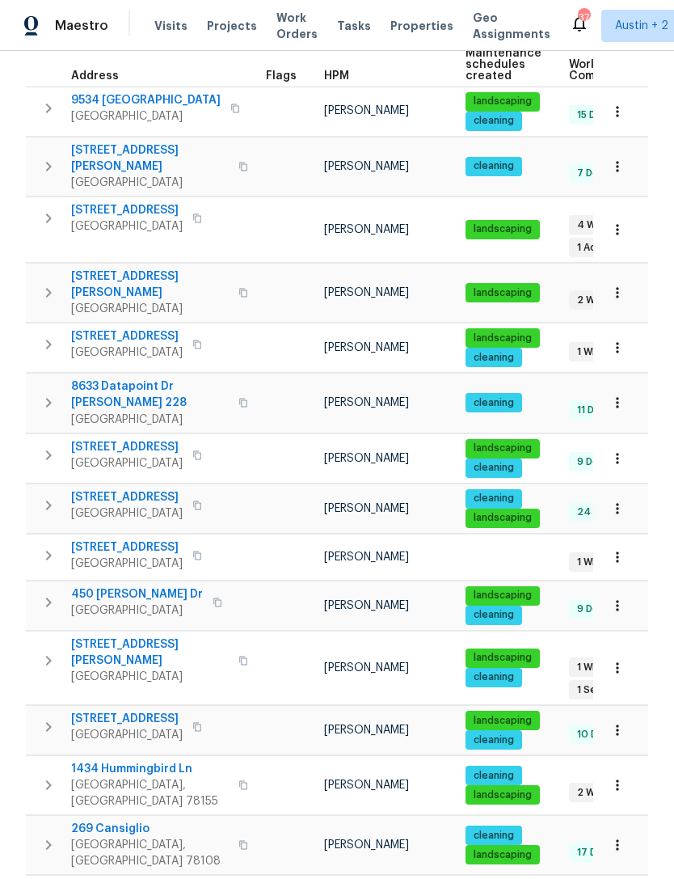
scroll to position [245, 0]
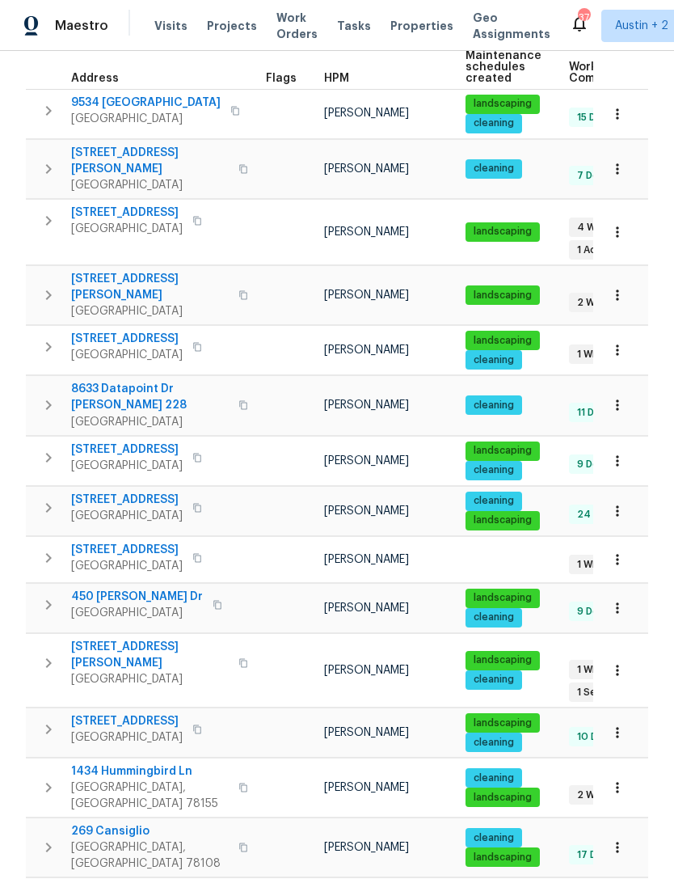
click at [622, 453] on icon "button" at bounding box center [618, 461] width 16 height 16
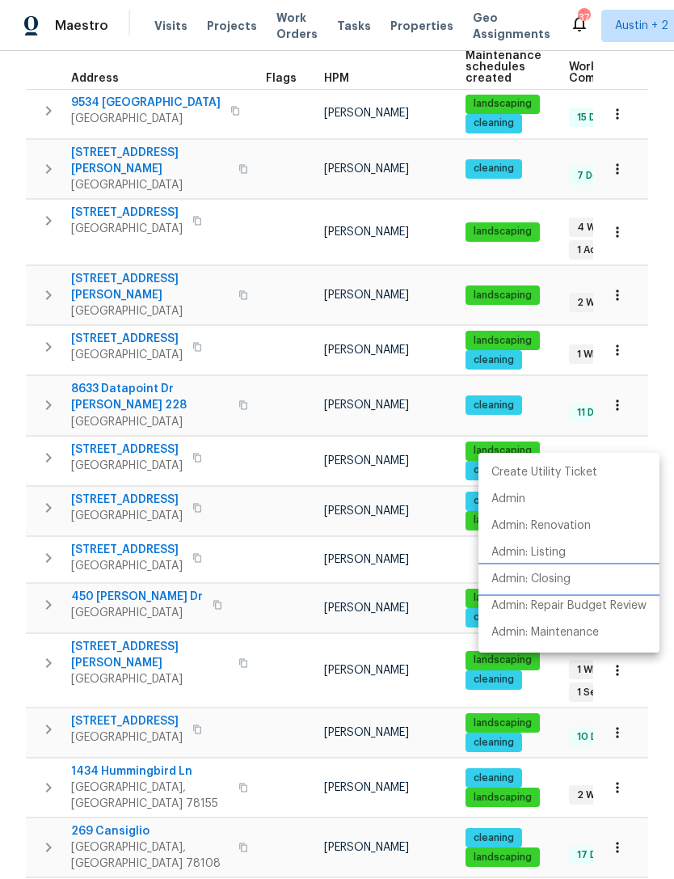
click at [565, 577] on p "Admin: Closing" at bounding box center [531, 579] width 79 height 17
click at [20, 516] on div at bounding box center [337, 439] width 674 height 879
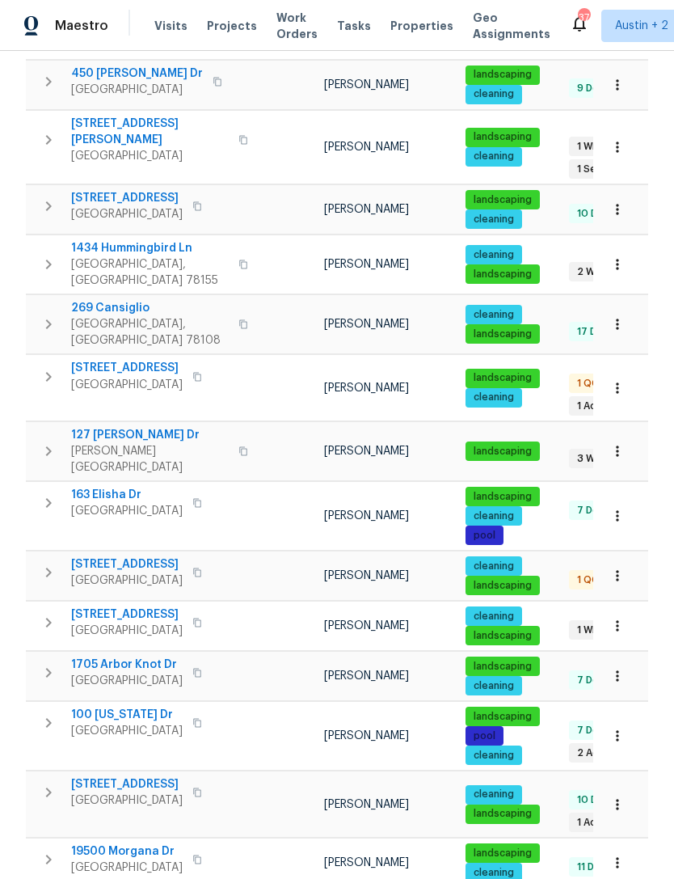
scroll to position [769, 0]
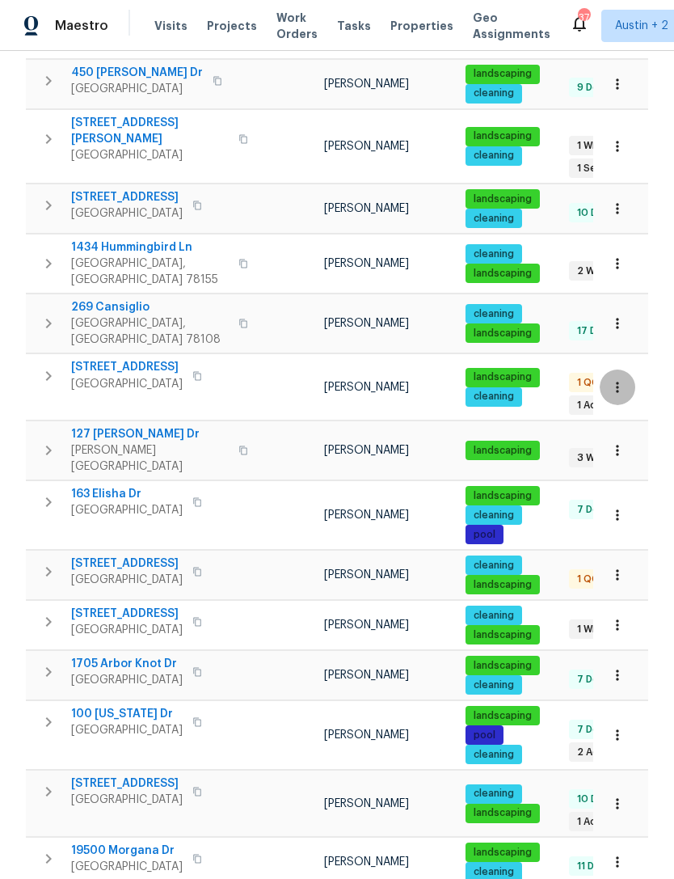
click at [623, 379] on icon "button" at bounding box center [618, 387] width 16 height 16
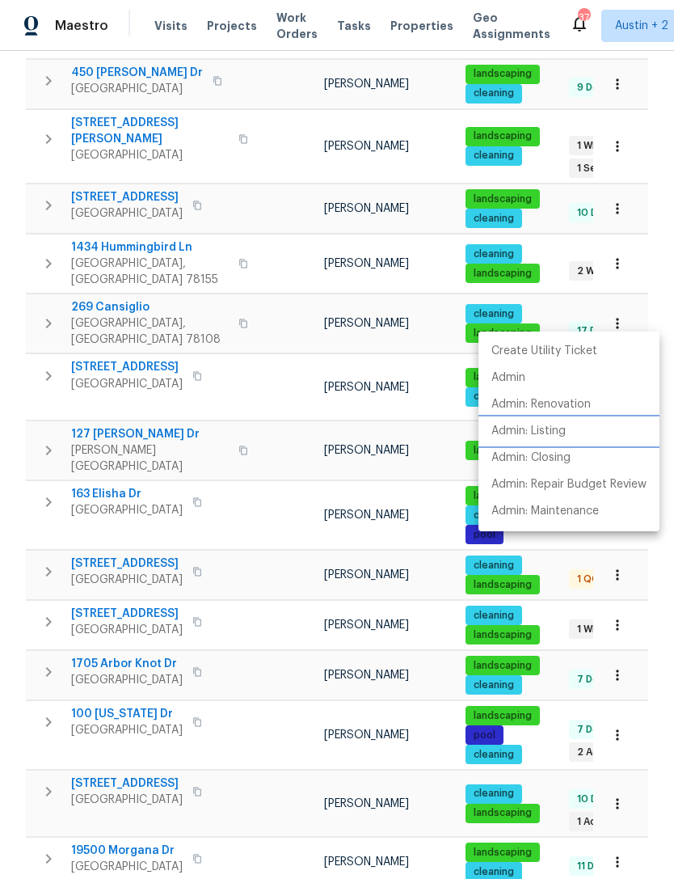
click at [580, 429] on li "Admin: Listing" at bounding box center [569, 431] width 181 height 27
click at [28, 421] on div at bounding box center [337, 439] width 674 height 879
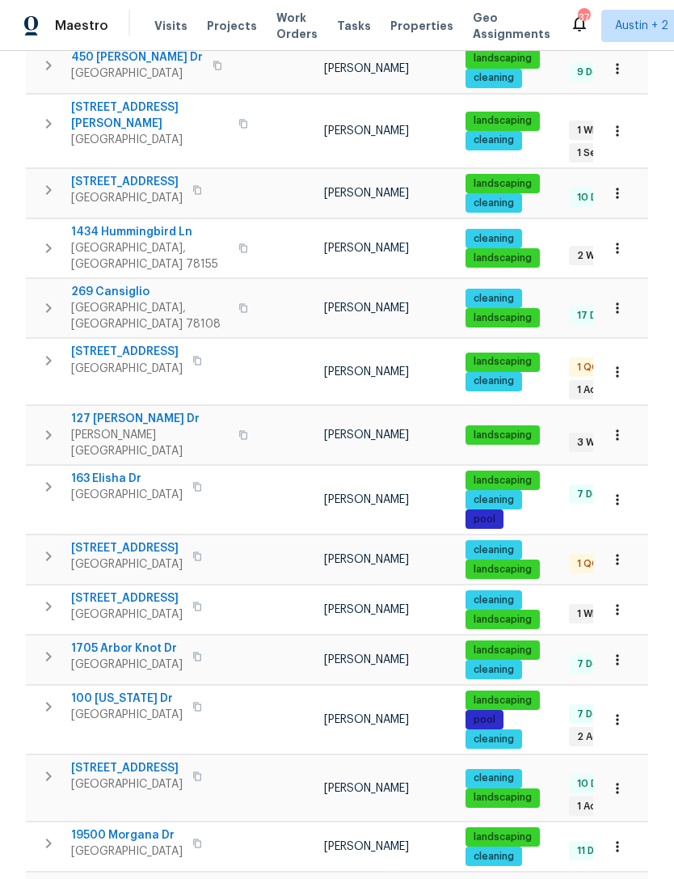
scroll to position [52, 0]
click at [633, 840] on body "Maestro Visits Projects Work Orders Tasks Properties Geo Assignments 37 Austin …" at bounding box center [337, 439] width 674 height 879
click at [625, 828] on li "100" at bounding box center [623, 835] width 75 height 49
type input "100"
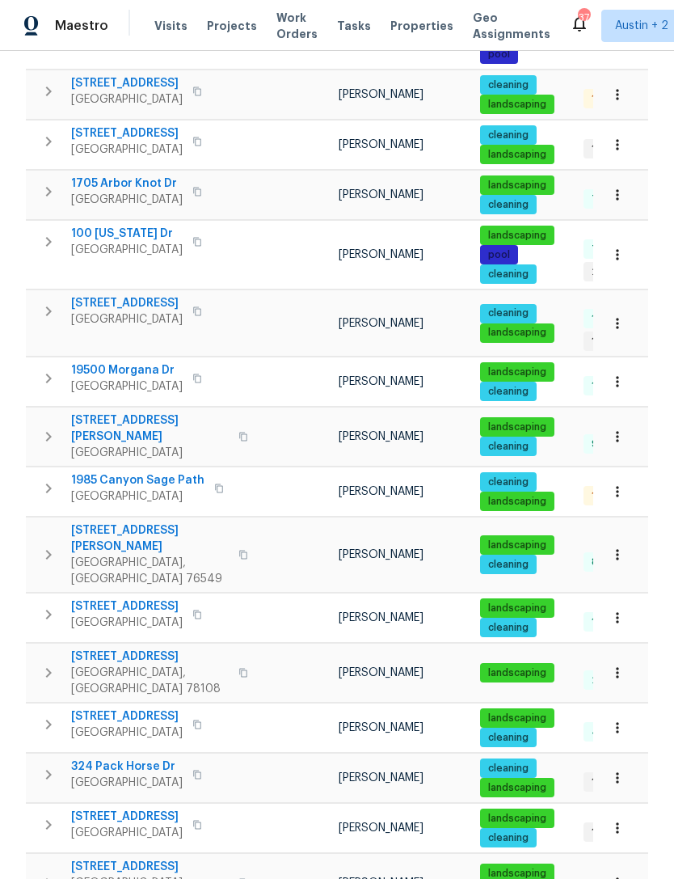
scroll to position [1250, 0]
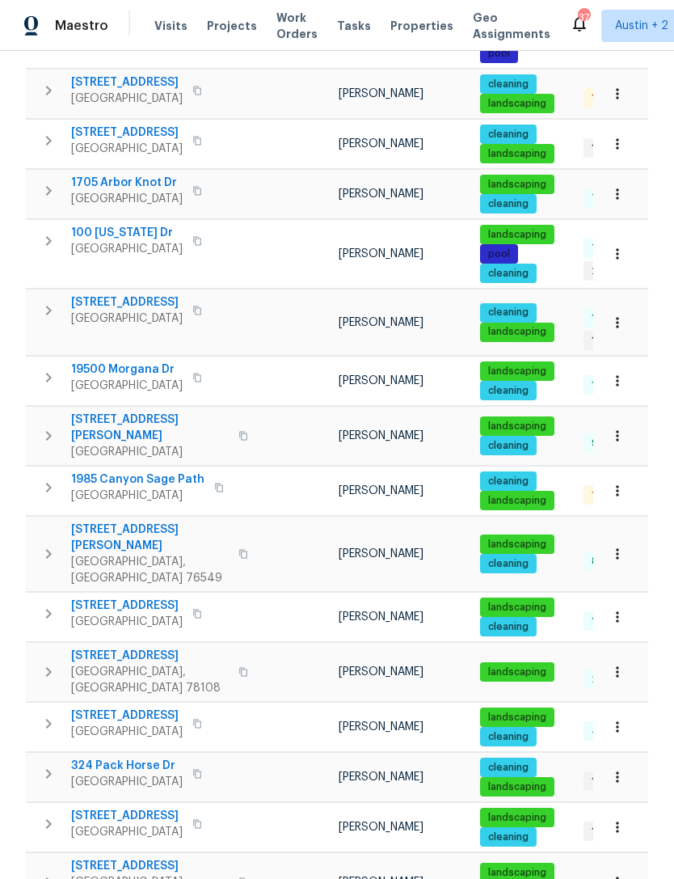
click at [622, 609] on icon "button" at bounding box center [618, 617] width 16 height 16
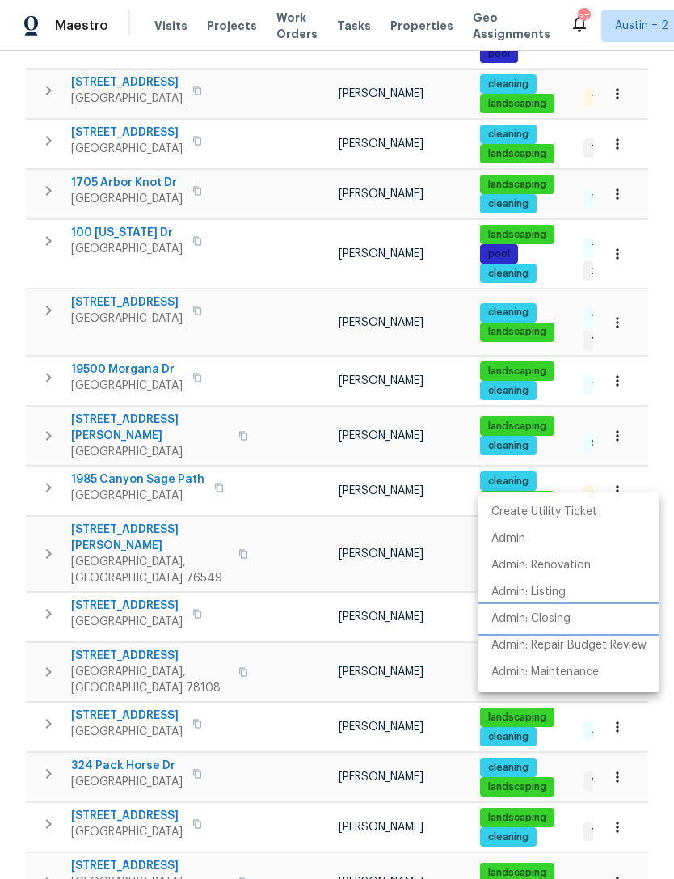
click at [570, 624] on p "Admin: Closing" at bounding box center [531, 618] width 79 height 17
click at [164, 30] on div at bounding box center [337, 439] width 674 height 879
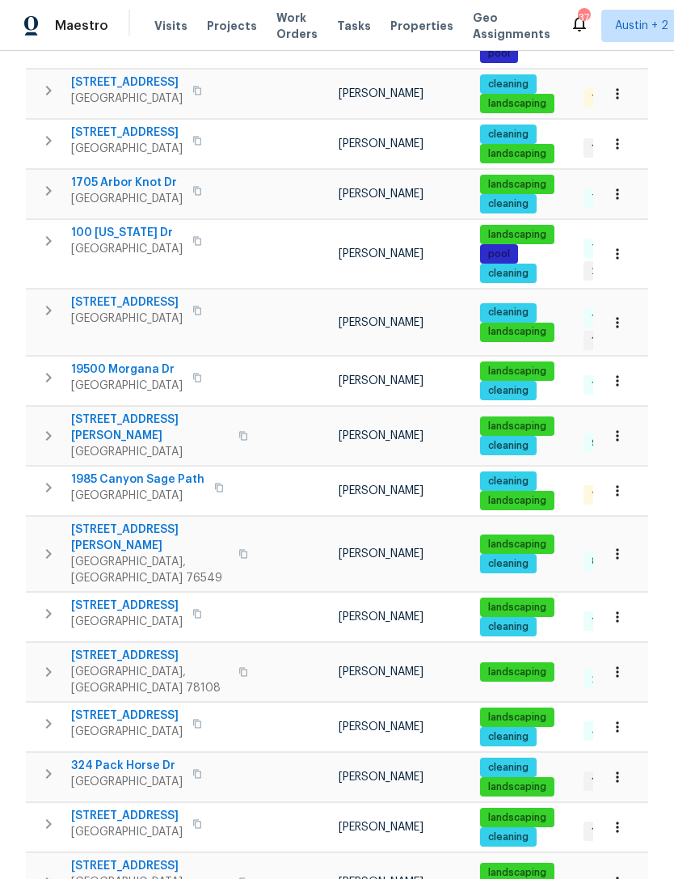
click at [166, 23] on span "Visits" at bounding box center [170, 26] width 33 height 16
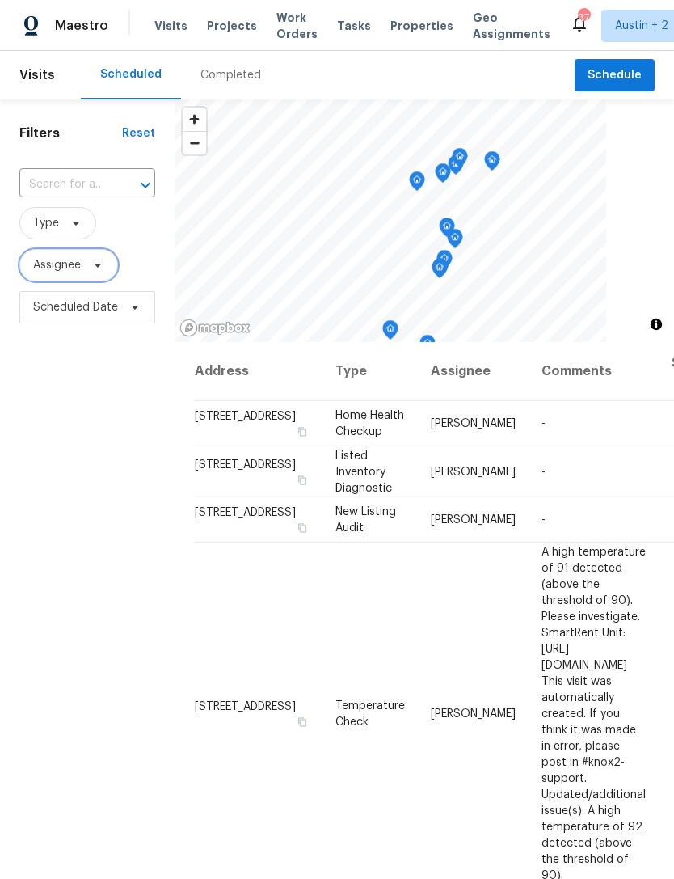
click at [40, 261] on span "Assignee" at bounding box center [57, 265] width 48 height 16
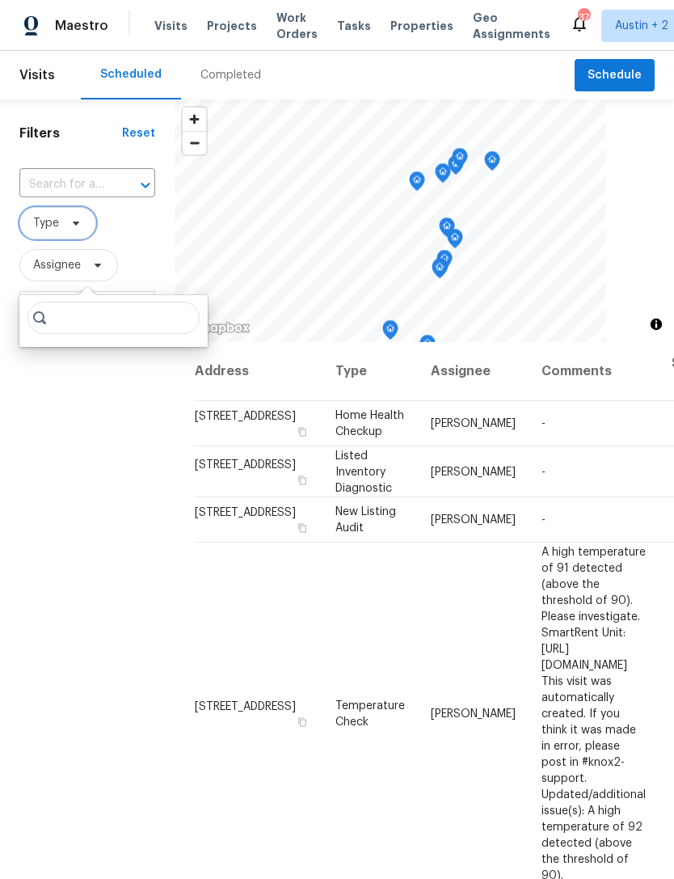
click at [48, 227] on span "Type" at bounding box center [46, 223] width 26 height 16
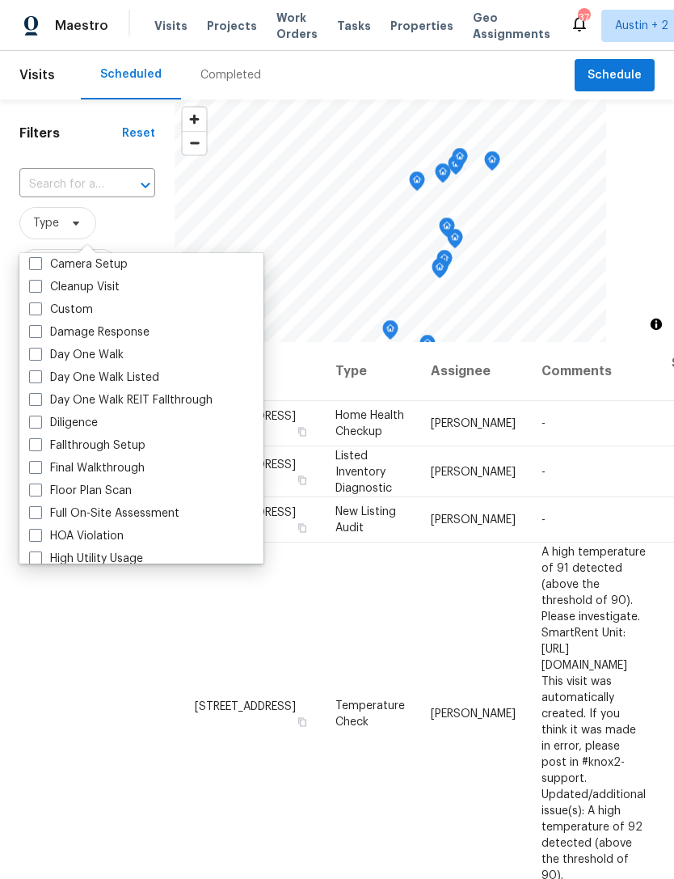
scroll to position [198, 0]
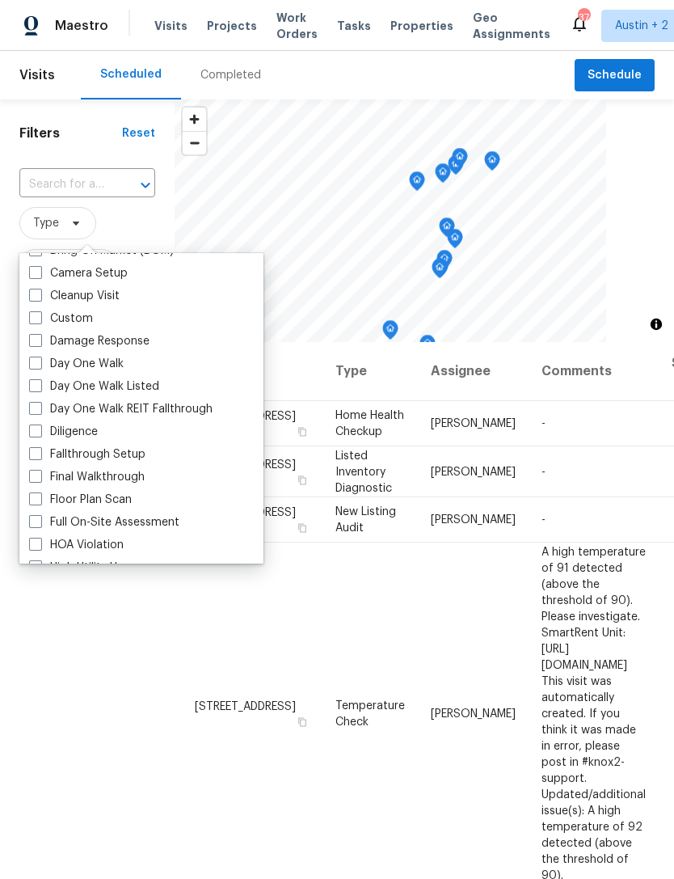
click at [35, 434] on span at bounding box center [35, 430] width 13 height 13
click at [35, 434] on input "Diligence" at bounding box center [34, 429] width 11 height 11
checkbox input "true"
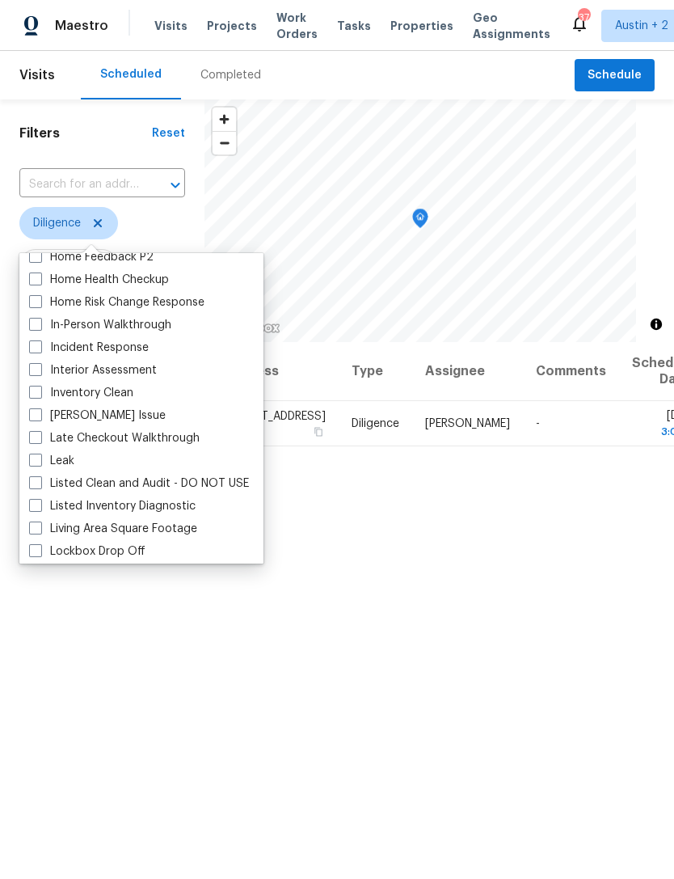
scroll to position [556, 0]
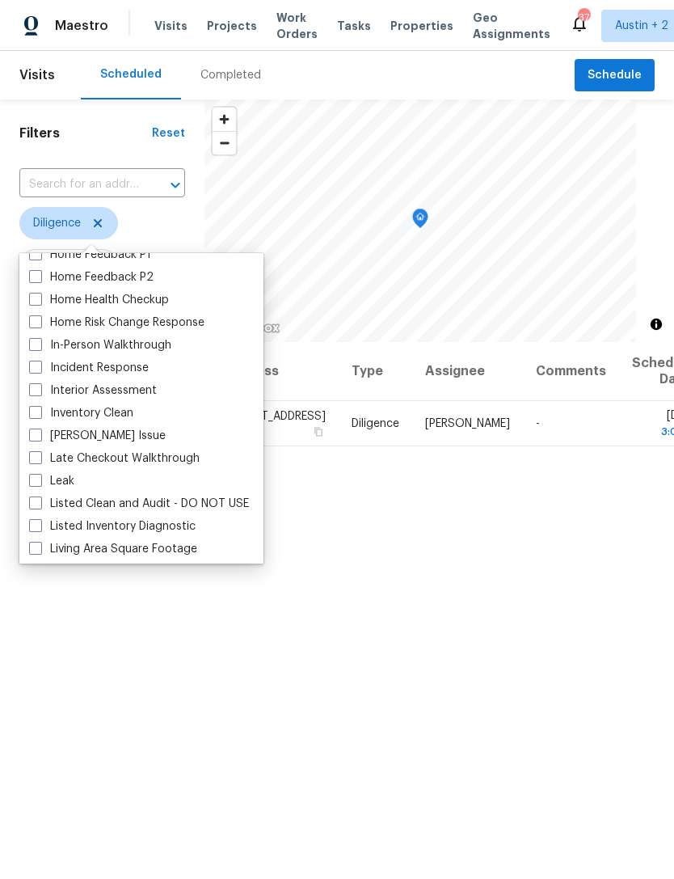
click at [39, 340] on span at bounding box center [35, 344] width 13 height 13
click at [39, 340] on input "In-Person Walkthrough" at bounding box center [34, 342] width 11 height 11
checkbox input "true"
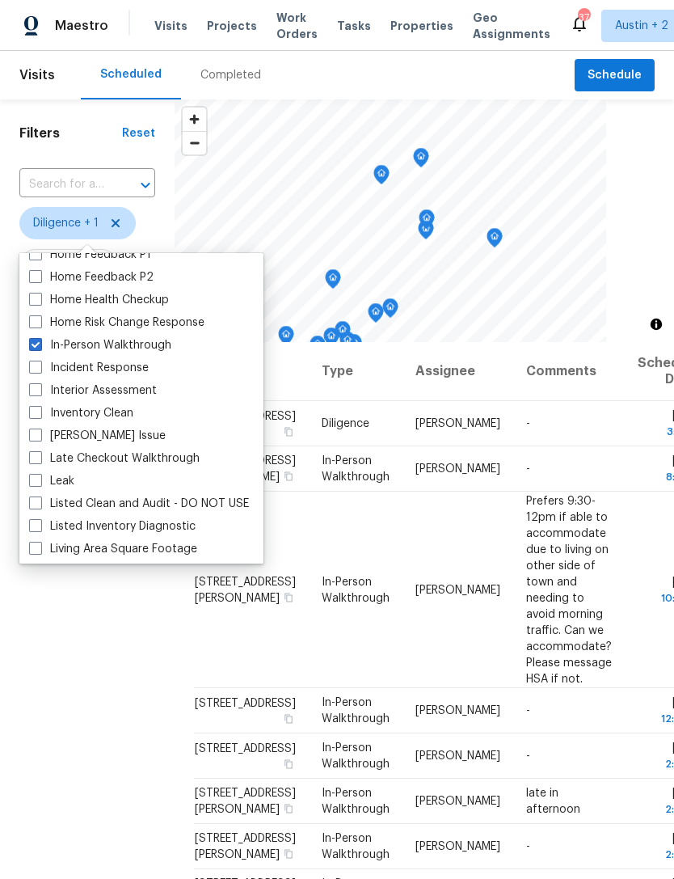
click at [56, 593] on div "Filters Reset ​ Diligence + 1 Assignee Scheduled Date" at bounding box center [87, 572] width 175 height 946
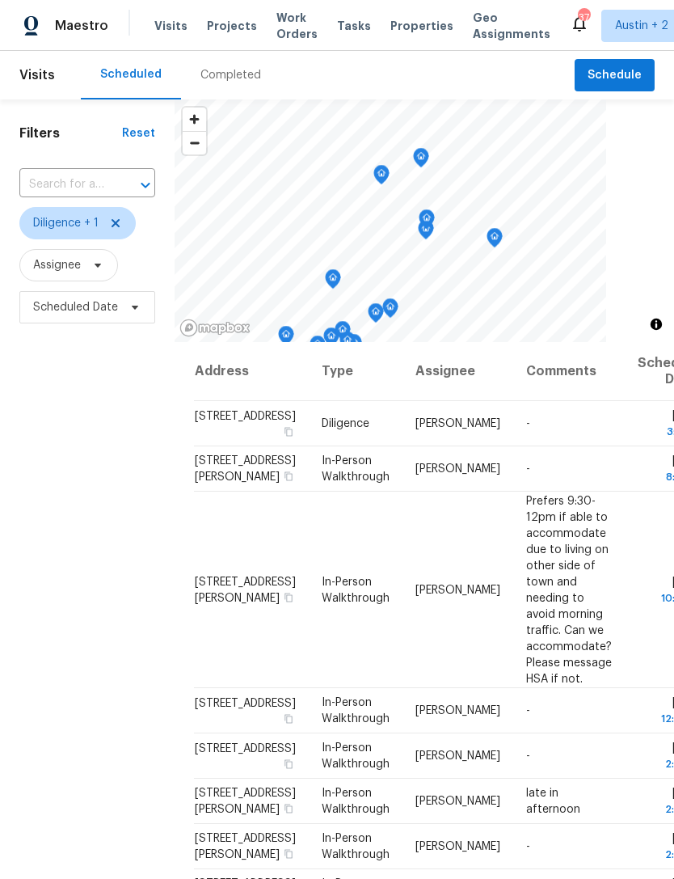
click at [74, 465] on div "Filters Reset ​ Diligence + 1 Assignee Scheduled Date" at bounding box center [87, 572] width 175 height 946
click at [615, 13] on span "Austin + 2" at bounding box center [654, 26] width 104 height 32
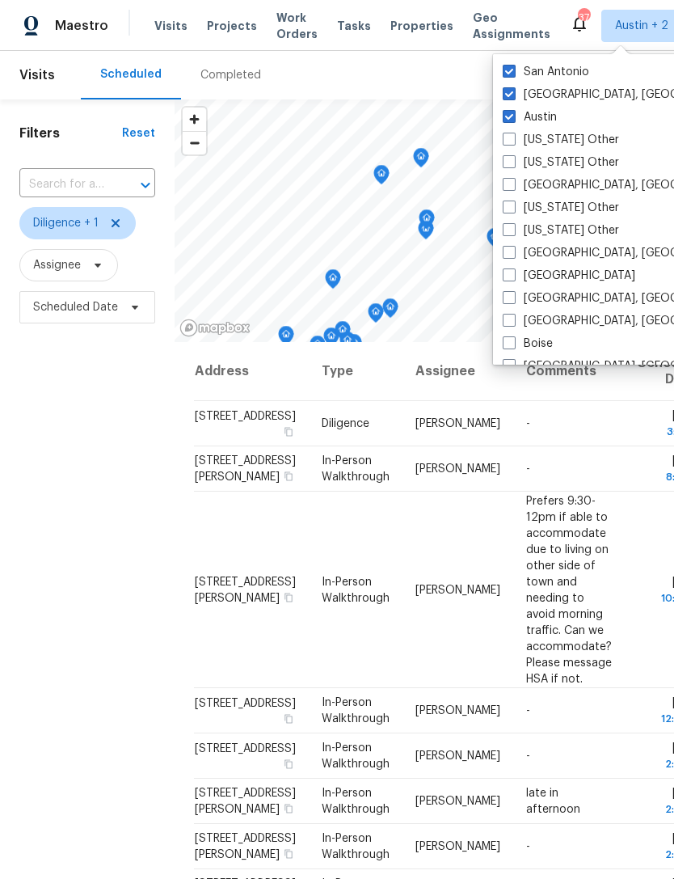
click at [511, 73] on span at bounding box center [509, 71] width 13 height 13
click at [511, 73] on input "San Antonio" at bounding box center [508, 69] width 11 height 11
checkbox input "false"
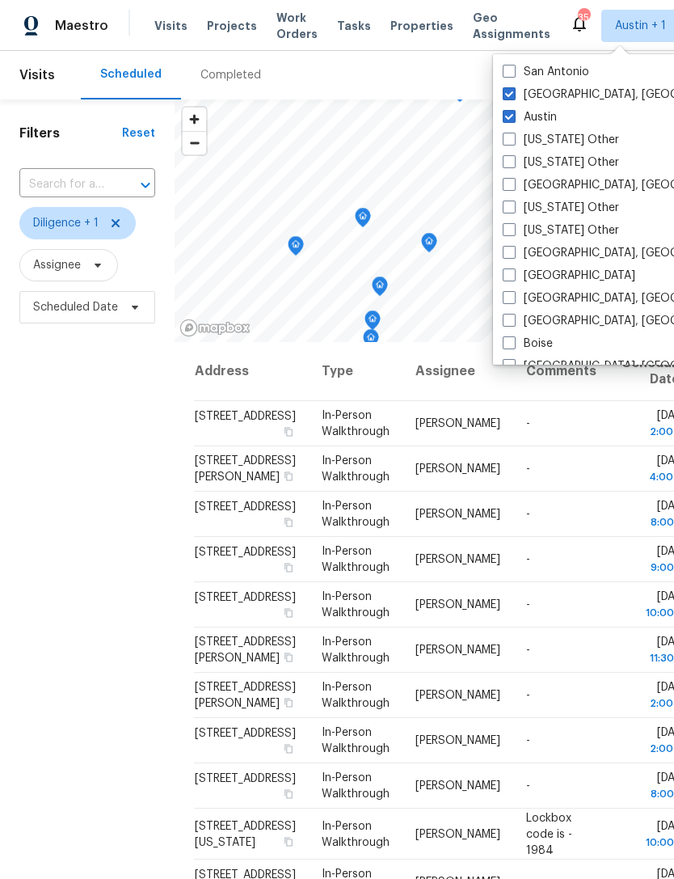
click at [78, 446] on div "Filters Reset ​ Diligence + 1 Assignee Scheduled Date" at bounding box center [87, 572] width 175 height 946
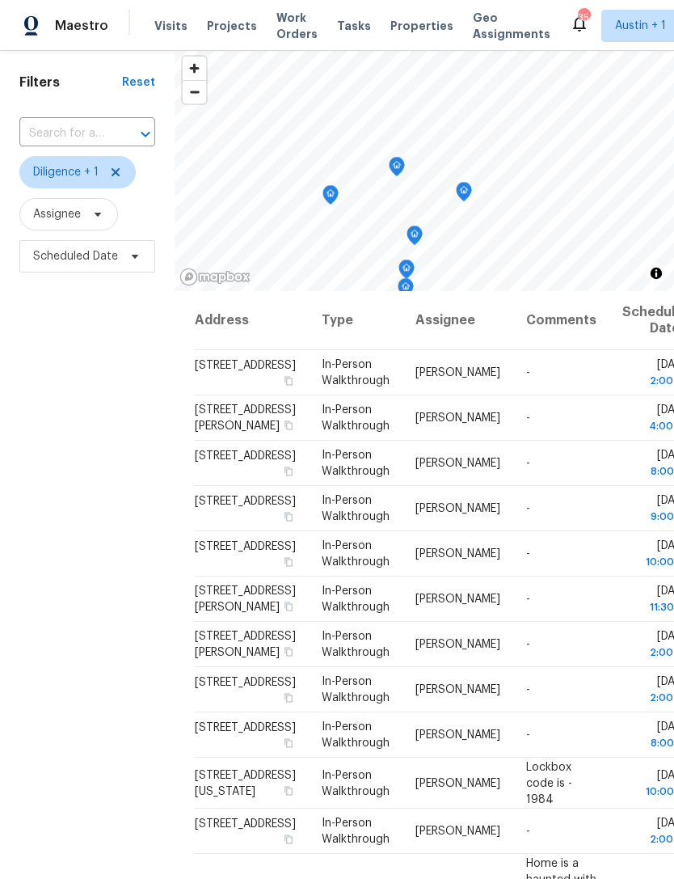
scroll to position [53, 0]
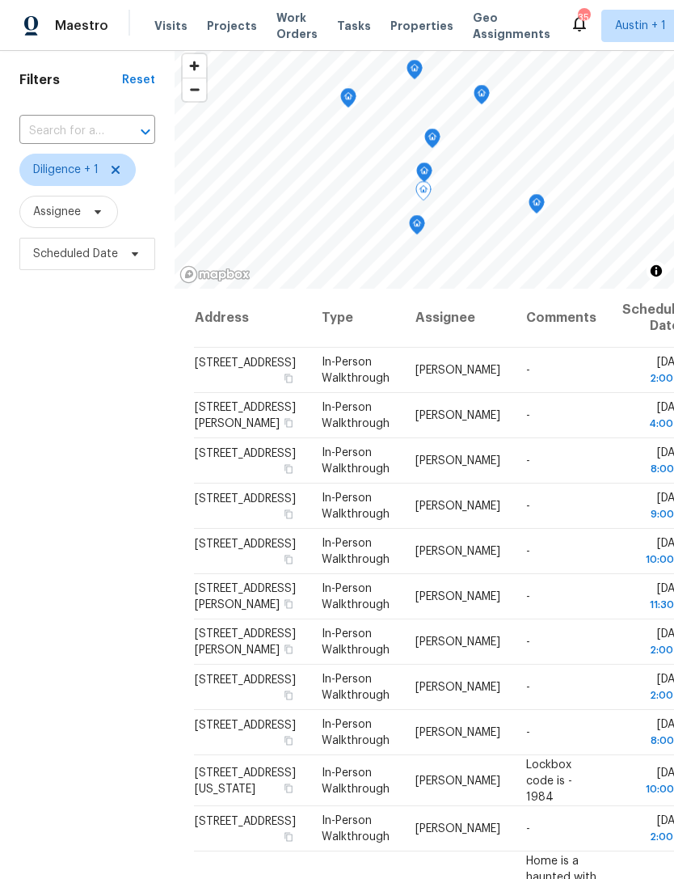
click at [0, 0] on icon at bounding box center [0, 0] width 0 height 0
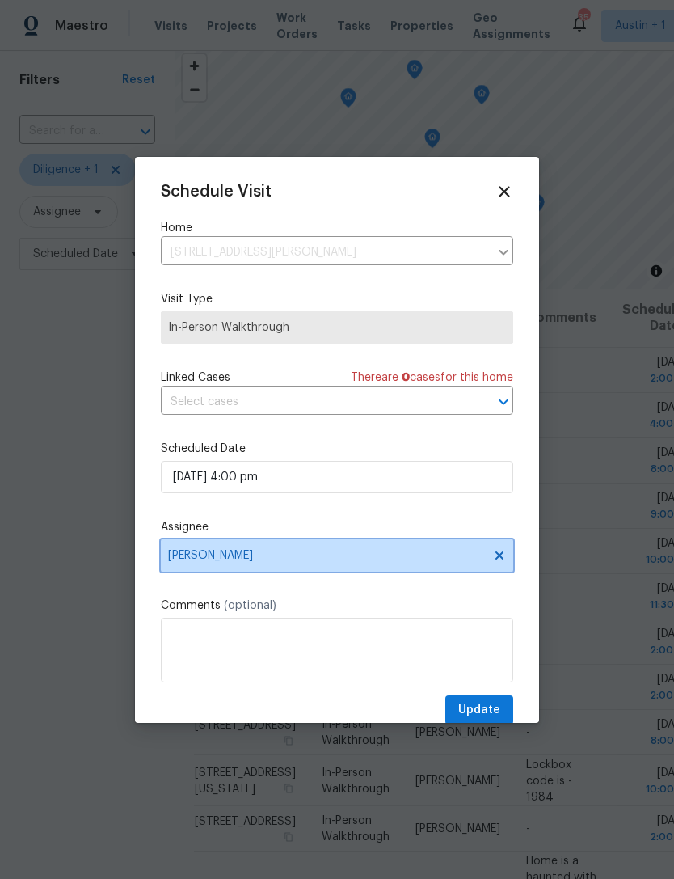
click at [201, 551] on span "[PERSON_NAME]" at bounding box center [337, 555] width 353 height 32
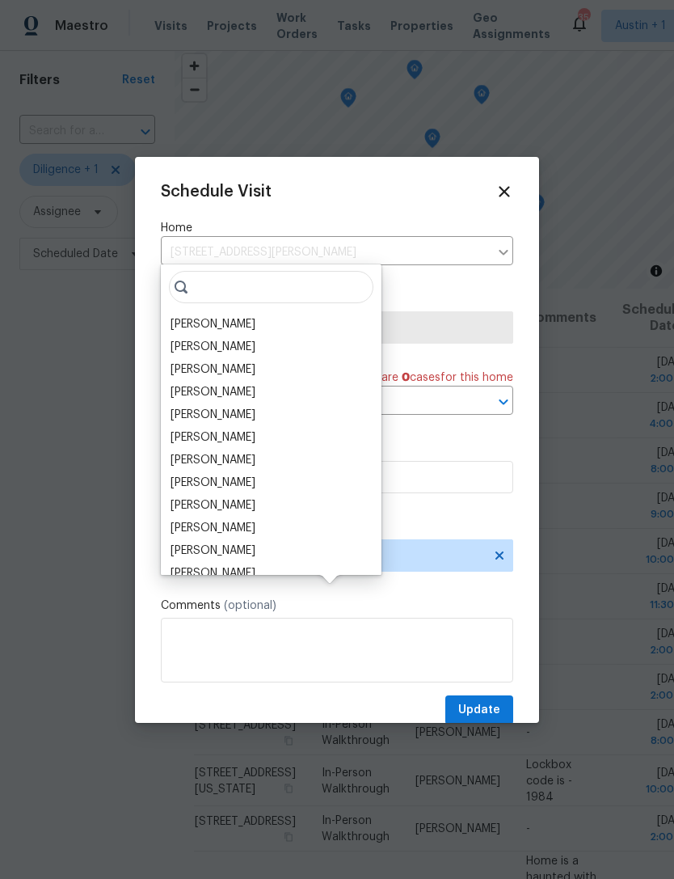
click at [175, 316] on div "[PERSON_NAME]" at bounding box center [213, 324] width 85 height 16
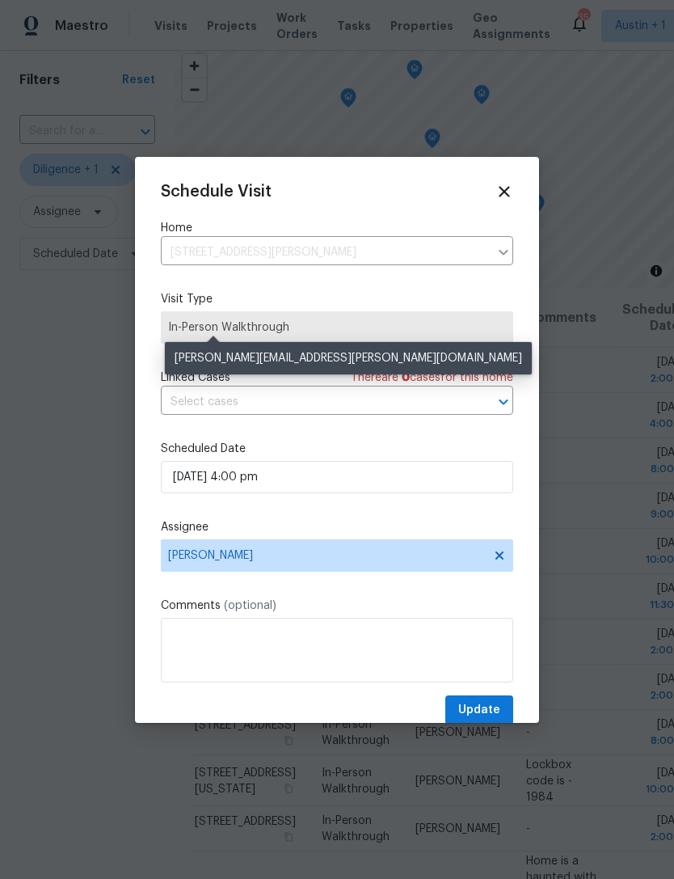
scroll to position [44, 0]
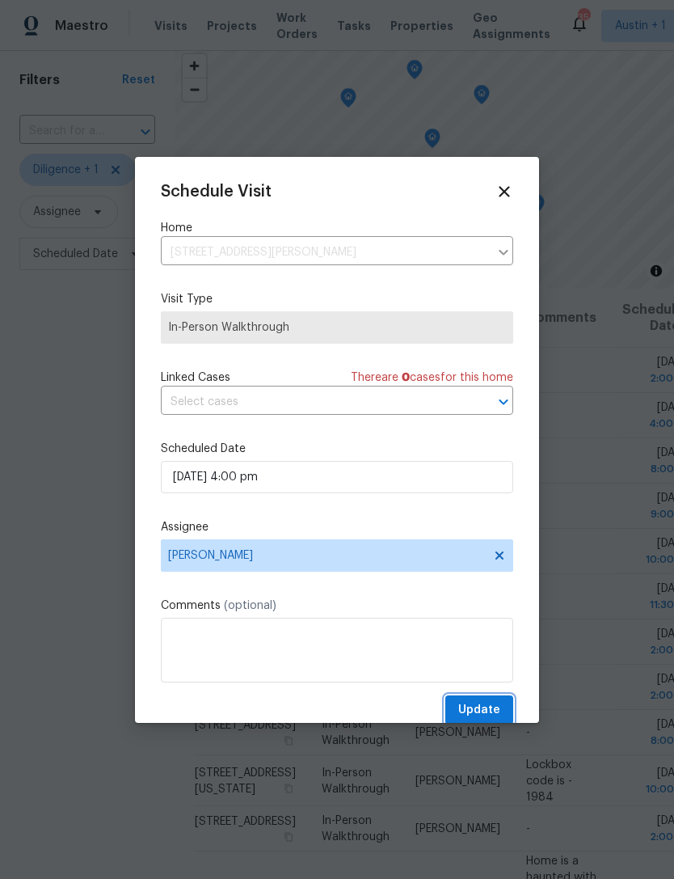
click at [480, 711] on span "Update" at bounding box center [479, 710] width 42 height 20
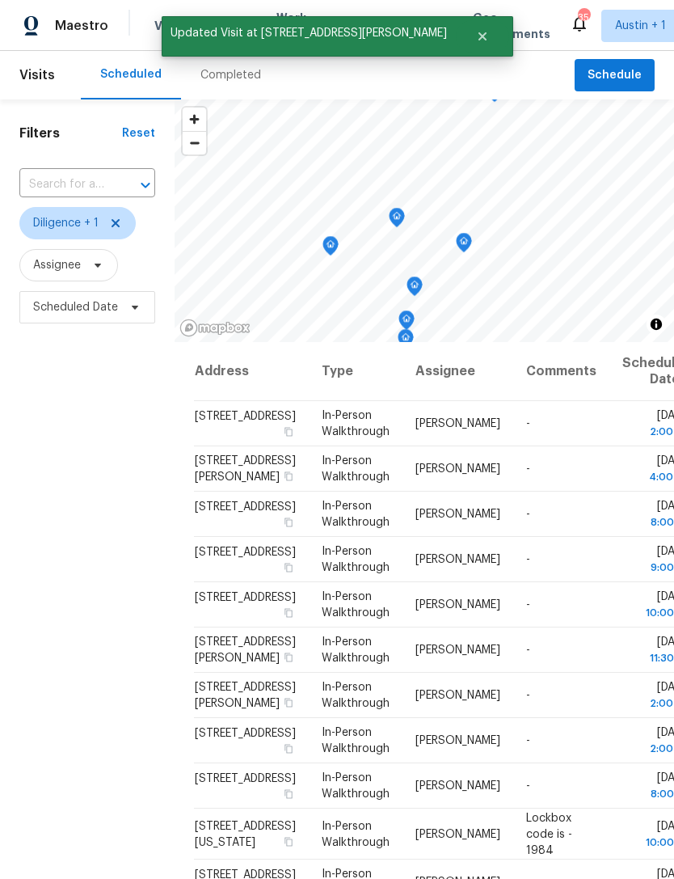
scroll to position [0, 0]
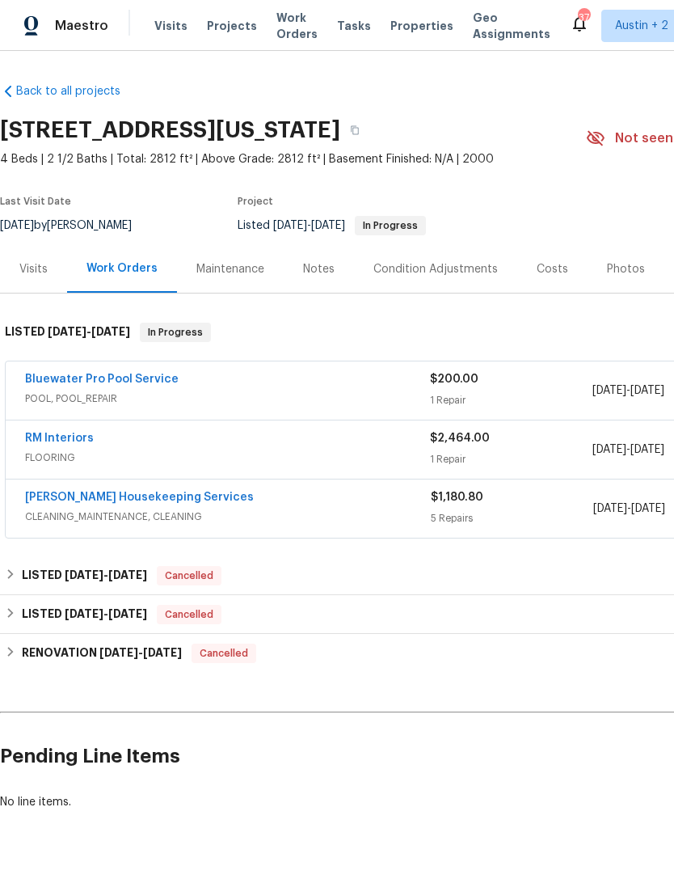
click at [548, 265] on div "Costs" at bounding box center [553, 269] width 32 height 16
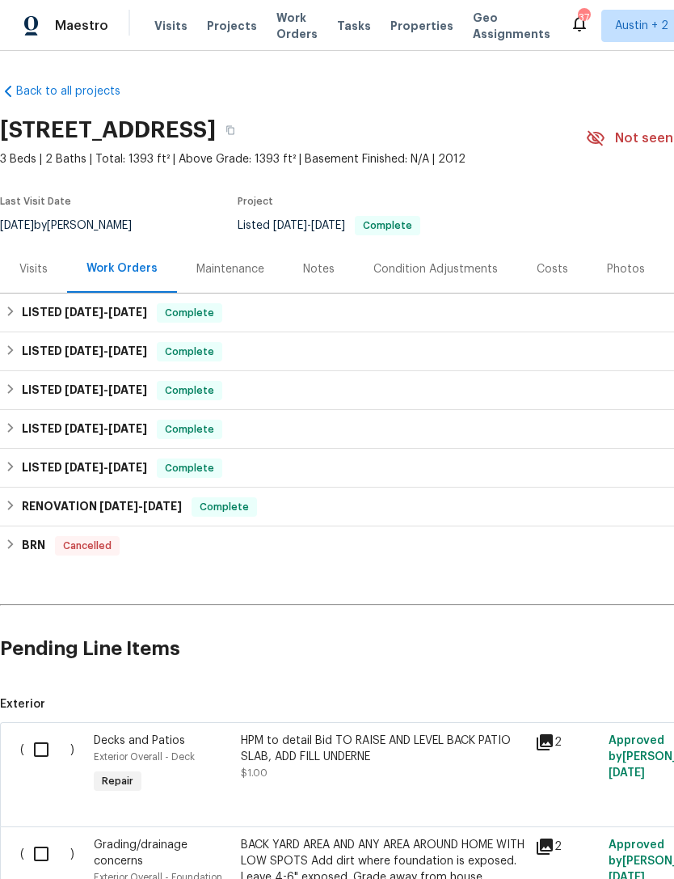
click at [556, 270] on div "Costs" at bounding box center [553, 269] width 32 height 16
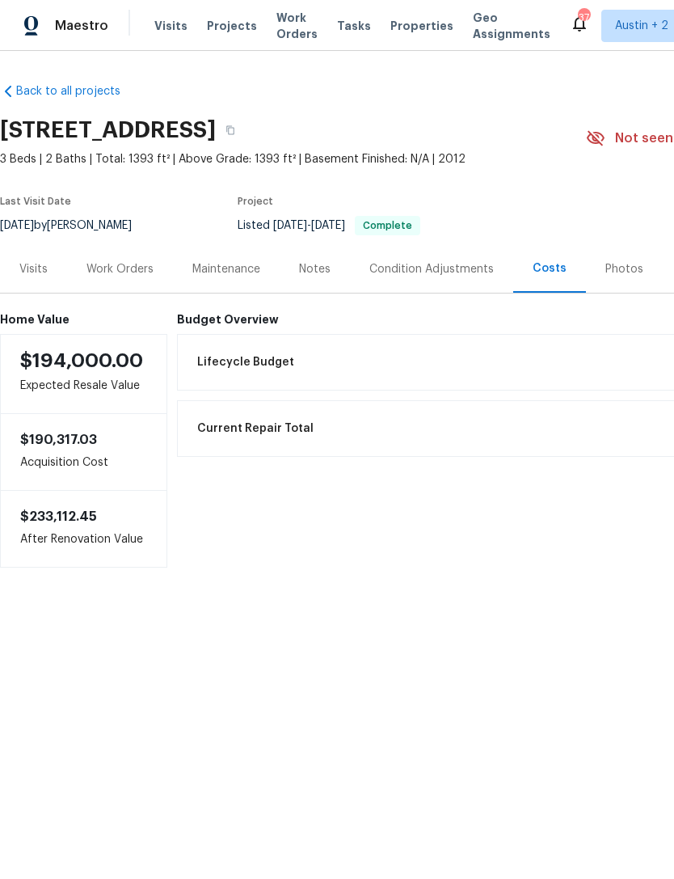
click at [38, 272] on div "Visits" at bounding box center [33, 269] width 28 height 16
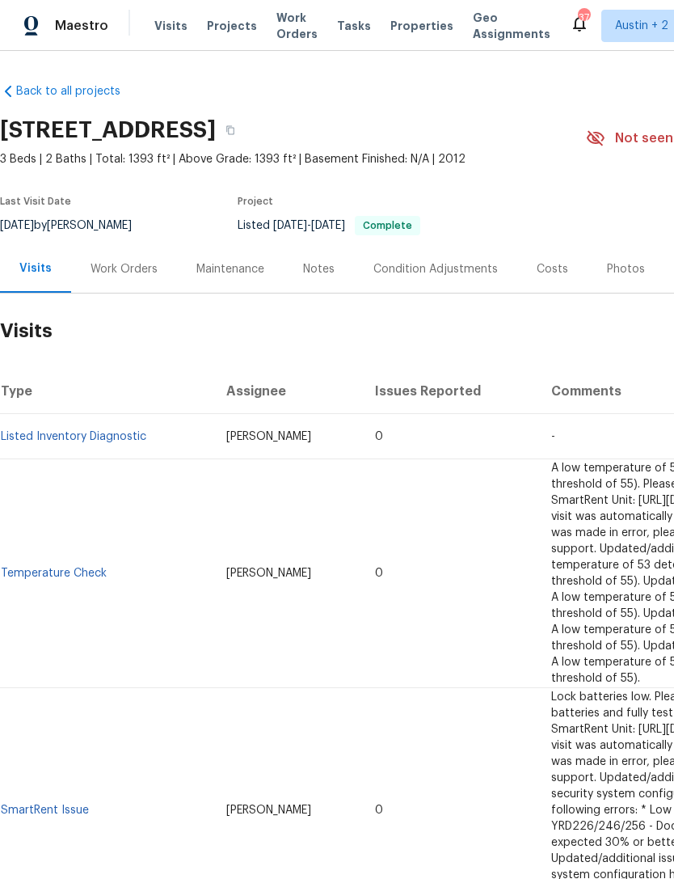
click at [112, 270] on div "Work Orders" at bounding box center [124, 269] width 67 height 16
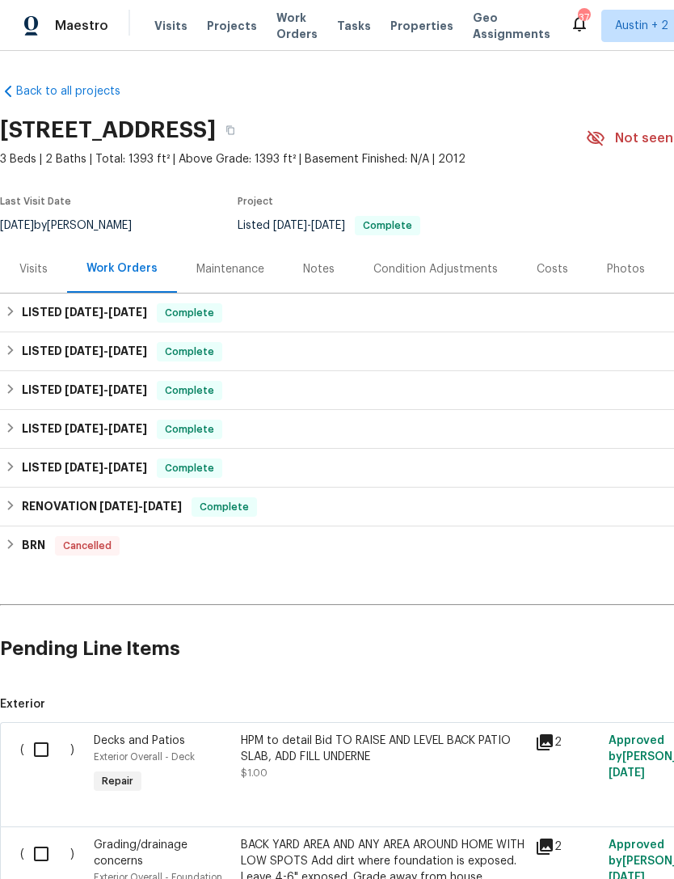
click at [27, 272] on div "Visits" at bounding box center [33, 269] width 28 height 16
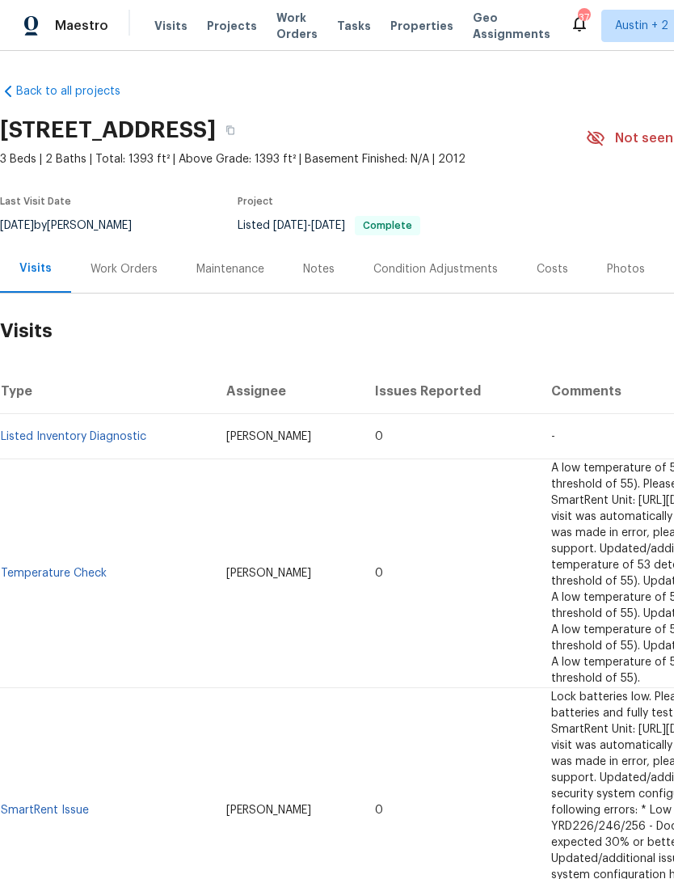
click at [107, 269] on div "Work Orders" at bounding box center [124, 269] width 67 height 16
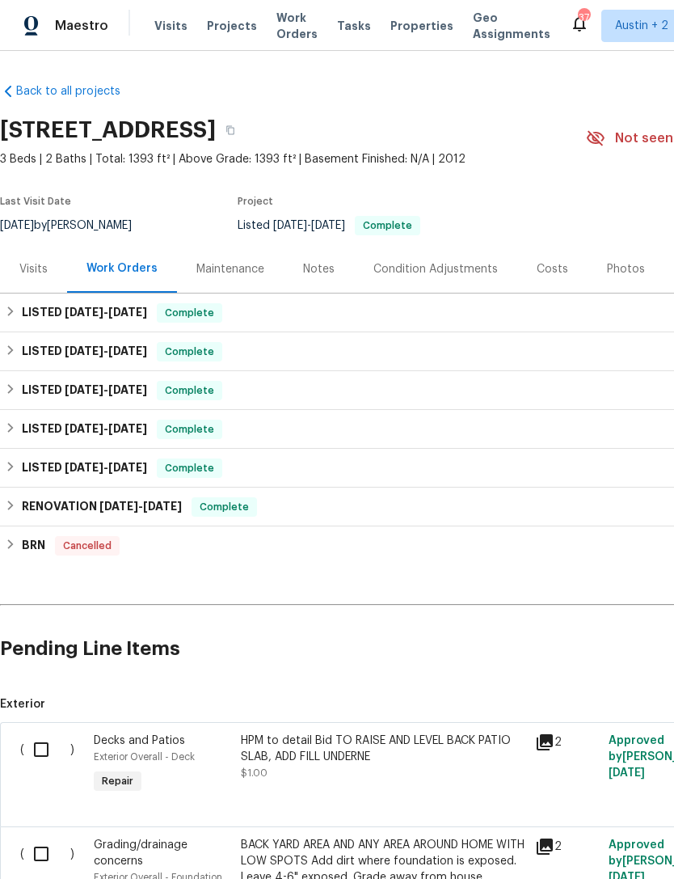
click at [622, 271] on div "Photos" at bounding box center [626, 269] width 38 height 16
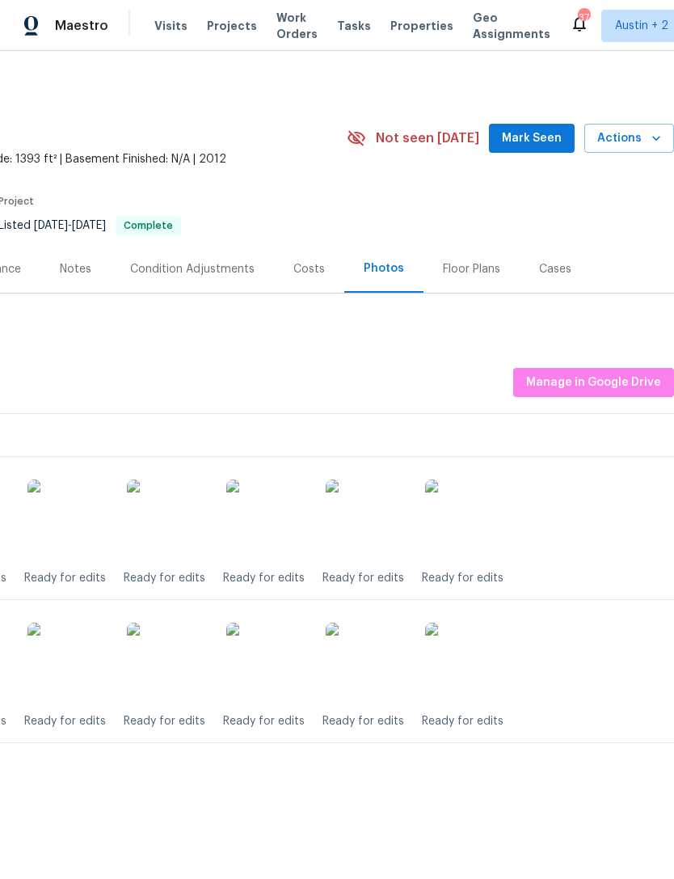
scroll to position [0, 239]
click at [648, 138] on icon "button" at bounding box center [656, 138] width 16 height 16
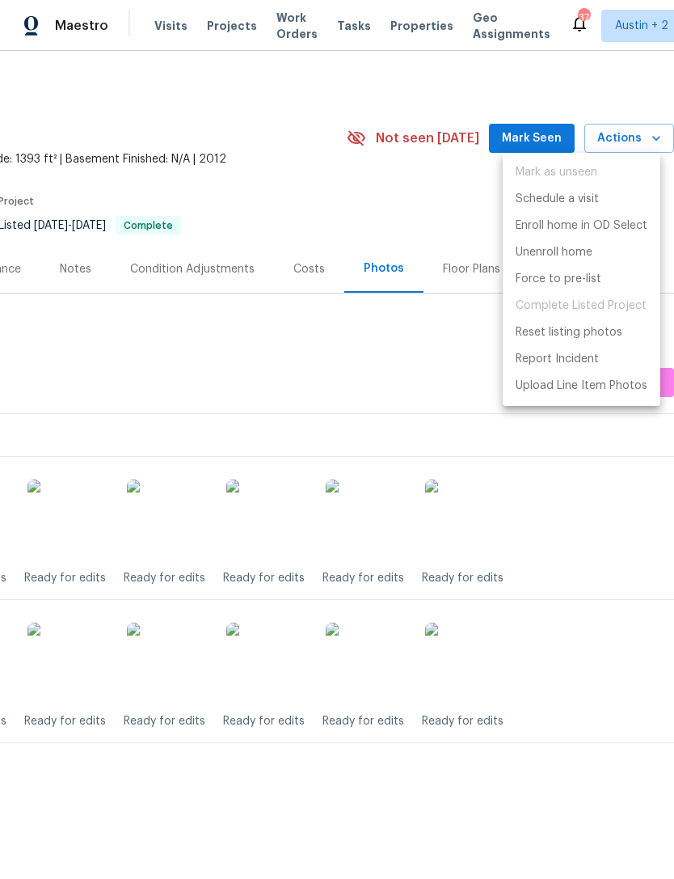
click at [57, 222] on div at bounding box center [337, 439] width 674 height 879
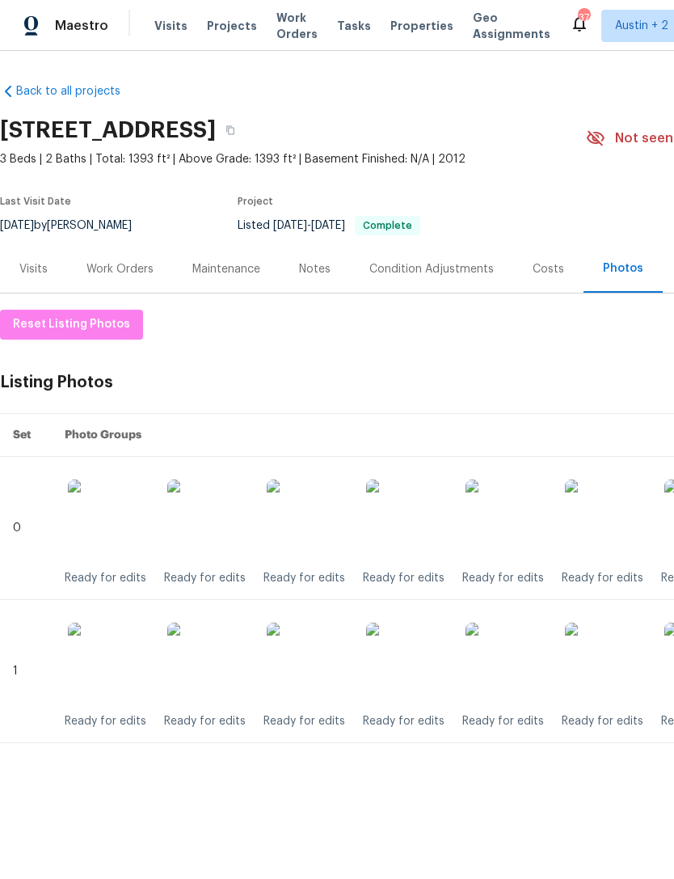
scroll to position [0, 0]
click at [35, 276] on div "Visits" at bounding box center [33, 269] width 28 height 16
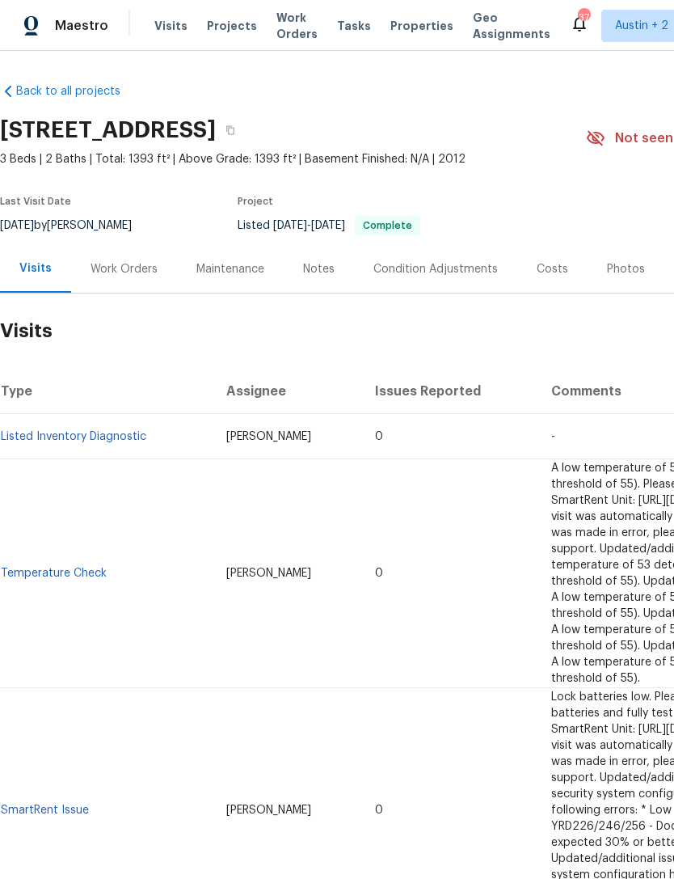
click at [106, 267] on div "Work Orders" at bounding box center [124, 269] width 67 height 16
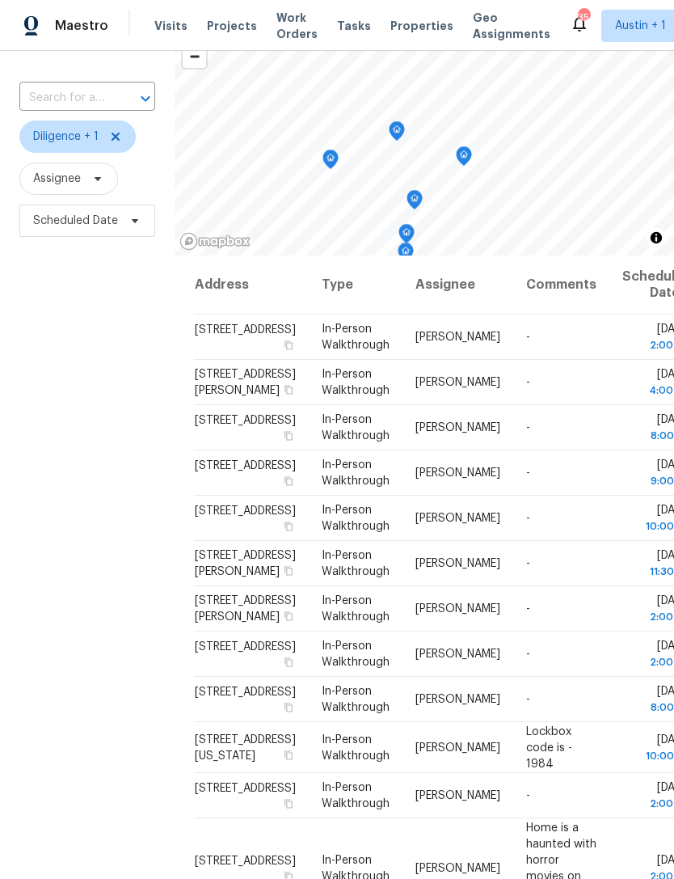
click at [403, 19] on span "Properties" at bounding box center [422, 26] width 63 height 16
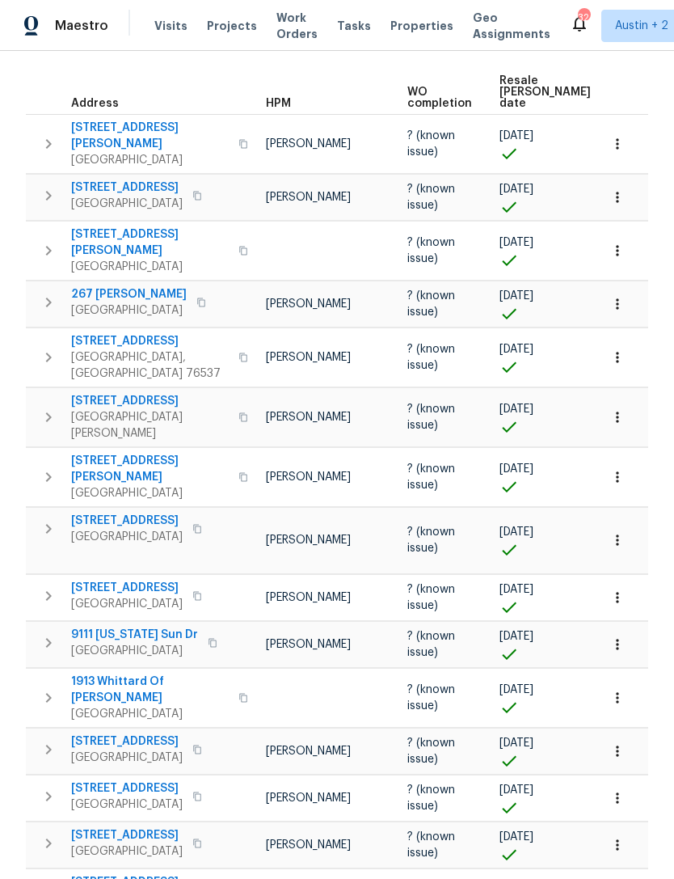
scroll to position [0, 124]
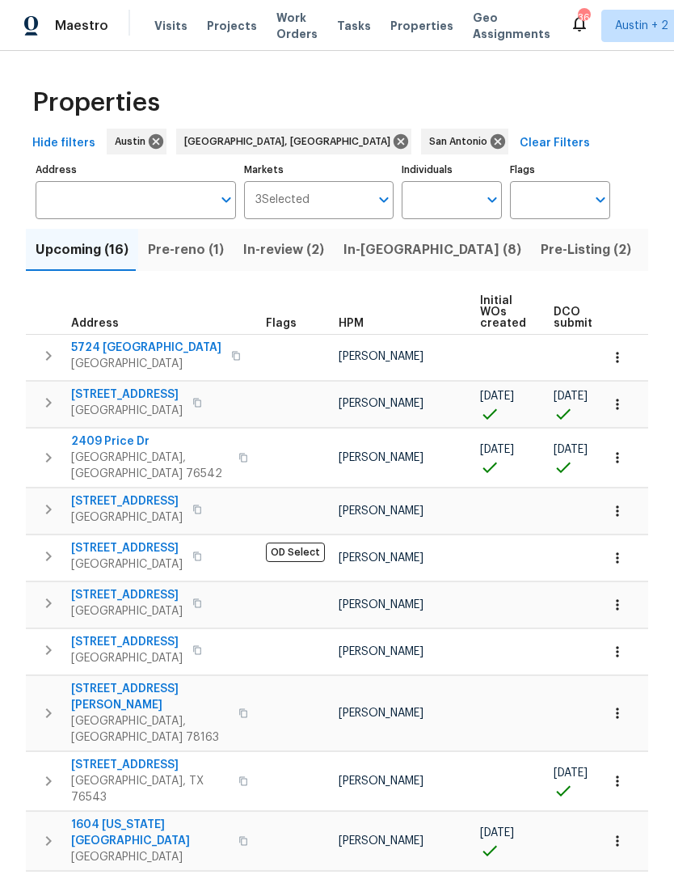
click at [61, 181] on input "Address" at bounding box center [124, 200] width 176 height 38
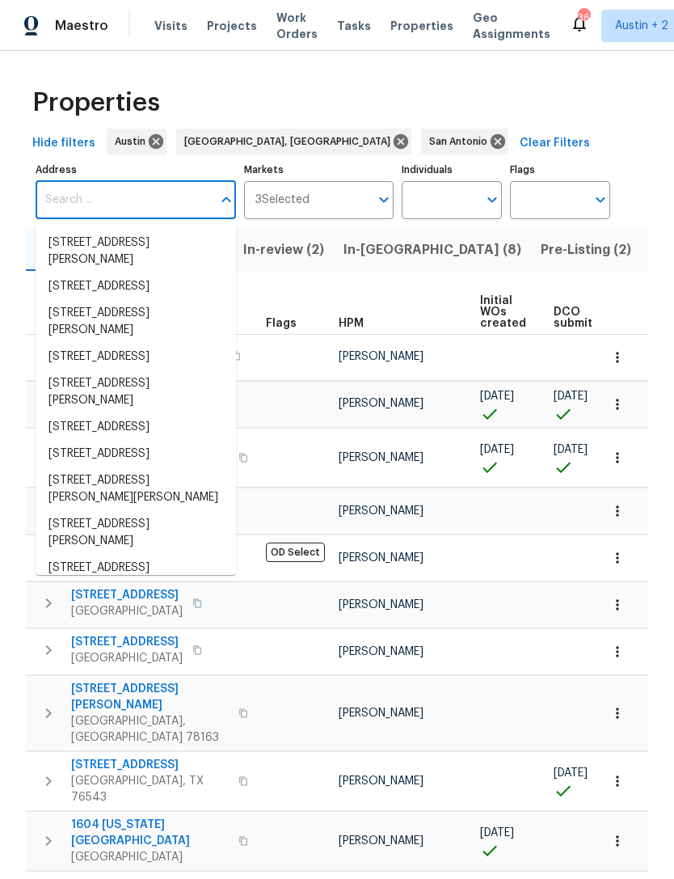
click at [59, 181] on input "Address" at bounding box center [124, 200] width 176 height 38
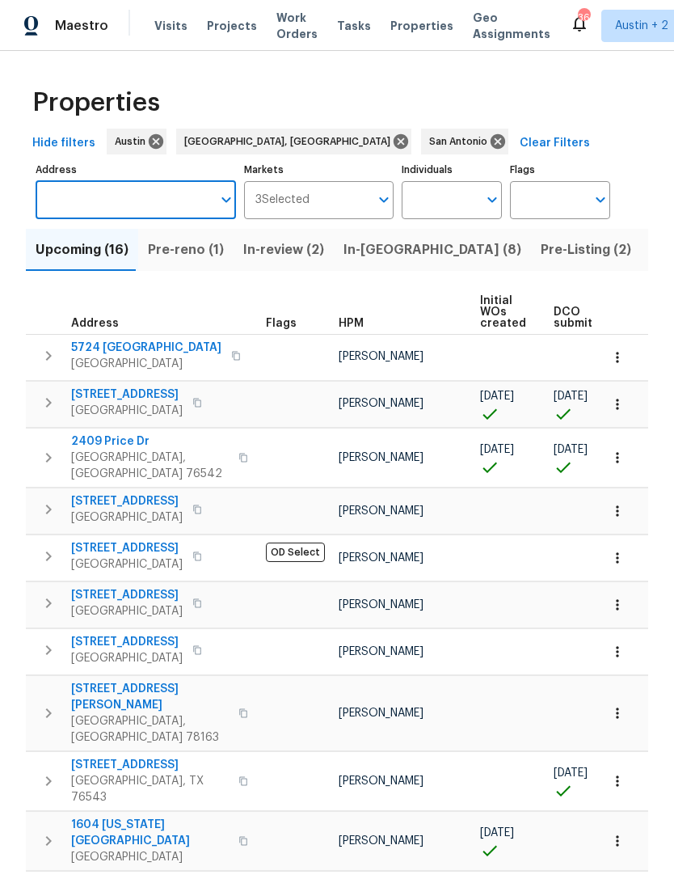
click at [68, 181] on input "Address" at bounding box center [124, 200] width 176 height 38
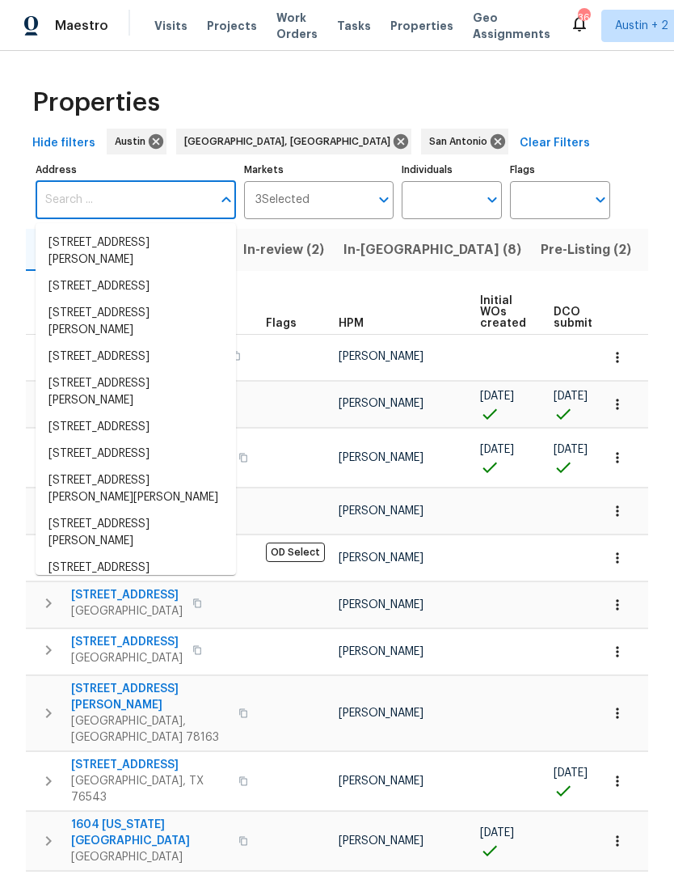
click at [60, 181] on input "Address" at bounding box center [124, 200] width 176 height 38
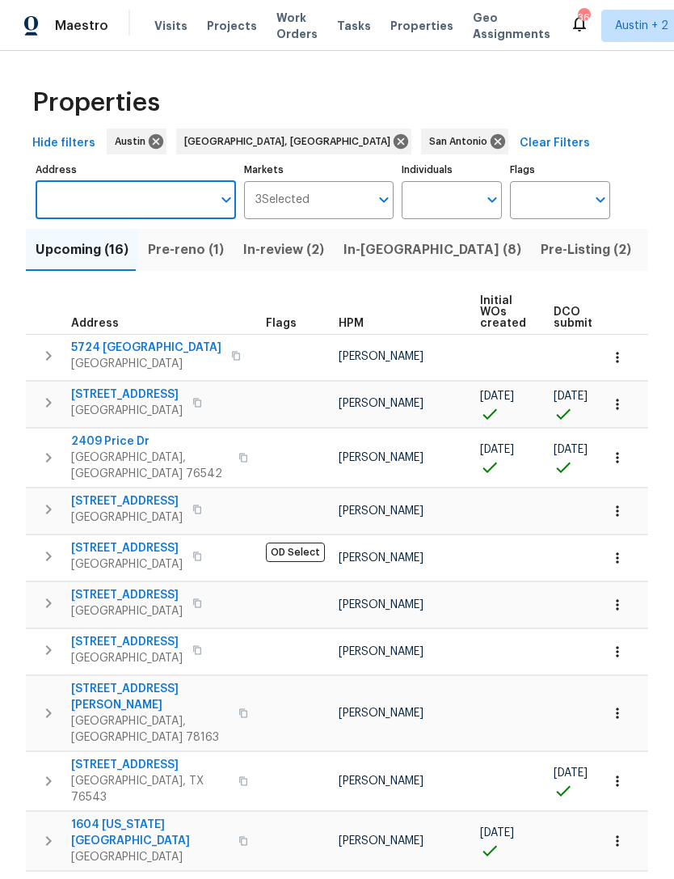
paste input "[STREET_ADDRESS]"
type input "[STREET_ADDRESS]"
